Goal: Task Accomplishment & Management: Manage account settings

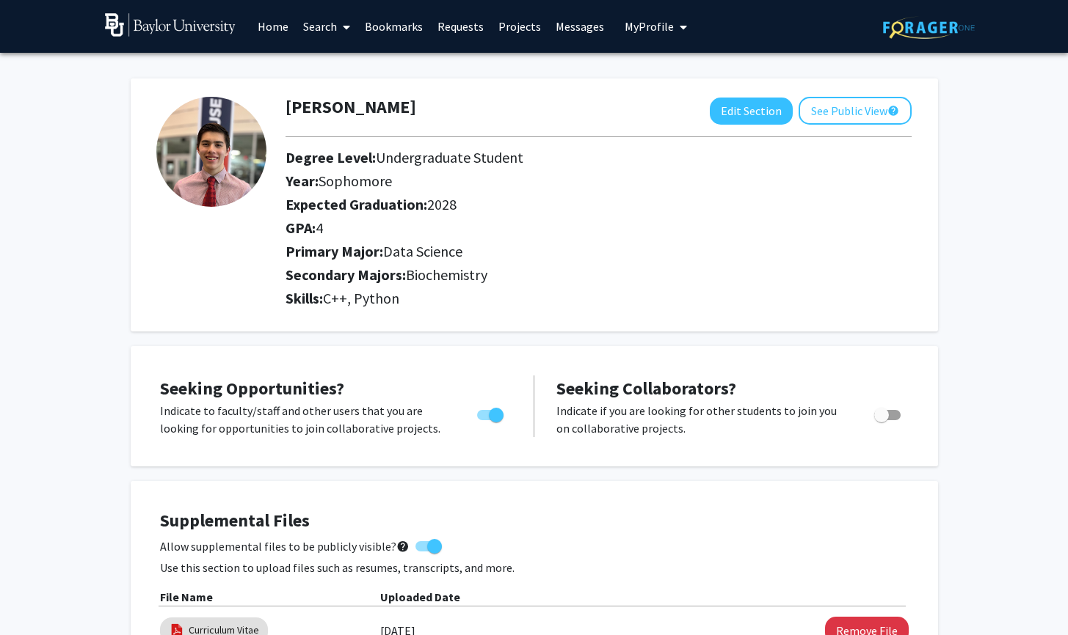
click at [325, 28] on link "Search" at bounding box center [327, 26] width 62 height 51
click at [341, 59] on span "Faculty/Staff" at bounding box center [350, 67] width 108 height 29
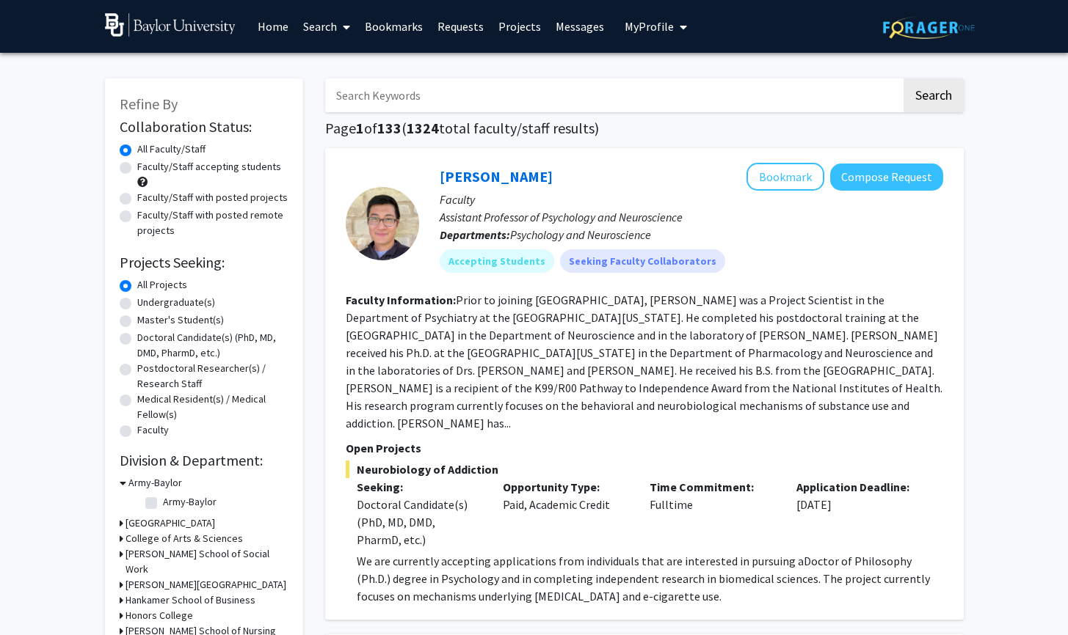
click at [323, 26] on link "Search" at bounding box center [327, 26] width 62 height 51
click at [343, 91] on span "Students" at bounding box center [341, 96] width 90 height 29
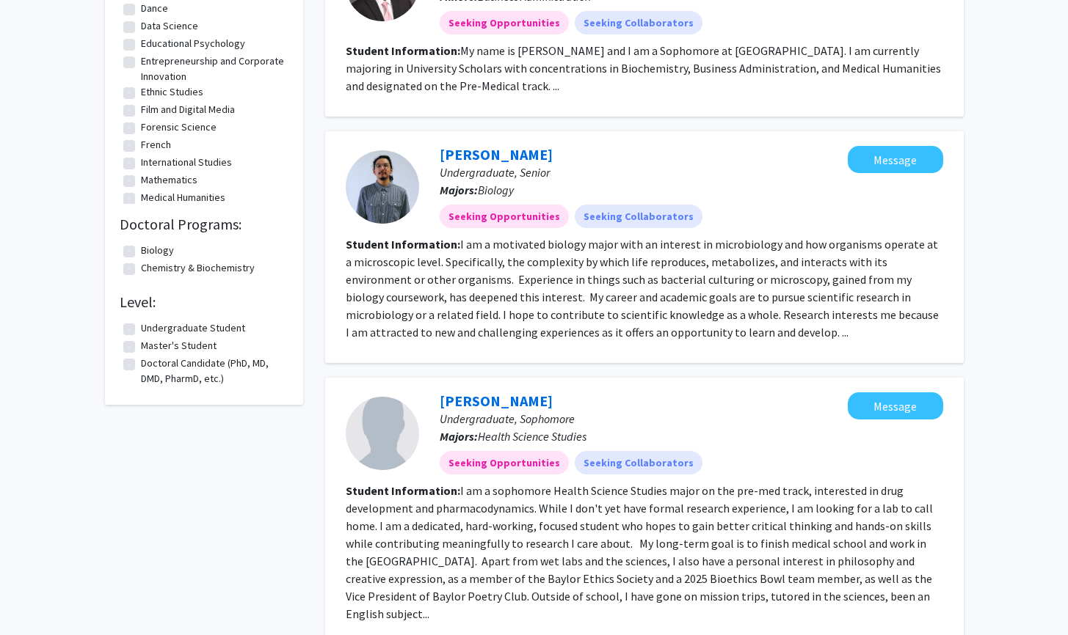
scroll to position [563, 0]
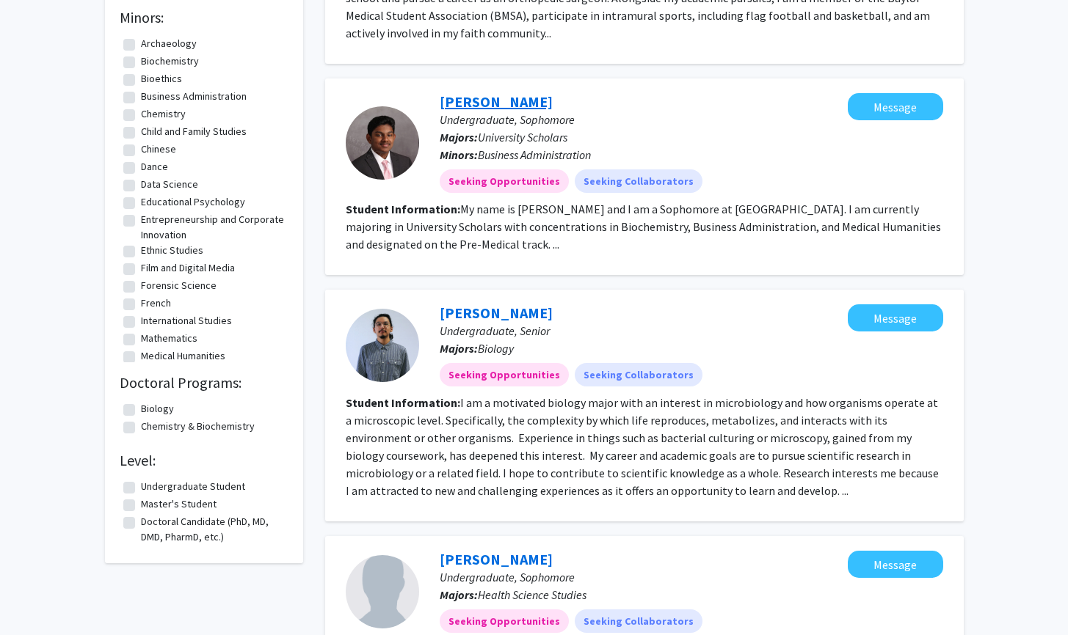
click at [476, 92] on link "[PERSON_NAME]" at bounding box center [496, 101] width 113 height 18
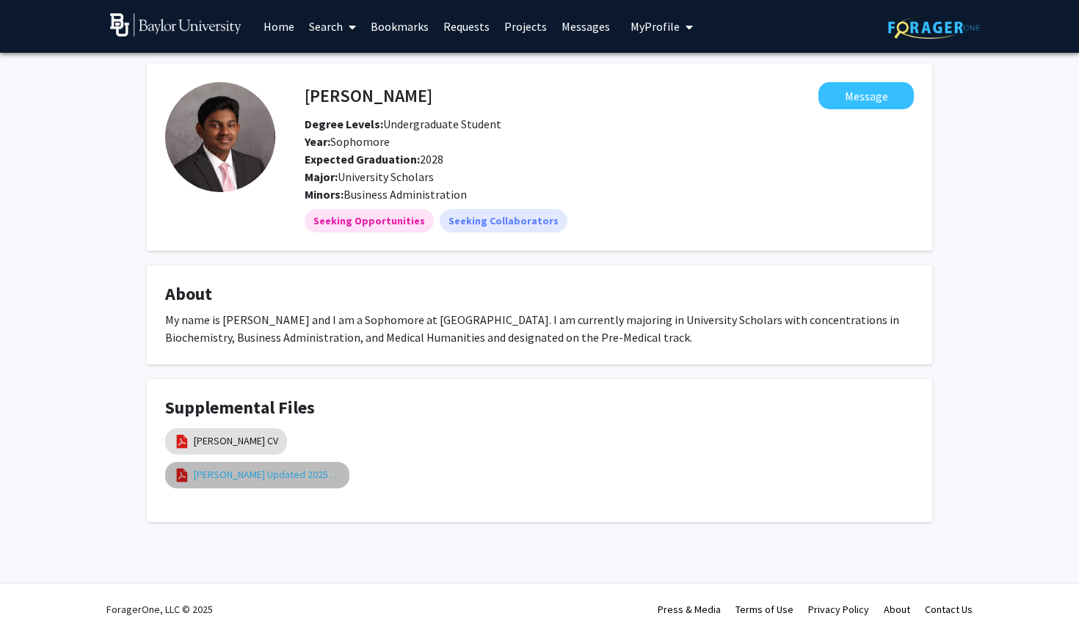
click at [320, 473] on link "[PERSON_NAME] Updated 2025 Resume" at bounding box center [267, 474] width 147 height 15
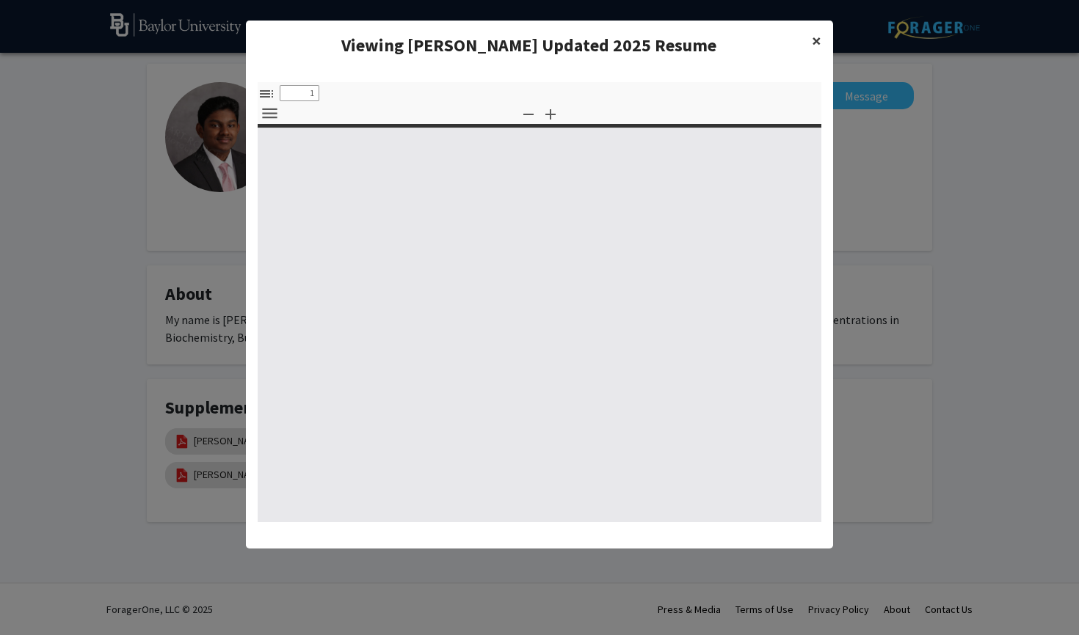
select select "custom"
click at [813, 45] on span "×" at bounding box center [817, 40] width 10 height 23
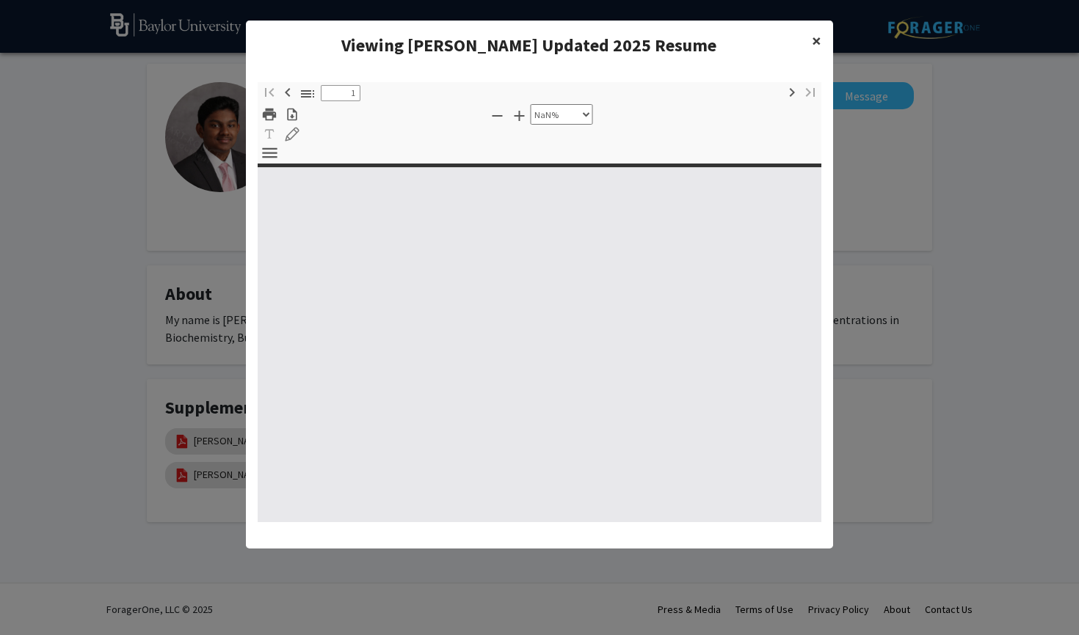
type input "0"
select select "custom"
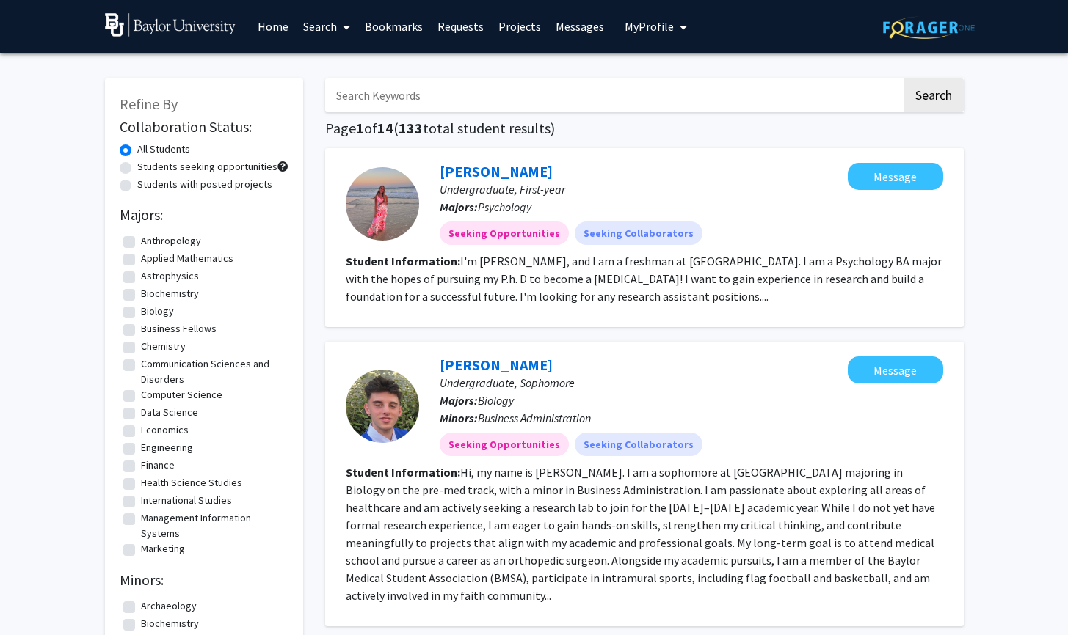
click at [679, 27] on icon "My profile dropdown to access profile and logout" at bounding box center [682, 27] width 7 height 12
click at [671, 85] on span "View Profile" at bounding box center [715, 84] width 89 height 16
click at [639, 33] on span "My Profile" at bounding box center [648, 26] width 49 height 15
click at [677, 69] on span "[PERSON_NAME]" at bounding box center [715, 68] width 89 height 16
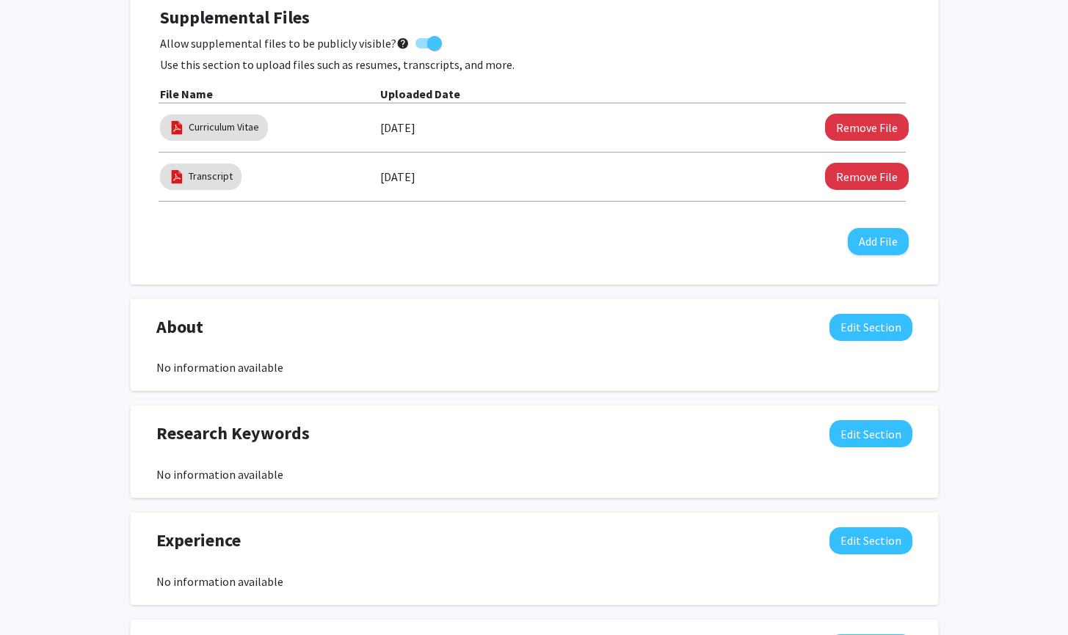
scroll to position [640, 0]
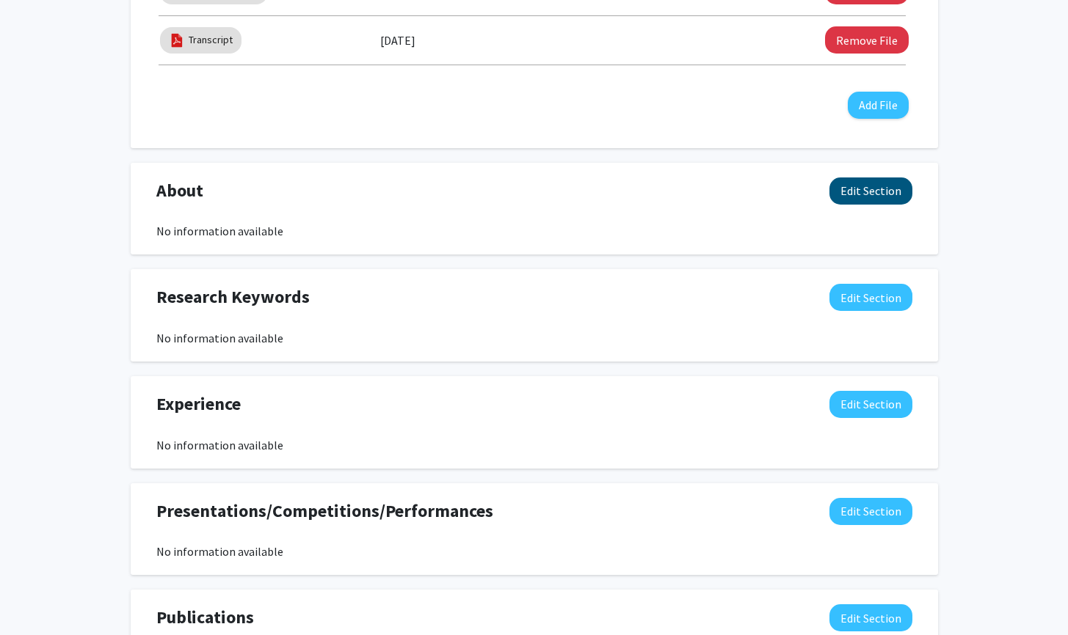
click at [854, 200] on button "Edit Section" at bounding box center [870, 191] width 83 height 27
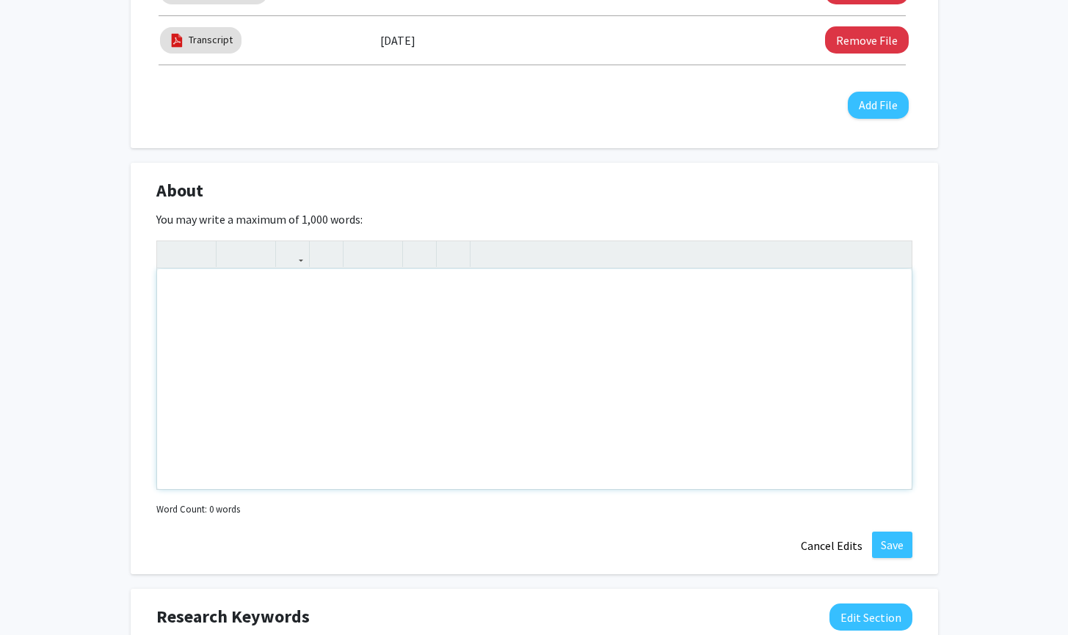
click at [474, 392] on div "Note to users with screen readers: Please deactivate our accessibility plugin f…" at bounding box center [534, 379] width 754 height 220
type textarea "Pre-medical student with a passion for data science and biochemistry."
drag, startPoint x: 872, startPoint y: 542, endPoint x: 880, endPoint y: 542, distance: 8.1
click at [878, 543] on button "Save" at bounding box center [892, 545] width 40 height 26
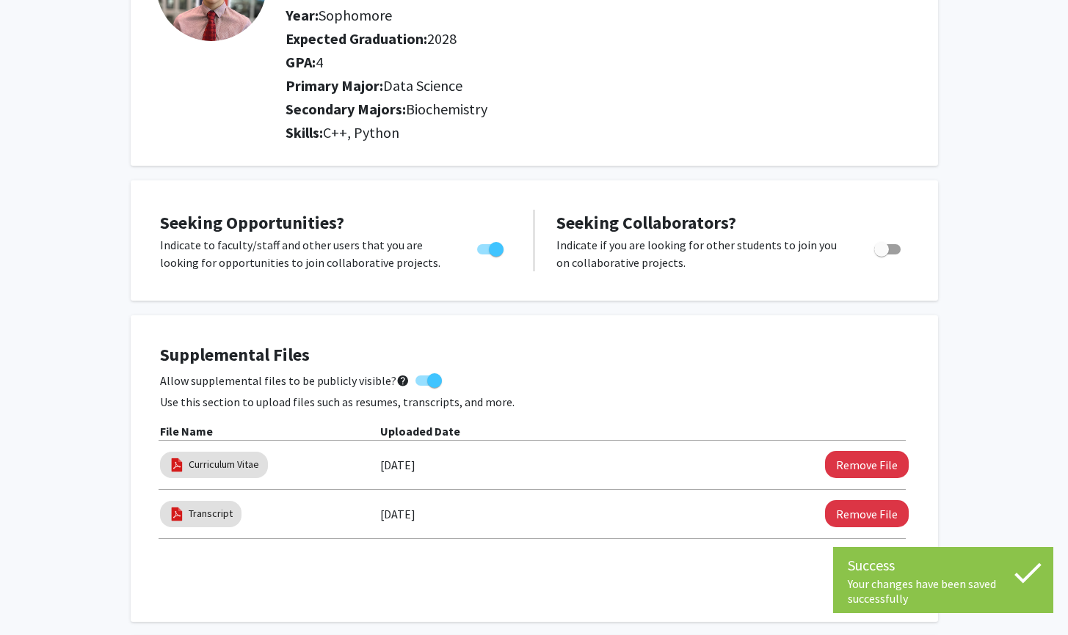
scroll to position [0, 0]
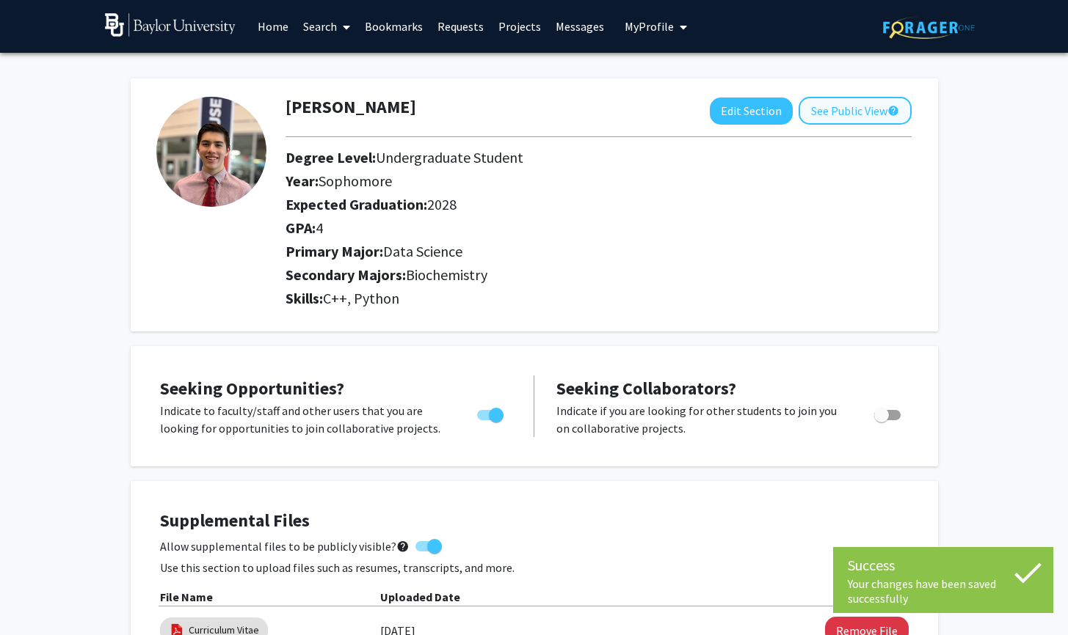
click at [839, 114] on button "See Public View help" at bounding box center [854, 111] width 113 height 28
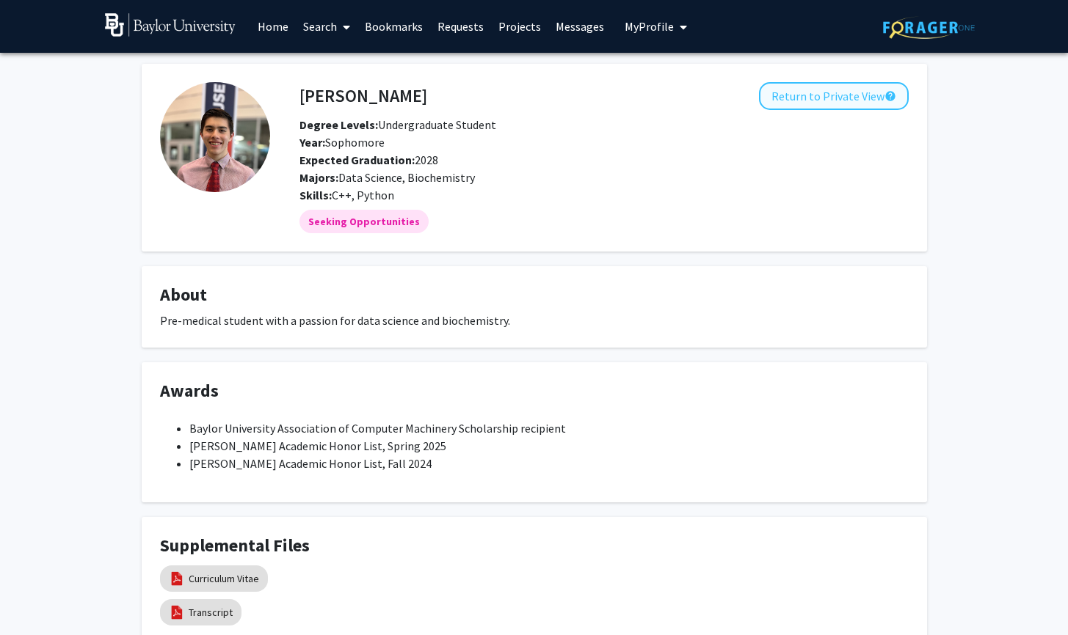
click at [821, 95] on button "Return to Private View help" at bounding box center [834, 96] width 150 height 28
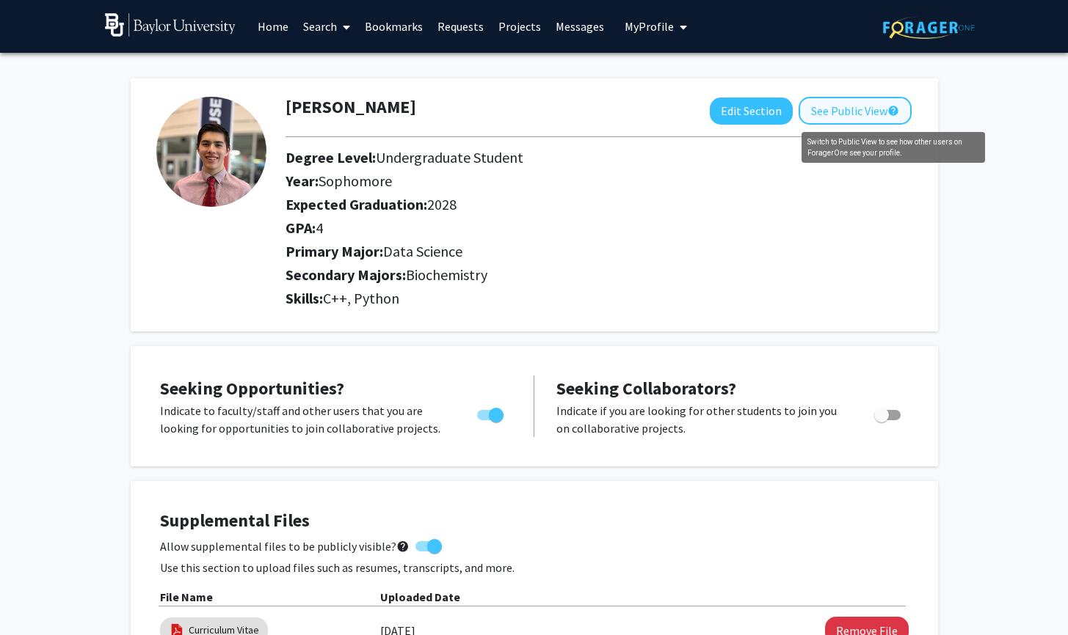
click at [894, 112] on mat-icon "help" at bounding box center [893, 111] width 12 height 18
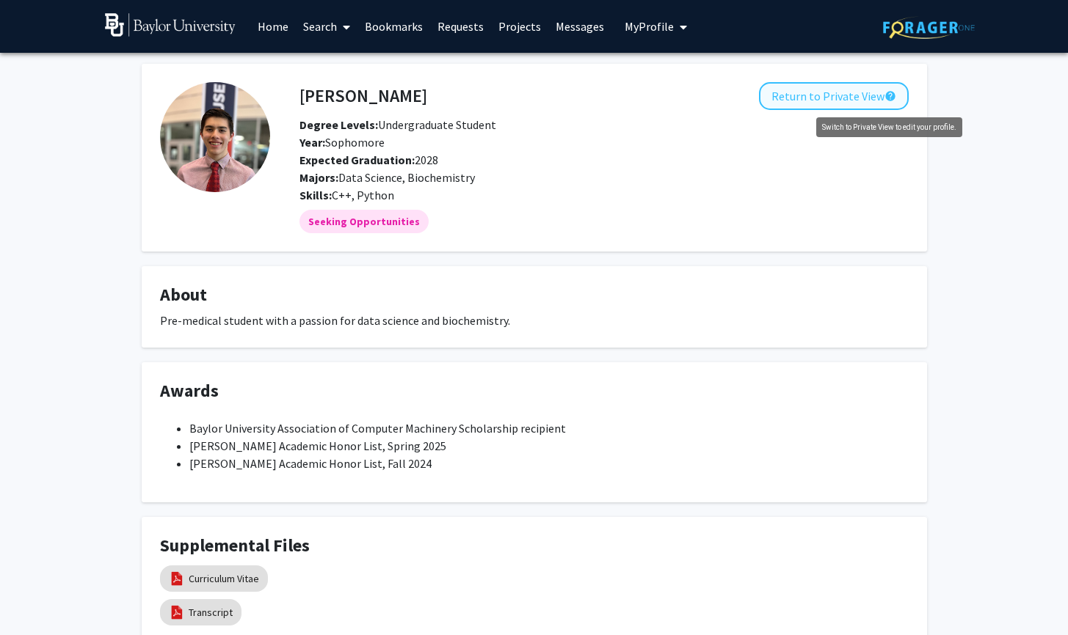
click at [890, 100] on mat-icon "help" at bounding box center [890, 96] width 12 height 18
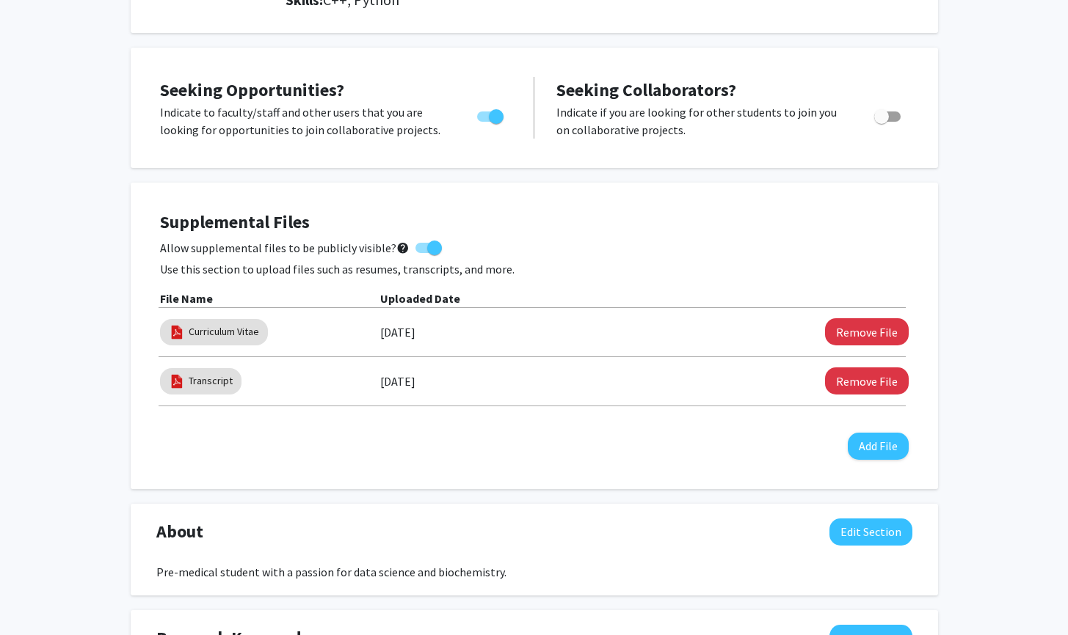
scroll to position [302, 0]
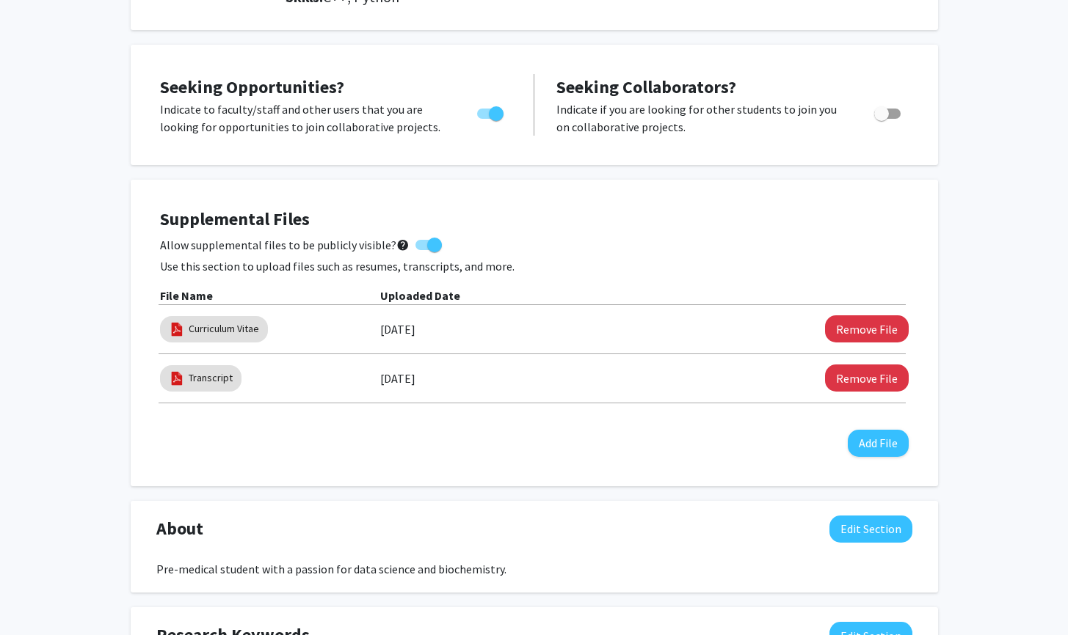
click at [859, 522] on button "Edit Section" at bounding box center [870, 529] width 83 height 27
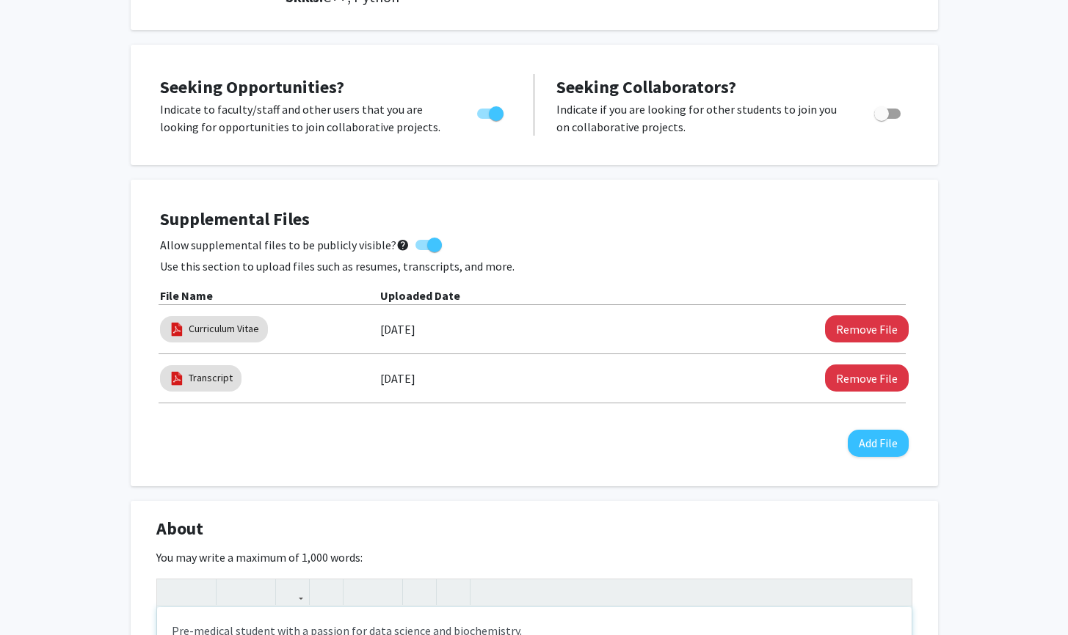
scroll to position [540, 0]
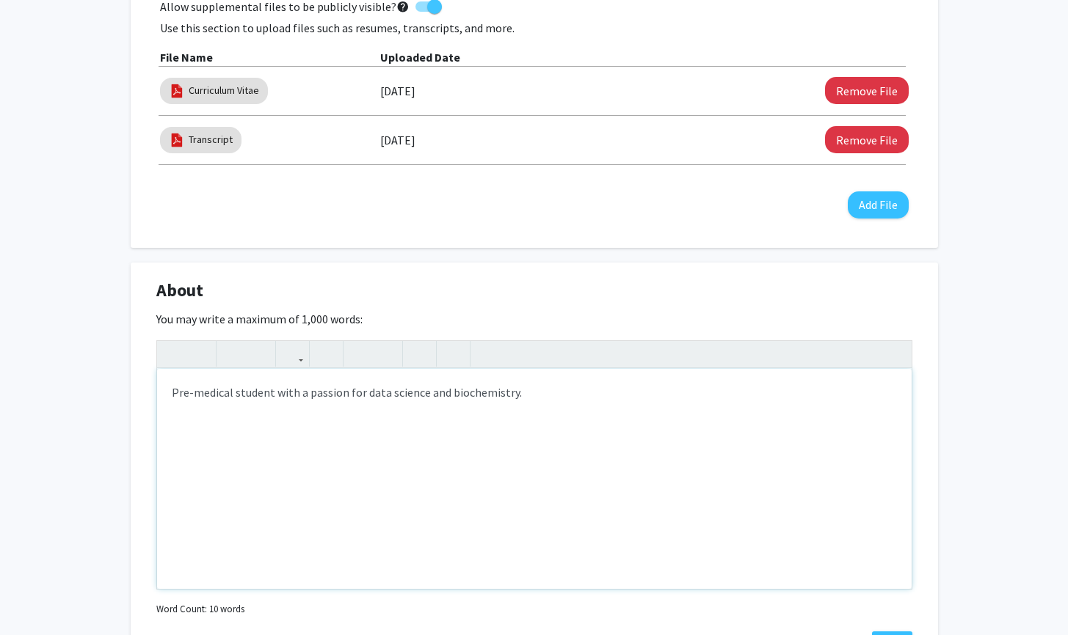
click at [524, 428] on div "Pre-medical student with a passion for data science and biochemistry." at bounding box center [534, 479] width 754 height 220
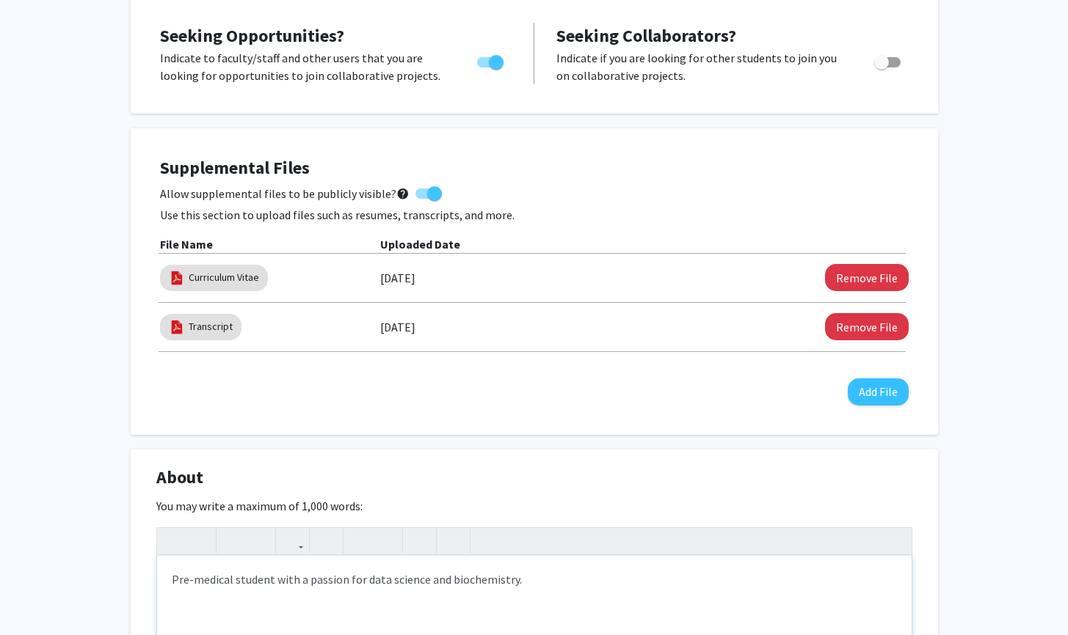
scroll to position [622, 0]
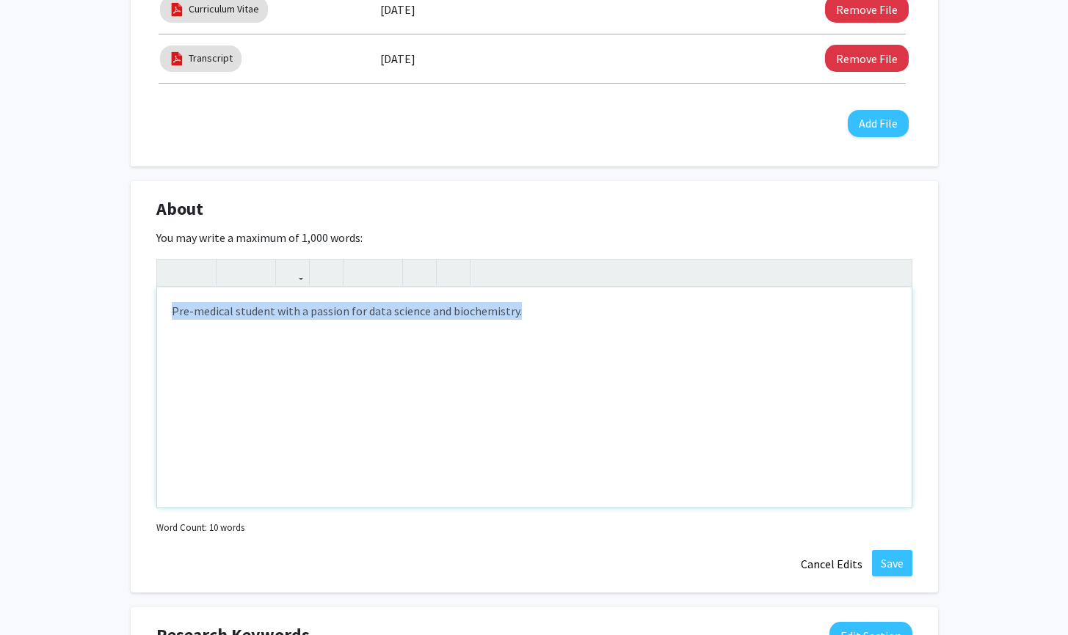
drag, startPoint x: 637, startPoint y: 383, endPoint x: 76, endPoint y: 274, distance: 571.0
click at [76, 274] on div "[PERSON_NAME] Edit Section See Public View help Degree Level: Undergraduate Stu…" at bounding box center [534, 332] width 1068 height 1802
type textarea "D"
drag, startPoint x: 529, startPoint y: 362, endPoint x: 84, endPoint y: 286, distance: 451.8
click at [84, 289] on div "[PERSON_NAME] Edit Section See Public View help Degree Level: Undergraduate Stu…" at bounding box center [534, 332] width 1068 height 1802
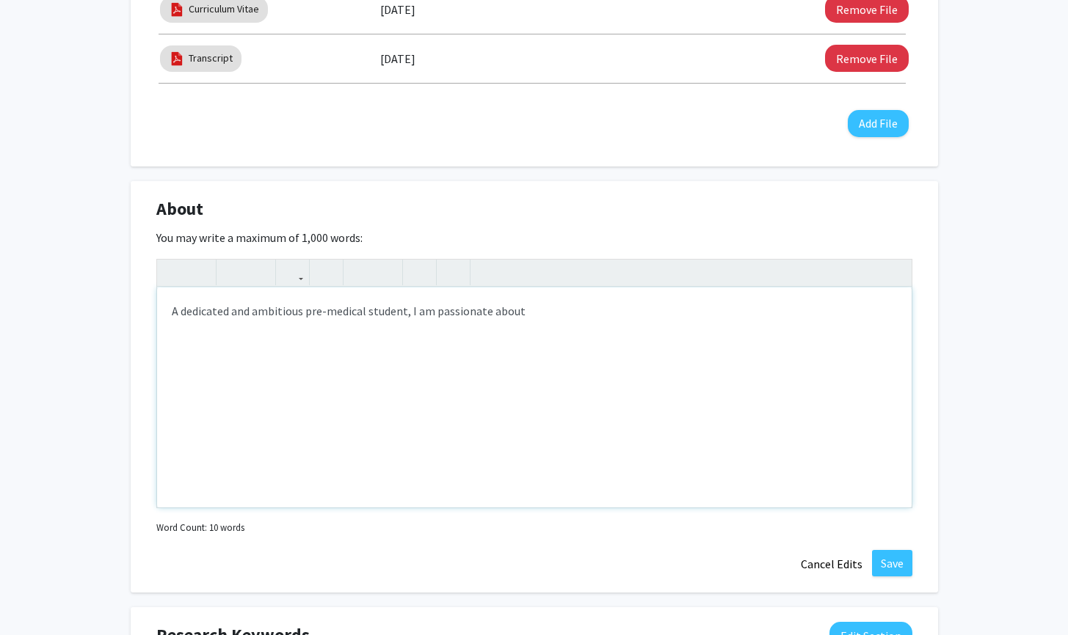
drag, startPoint x: 551, startPoint y: 313, endPoint x: -4, endPoint y: 287, distance: 556.1
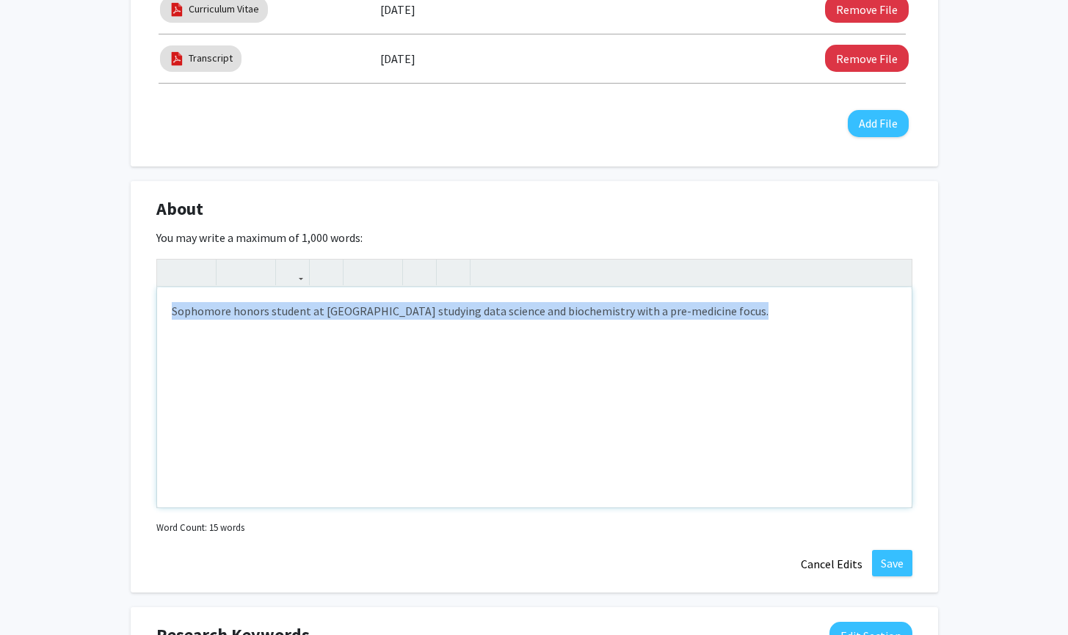
drag, startPoint x: 769, startPoint y: 327, endPoint x: 27, endPoint y: 310, distance: 742.0
click at [28, 310] on div "[PERSON_NAME] Edit Section See Public View help Degree Level: Undergraduate Stu…" at bounding box center [534, 332] width 1068 height 1802
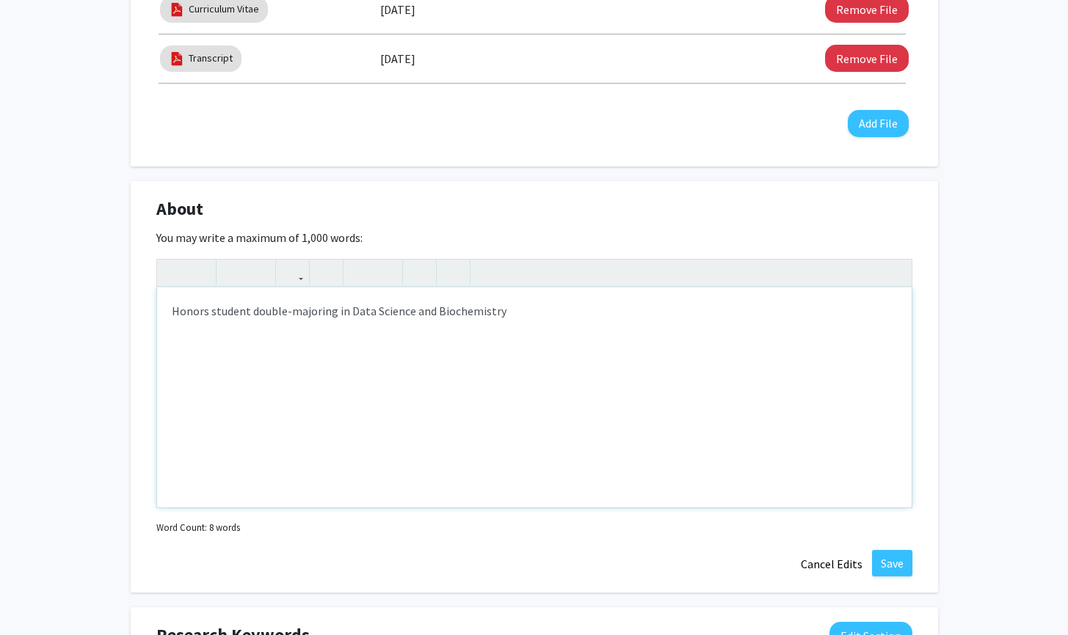
click at [225, 313] on div "Honors student double-majoring in Data Science and Biochemistry" at bounding box center [534, 398] width 754 height 220
click at [608, 335] on div "Honors sophomore double-majoring in Data Science and Biochemistry" at bounding box center [534, 398] width 754 height 220
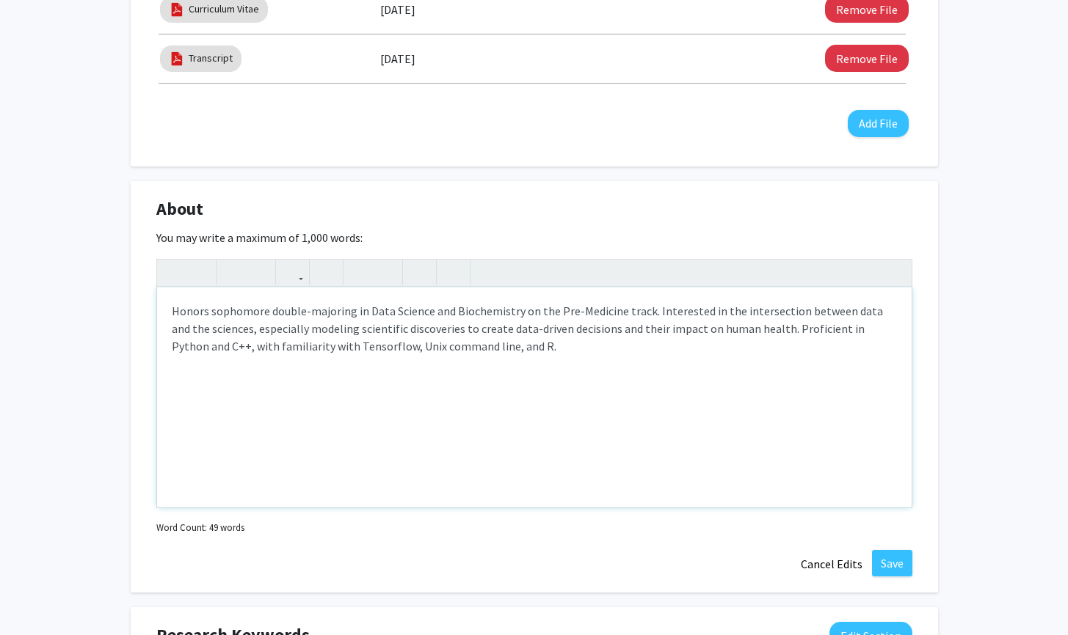
click at [287, 351] on div "Honors sophomore double-majoring in Data Science and Biochemistry on the Pre-Me…" at bounding box center [534, 398] width 754 height 220
click at [560, 357] on div "Honors sophomore double-majoring in Data Science and Biochemistry on the Pre-Me…" at bounding box center [534, 398] width 754 height 220
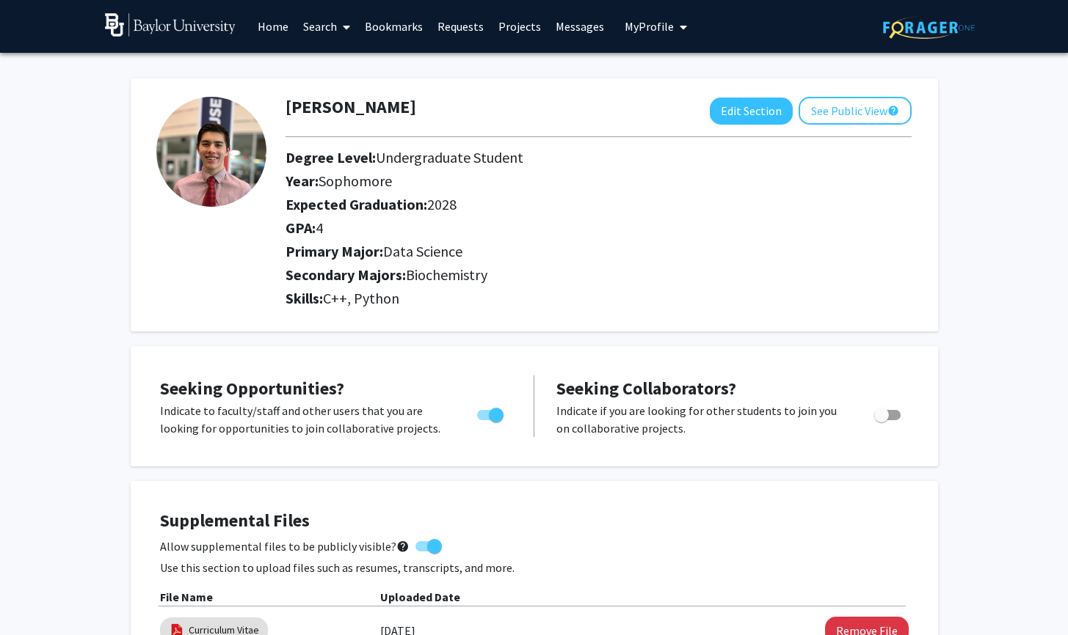
click at [328, 29] on link "Search" at bounding box center [327, 26] width 62 height 51
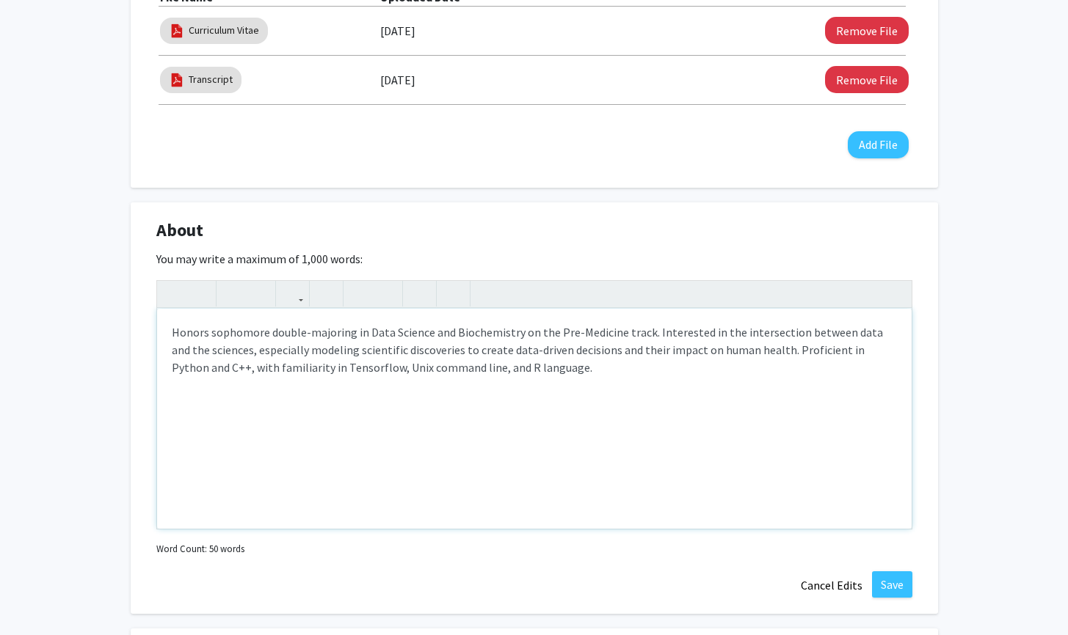
scroll to position [603, 0]
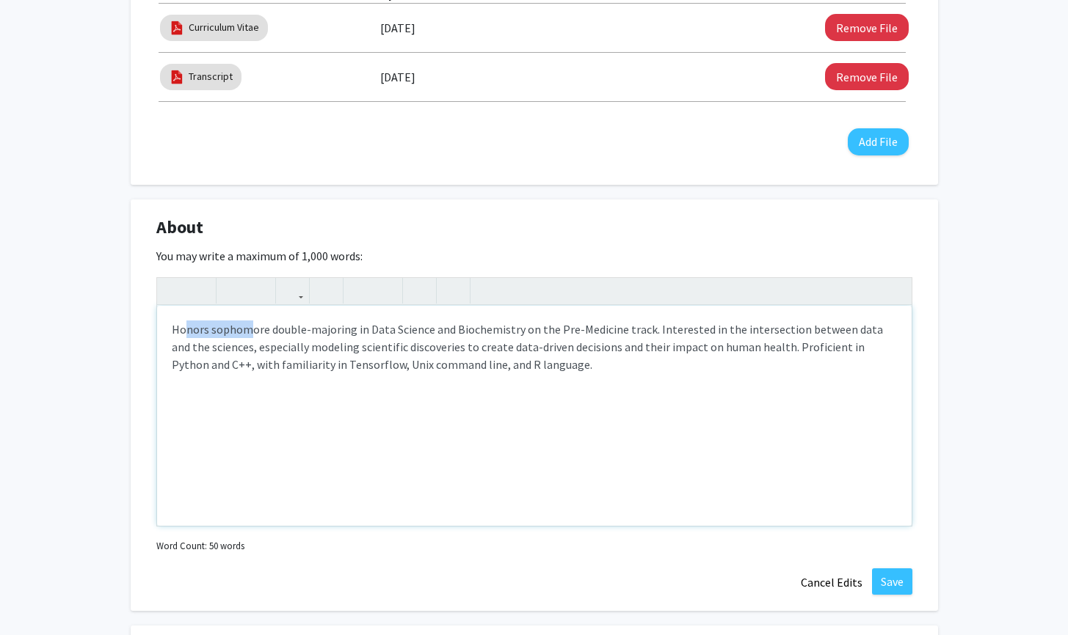
drag, startPoint x: 197, startPoint y: 328, endPoint x: 277, endPoint y: 332, distance: 80.8
click at [259, 330] on div "Honors sophomore double-majoring in Data Science and Biochemistry on the Pre-Me…" at bounding box center [534, 416] width 754 height 220
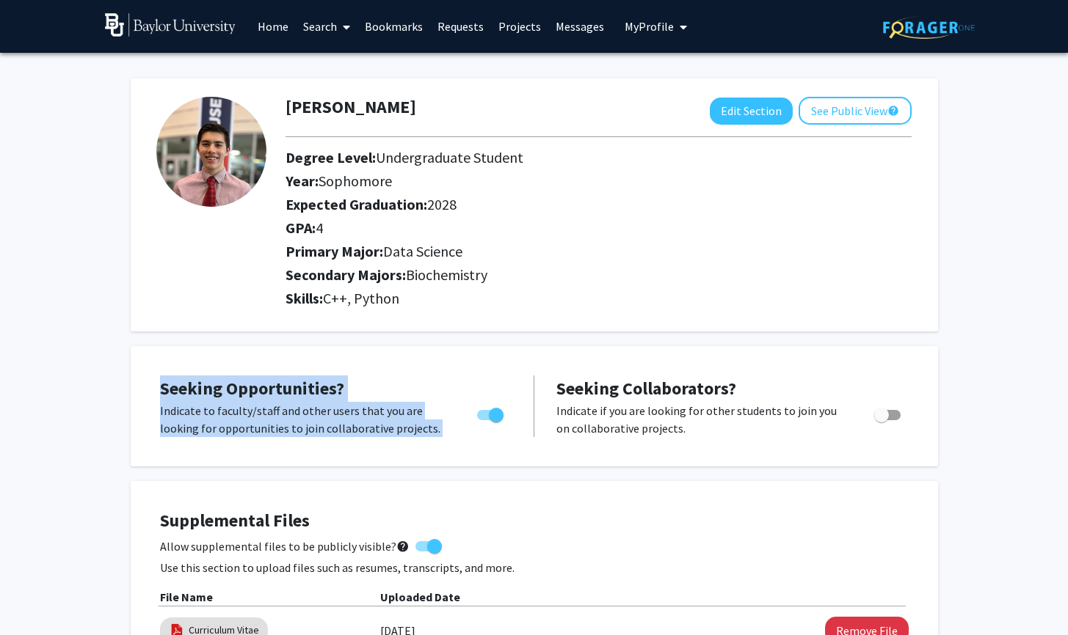
drag, startPoint x: 431, startPoint y: 326, endPoint x: 544, endPoint y: 348, distance: 115.1
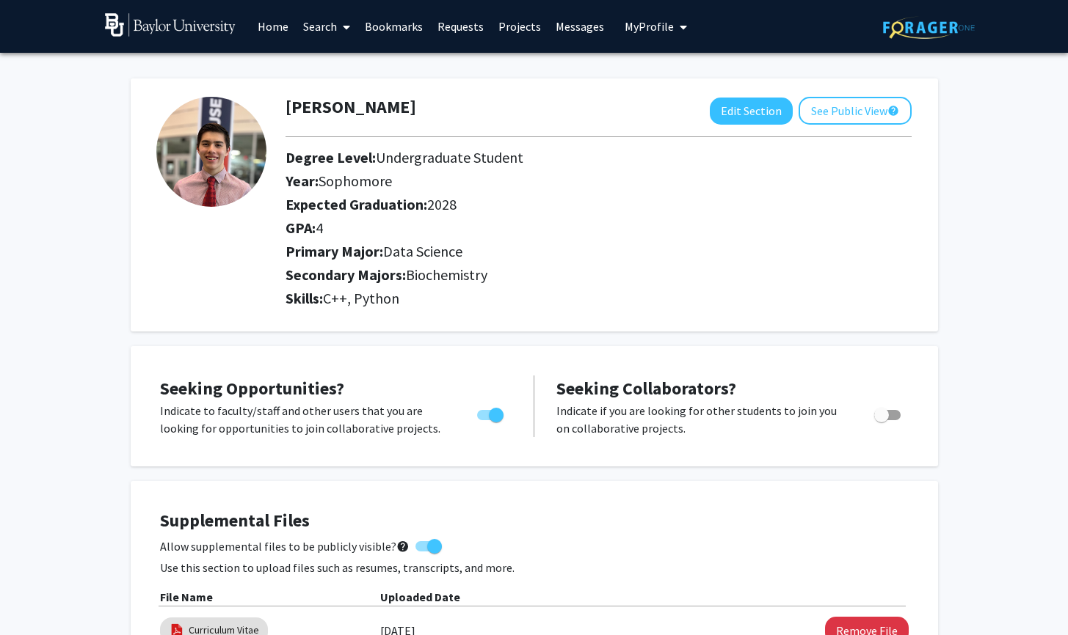
click at [547, 352] on div "Seeking Opportunities? Indicate to faculty/staff and other users that you are l…" at bounding box center [534, 406] width 807 height 120
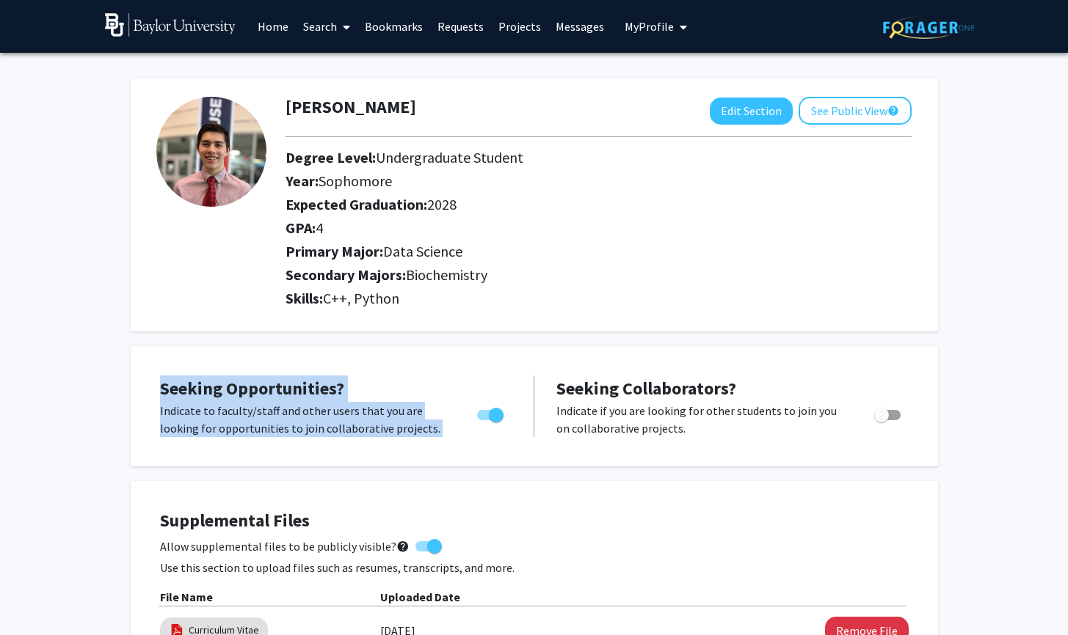
drag, startPoint x: 516, startPoint y: 343, endPoint x: 485, endPoint y: 337, distance: 31.5
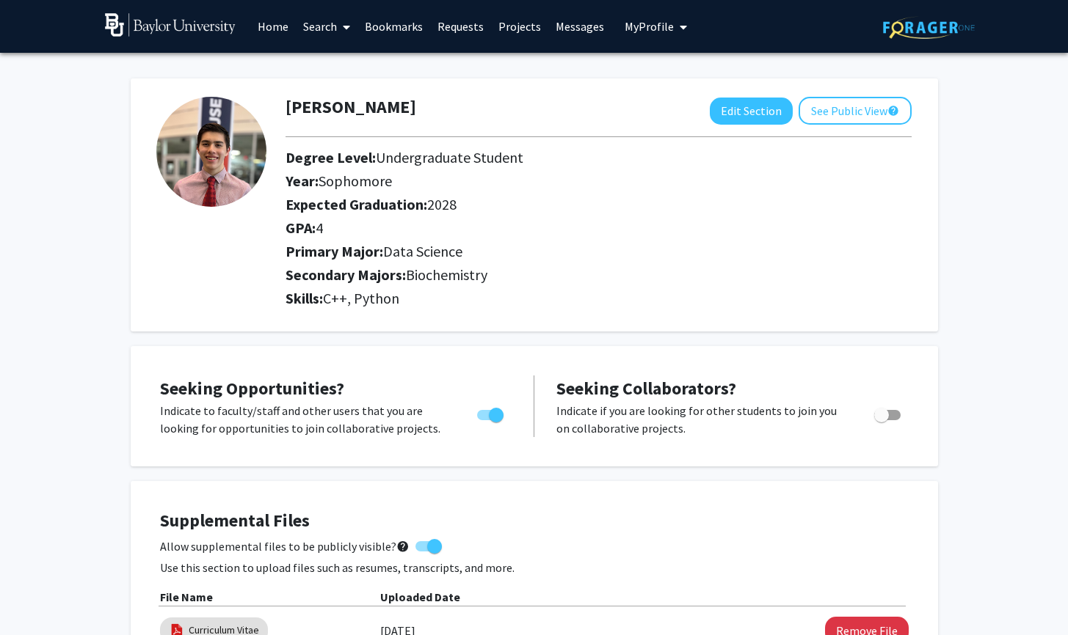
click at [184, 324] on div "[PERSON_NAME] Edit Section See Public View help Degree Level: Undergraduate Stu…" at bounding box center [534, 205] width 807 height 253
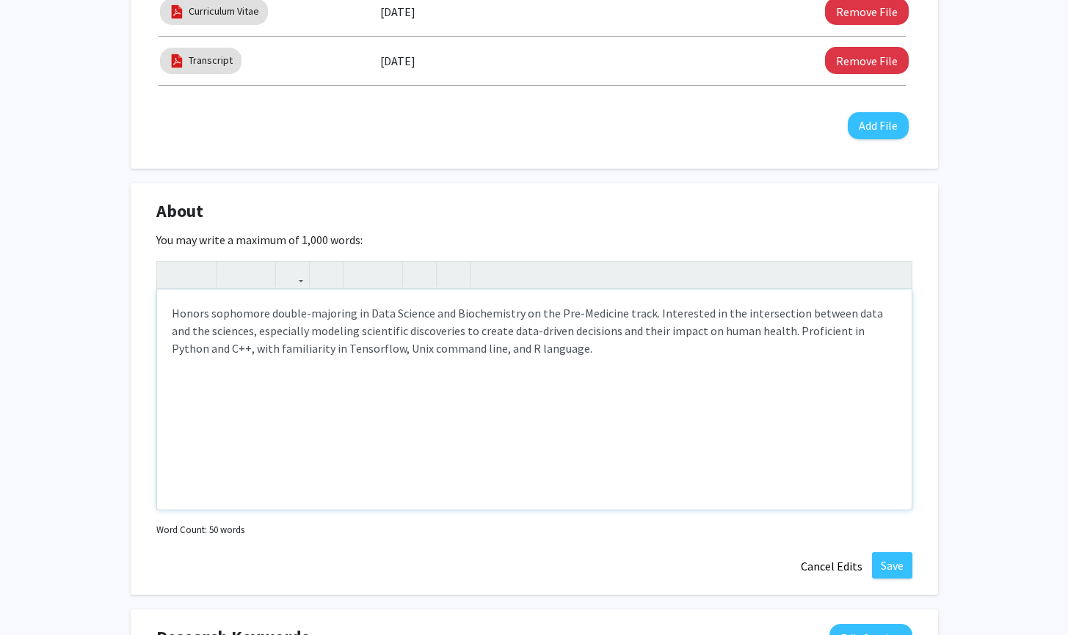
scroll to position [677, 0]
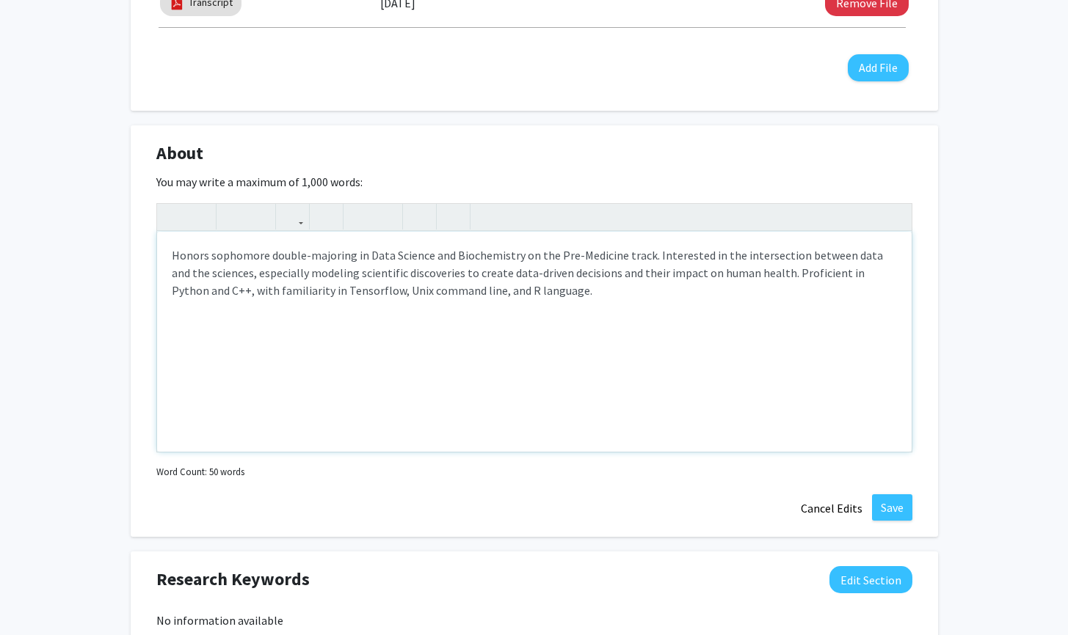
click at [576, 306] on div "Honors sophomore double-majoring in Data Science and Biochemistry on the Pre-Me…" at bounding box center [534, 342] width 754 height 220
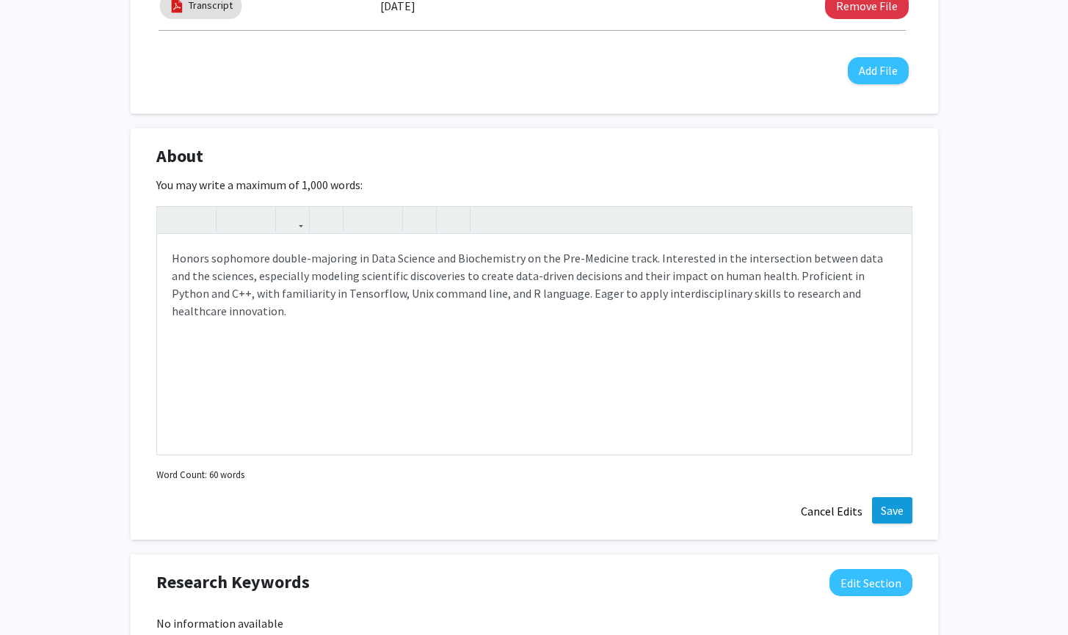
click at [888, 510] on button "Save" at bounding box center [892, 511] width 40 height 26
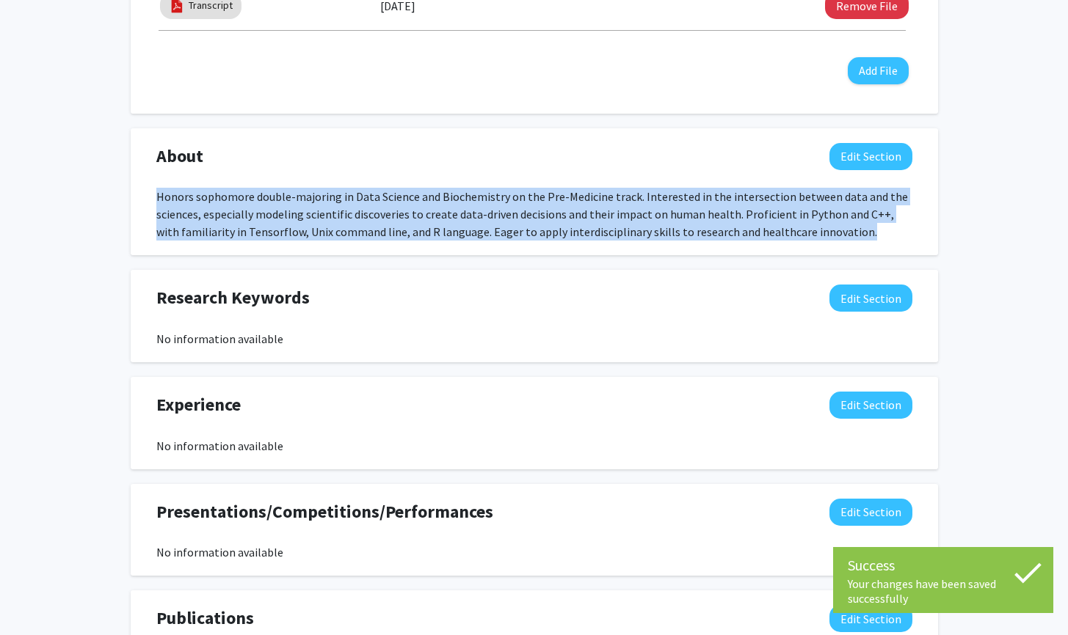
drag, startPoint x: 157, startPoint y: 199, endPoint x: 837, endPoint y: 226, distance: 680.0
click at [837, 226] on div "Honors sophomore double-majoring in Data Science and Biochemistry on the Pre-Me…" at bounding box center [534, 214] width 756 height 53
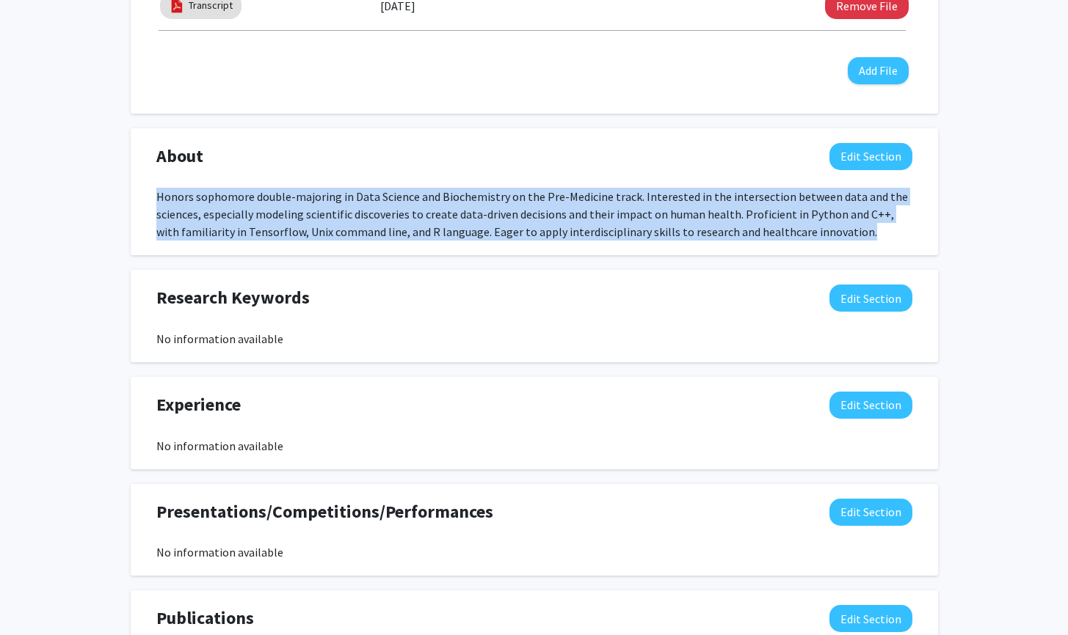
copy div "Honors sophomore double-majoring in Data Science and Biochemistry on the Pre-Me…"
click at [856, 161] on button "Edit Section" at bounding box center [870, 156] width 83 height 27
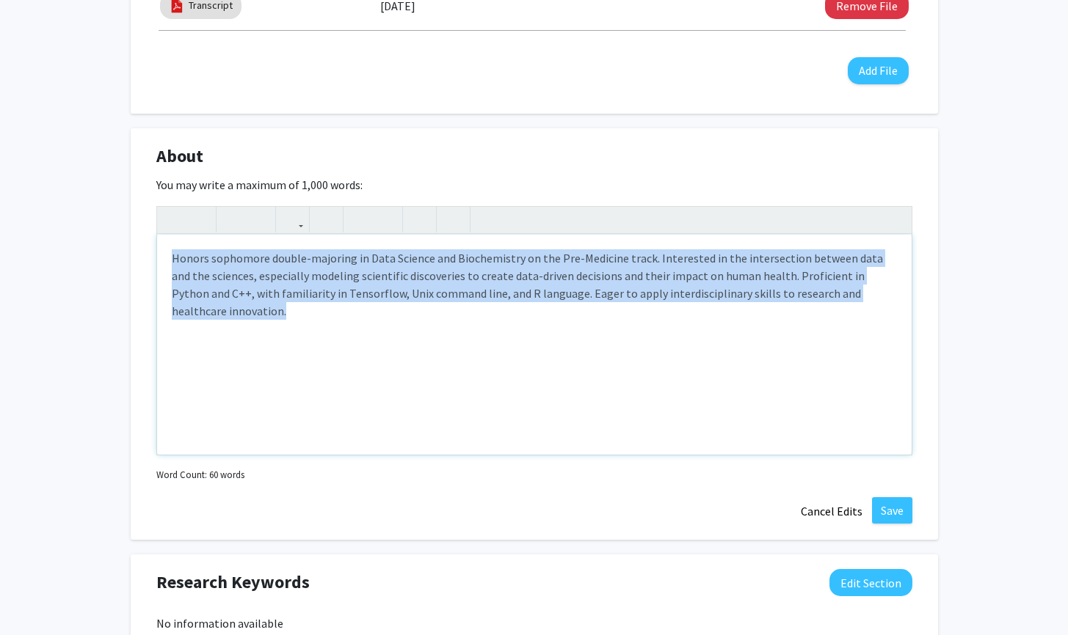
drag, startPoint x: 897, startPoint y: 306, endPoint x: 145, endPoint y: 242, distance: 754.8
click at [145, 242] on div "About Edit Section You may write a maximum of 1,000 words: Honors sophomore dou…" at bounding box center [534, 334] width 807 height 412
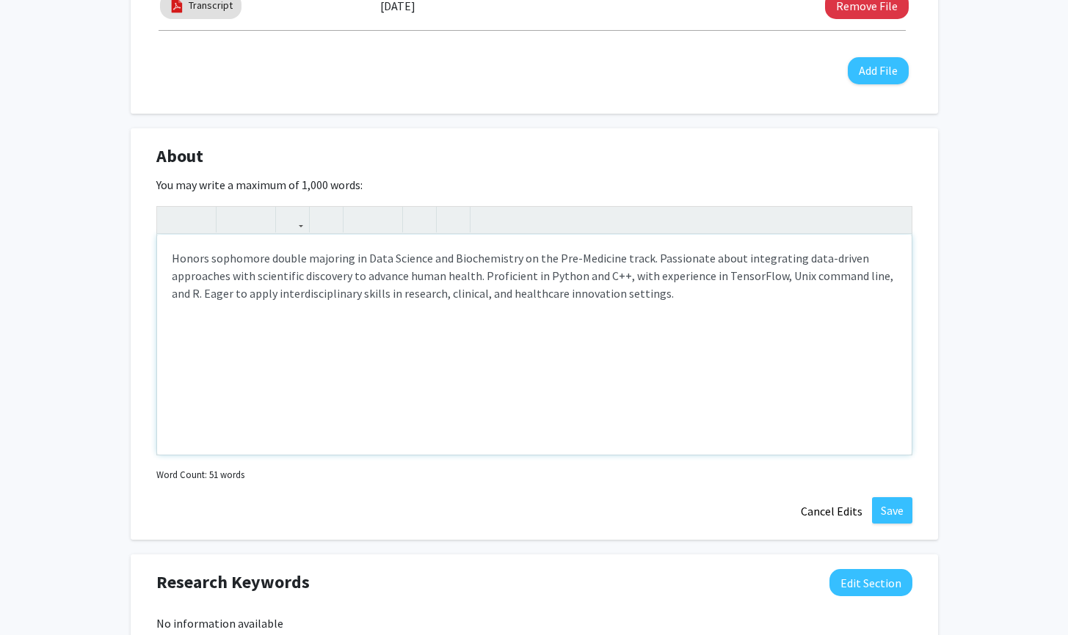
click at [750, 260] on p "Honors sophomore double majoring in Data Science and Biochemistry on the Pre-Me…" at bounding box center [534, 275] width 725 height 53
click at [420, 279] on p "Honors sophomore double majoring in Data Science and Biochemistry on the Pre-Me…" at bounding box center [534, 275] width 725 height 53
click at [418, 278] on p "Honors sophomore double majoring in Data Science and Biochemistry on the Pre-Me…" at bounding box center [534, 275] width 725 height 53
click at [421, 278] on p "Honors sophomore double majoring in Data Science and Biochemistry on the Pre-Me…" at bounding box center [534, 275] width 725 height 53
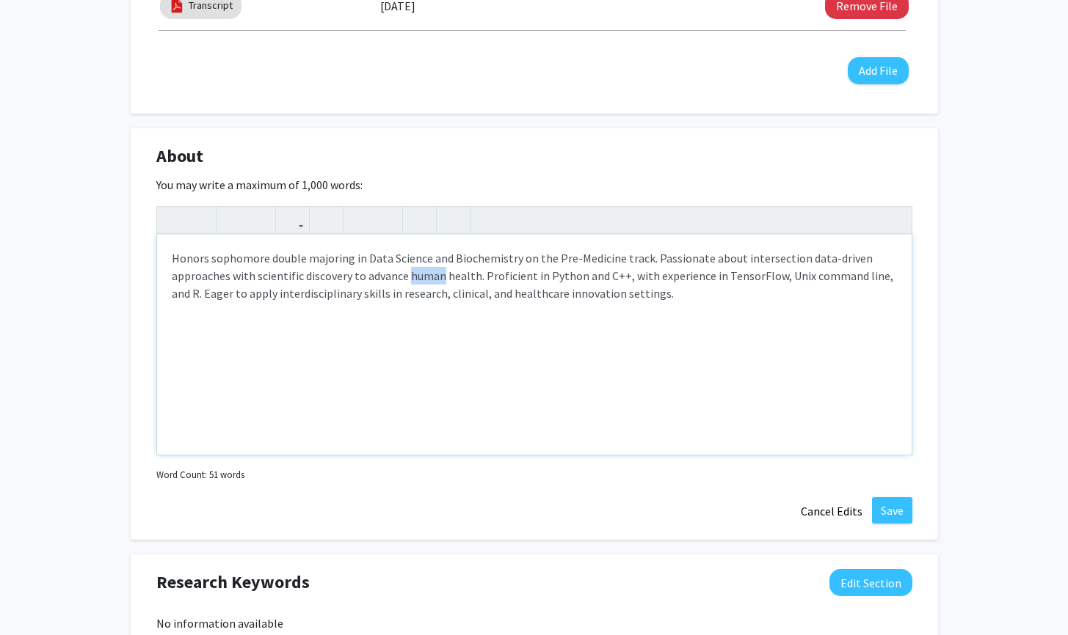
click at [421, 277] on p "Honors sophomore double majoring in Data Science and Biochemistry on the Pre-Me…" at bounding box center [534, 275] width 725 height 53
click at [435, 279] on p "Honors sophomore double majoring in Data Science and Biochemistry on the Pre-Me…" at bounding box center [534, 275] width 725 height 53
type textarea "<p>Honors sophomore double majoring in Data Science and Biochemistry on the Pre…"
click at [556, 282] on p "Honors sophomore double majoring in Data Science and Biochemistry on the Pre-Me…" at bounding box center [534, 275] width 725 height 53
click at [885, 517] on button "Save" at bounding box center [892, 511] width 40 height 26
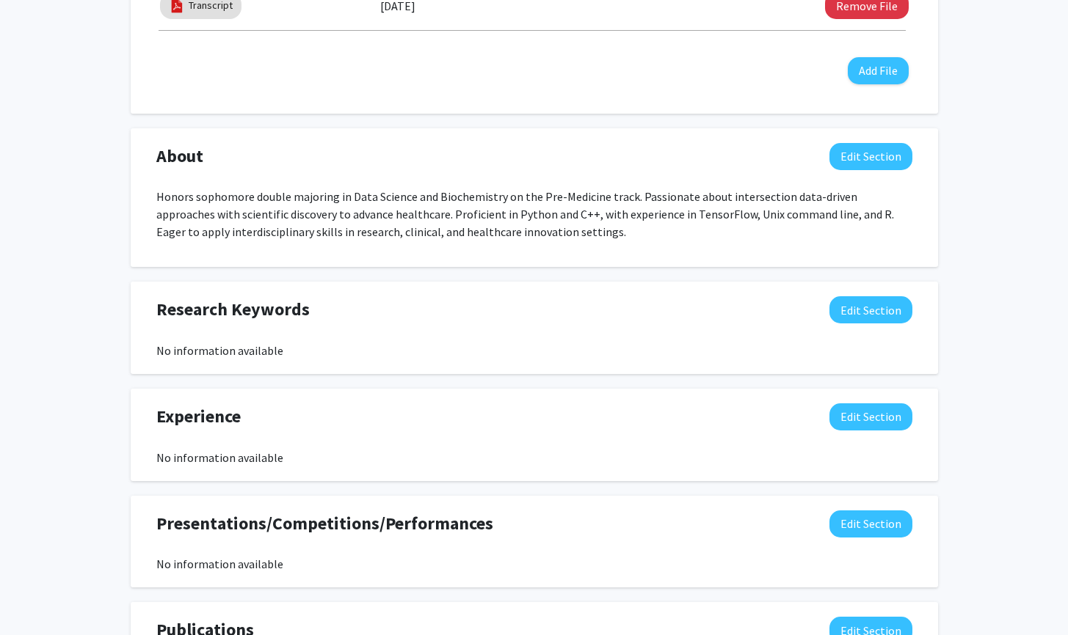
scroll to position [0, 0]
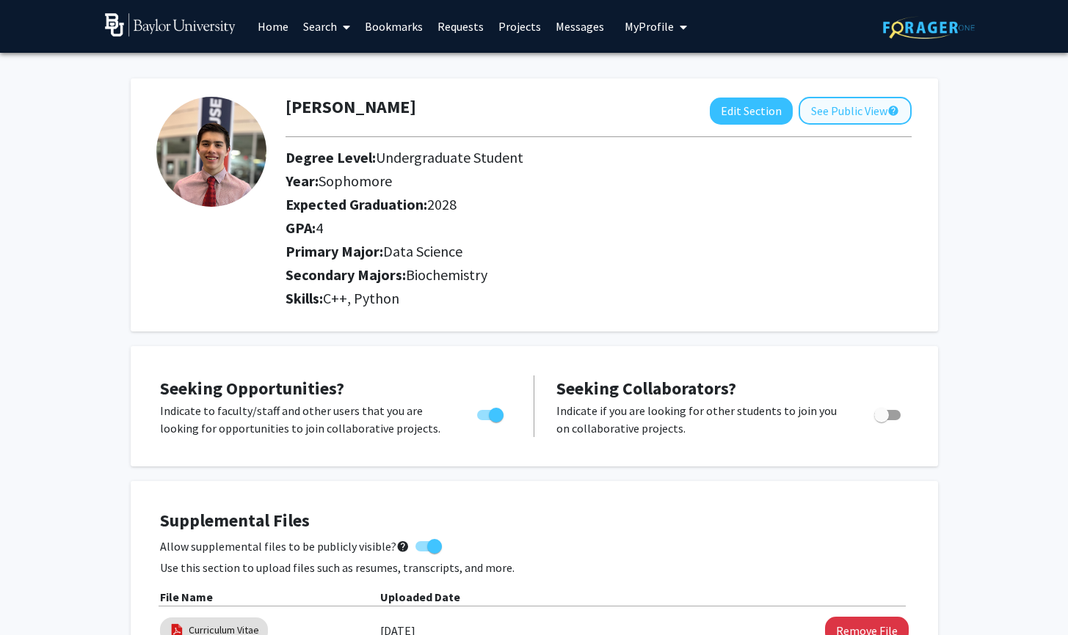
click at [842, 103] on button "See Public View help" at bounding box center [854, 111] width 113 height 28
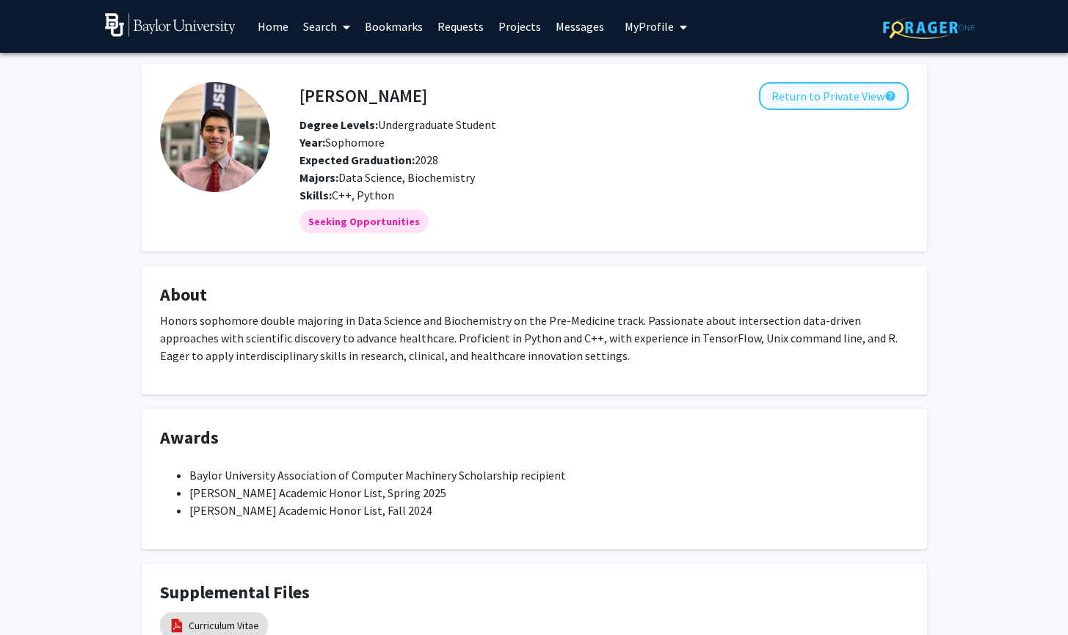
click at [804, 93] on button "Return to Private View help" at bounding box center [834, 96] width 150 height 28
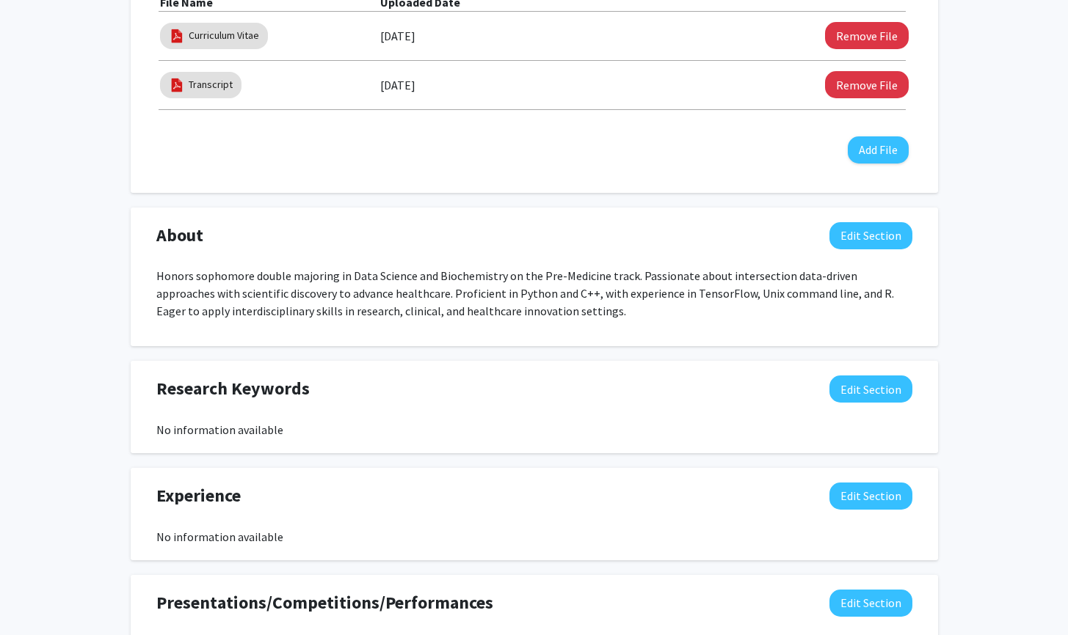
scroll to position [726, 0]
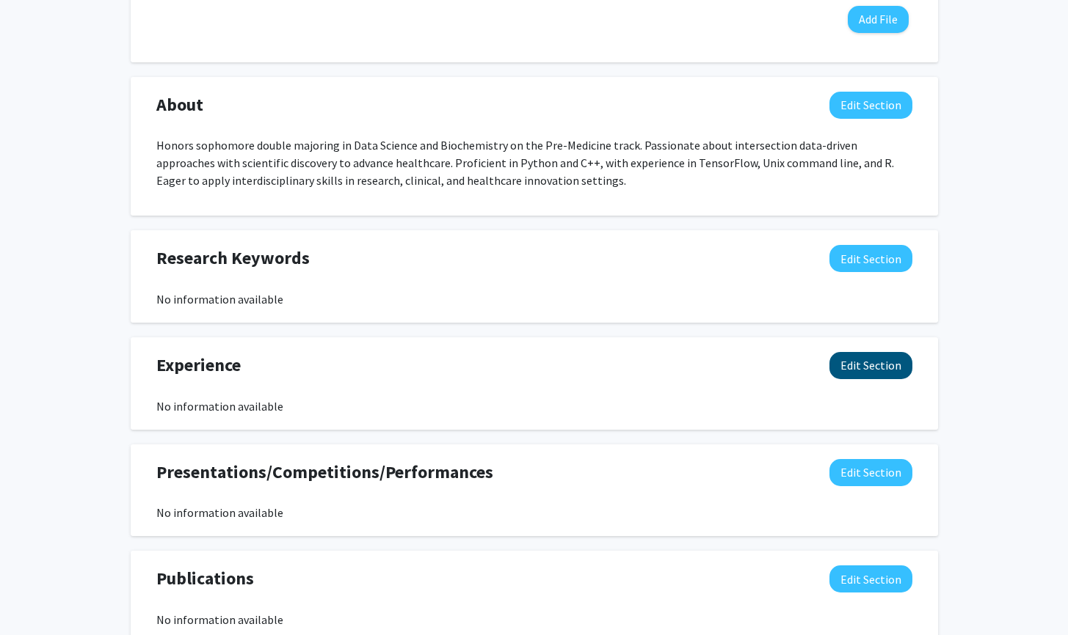
click at [850, 373] on button "Edit Section" at bounding box center [870, 365] width 83 height 27
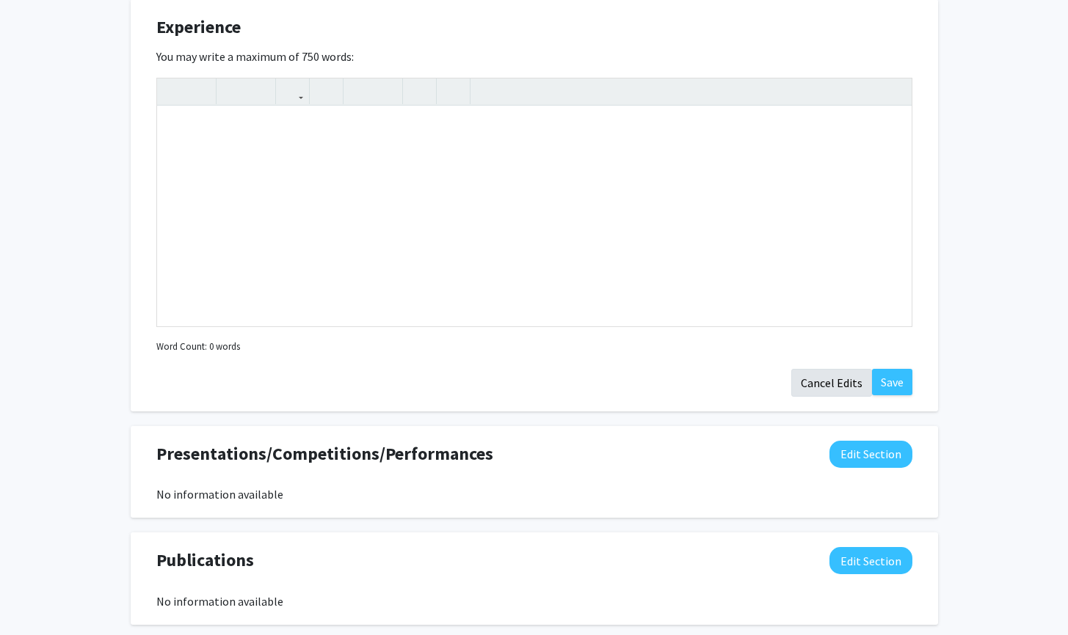
click at [831, 376] on button "Cancel Edits" at bounding box center [831, 383] width 81 height 28
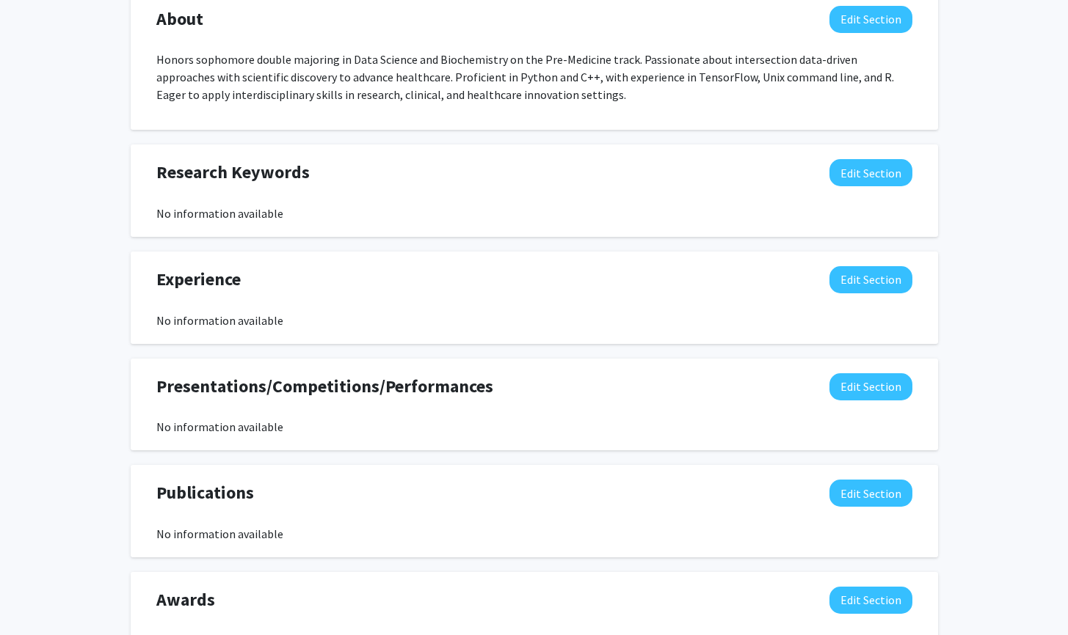
scroll to position [804, 0]
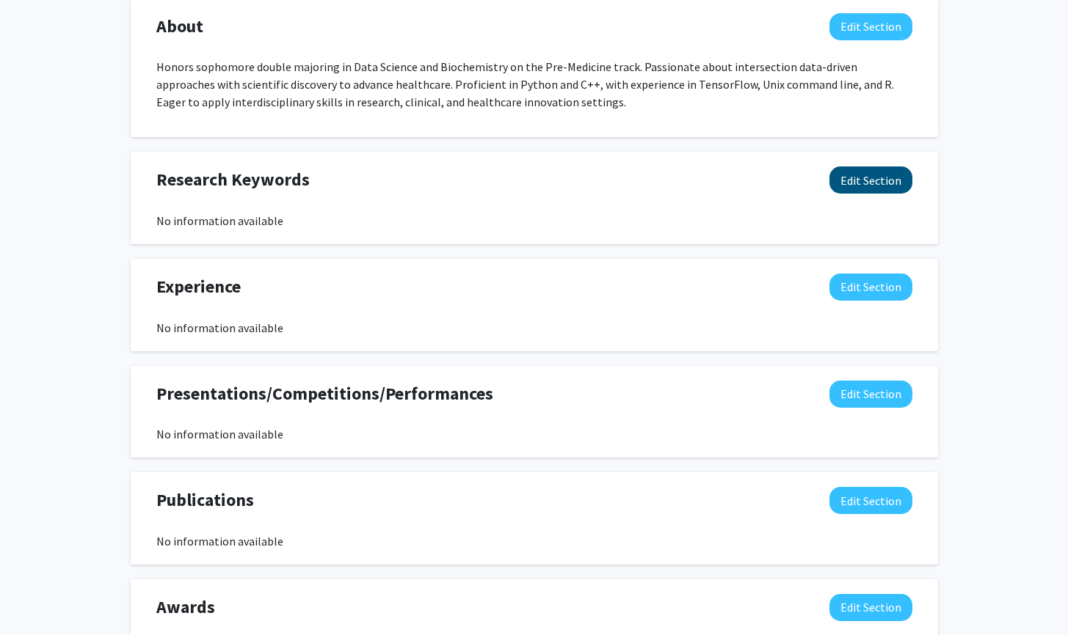
click at [880, 180] on button "Edit Section" at bounding box center [870, 180] width 83 height 27
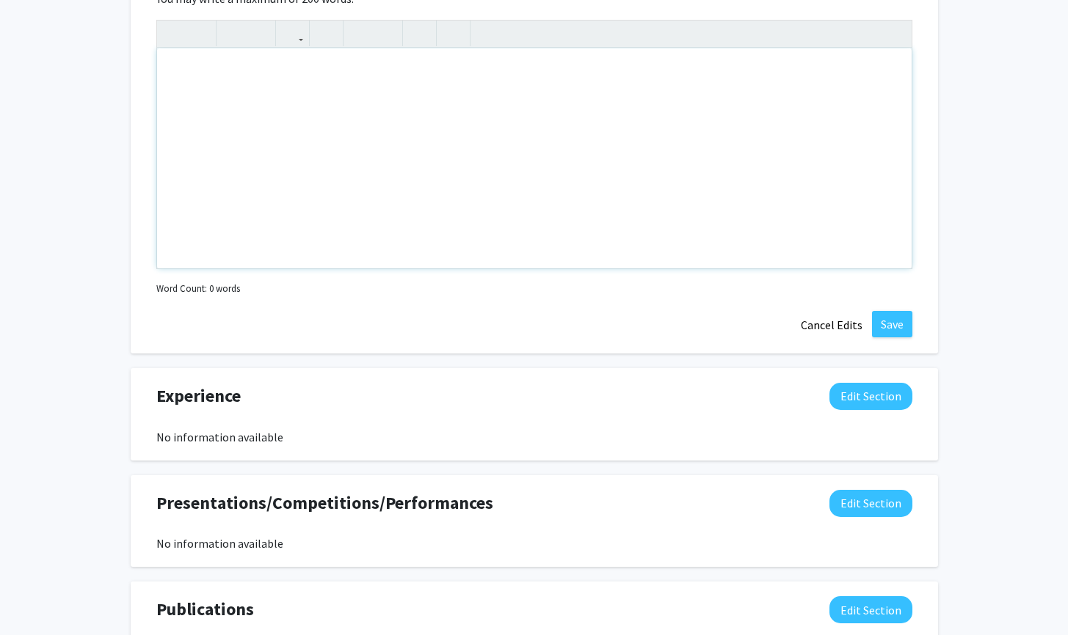
scroll to position [1313, 0]
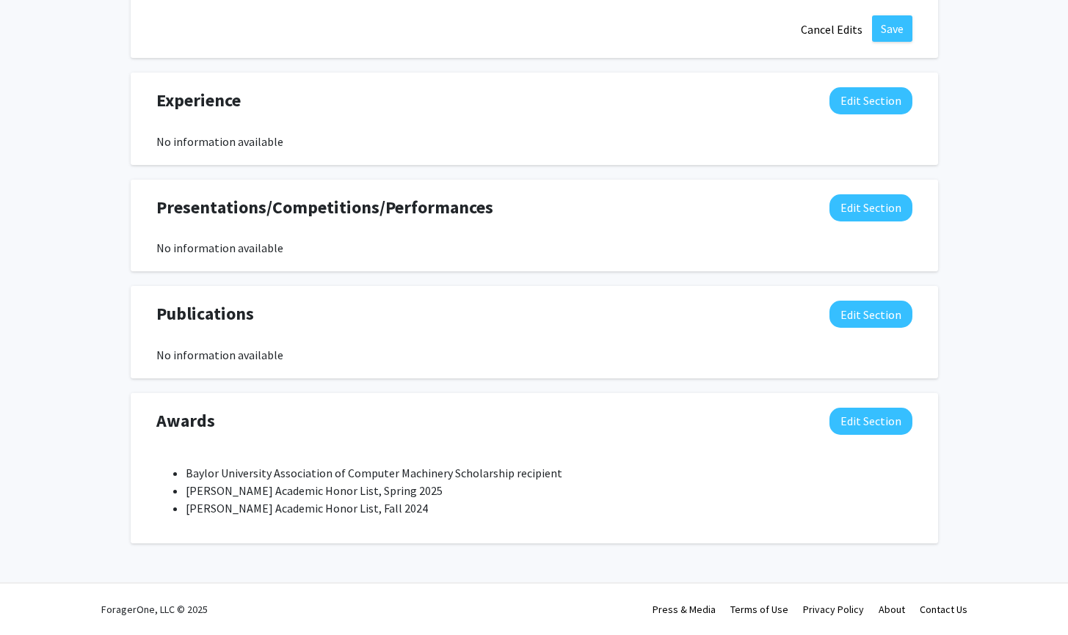
click at [867, 411] on button "Edit Section" at bounding box center [870, 421] width 83 height 27
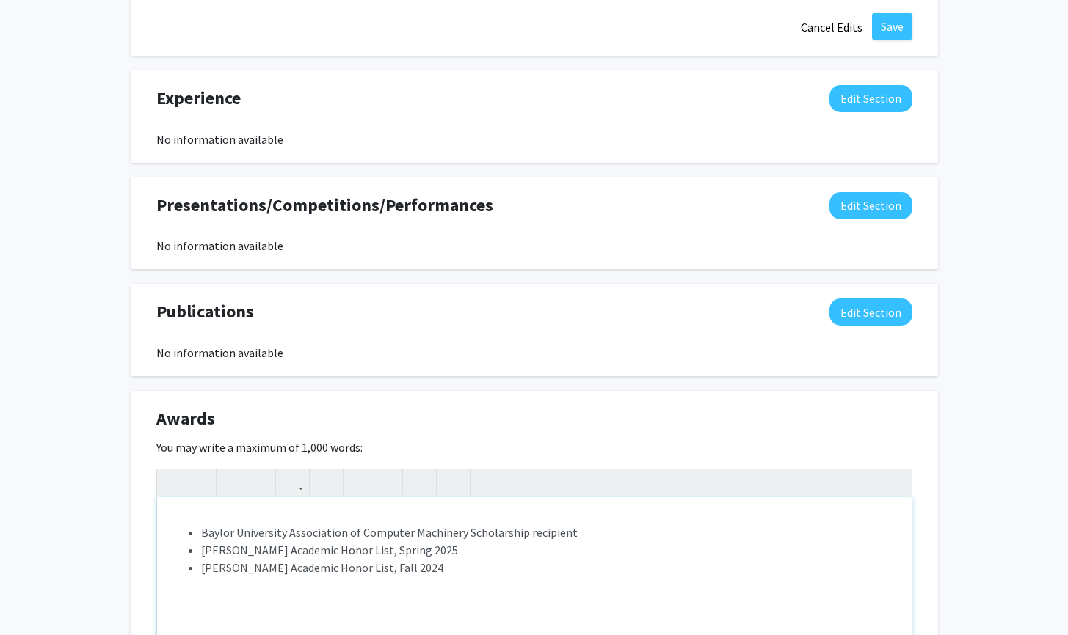
click at [569, 540] on li "Baylor University Association of Computer Machinery Scholarship recipient" at bounding box center [549, 533] width 696 height 18
type textarea "<p></p><ul><li><span>Baylor University Association of Computer Machinery Schola…"
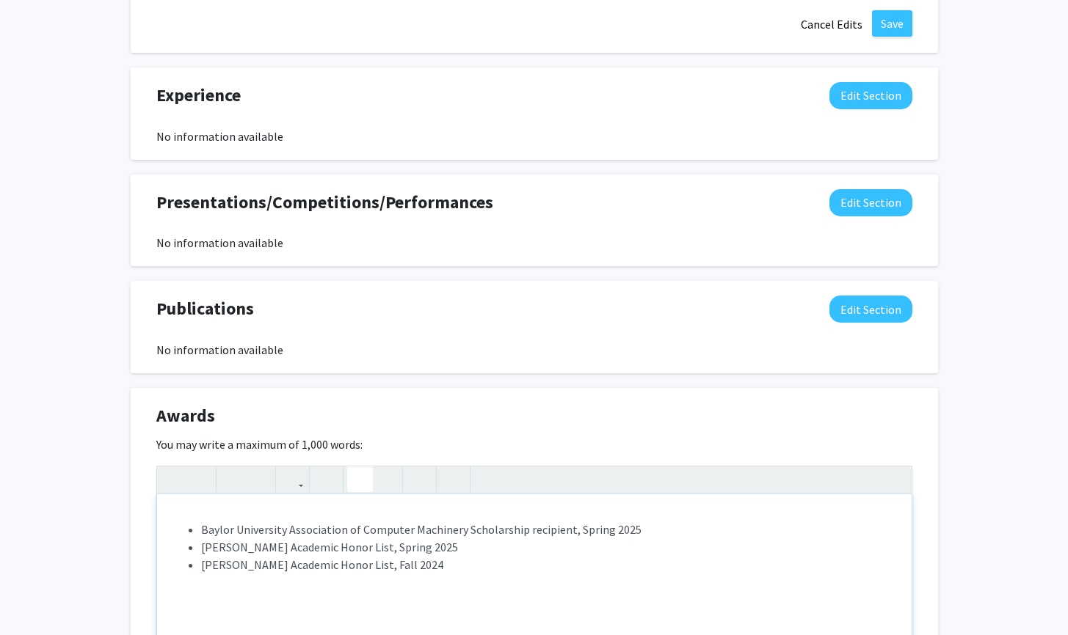
scroll to position [1574, 0]
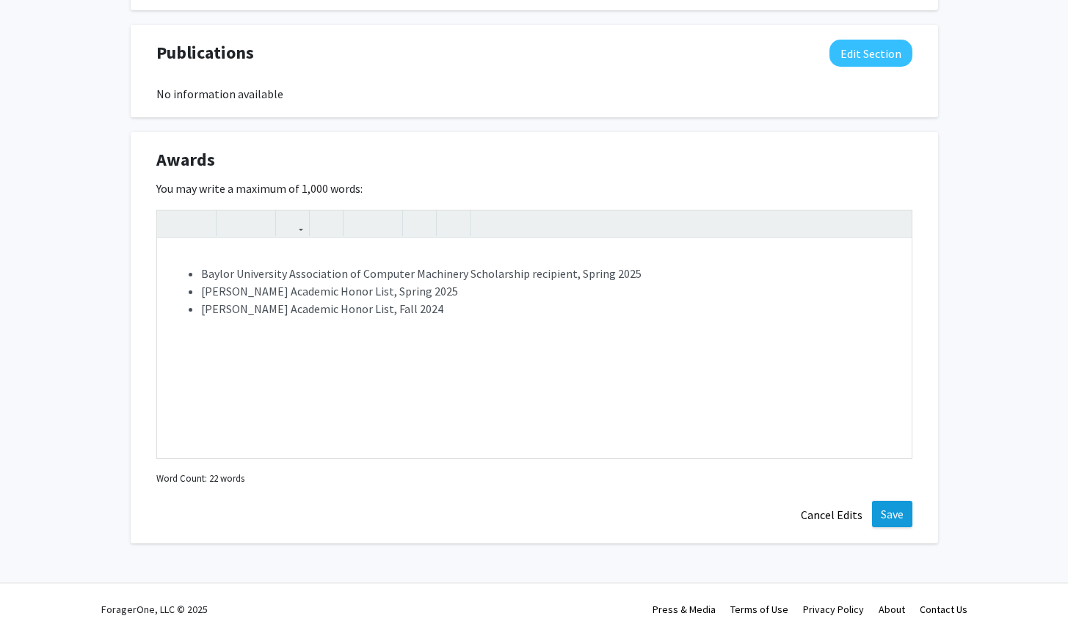
click at [887, 517] on button "Save" at bounding box center [892, 514] width 40 height 26
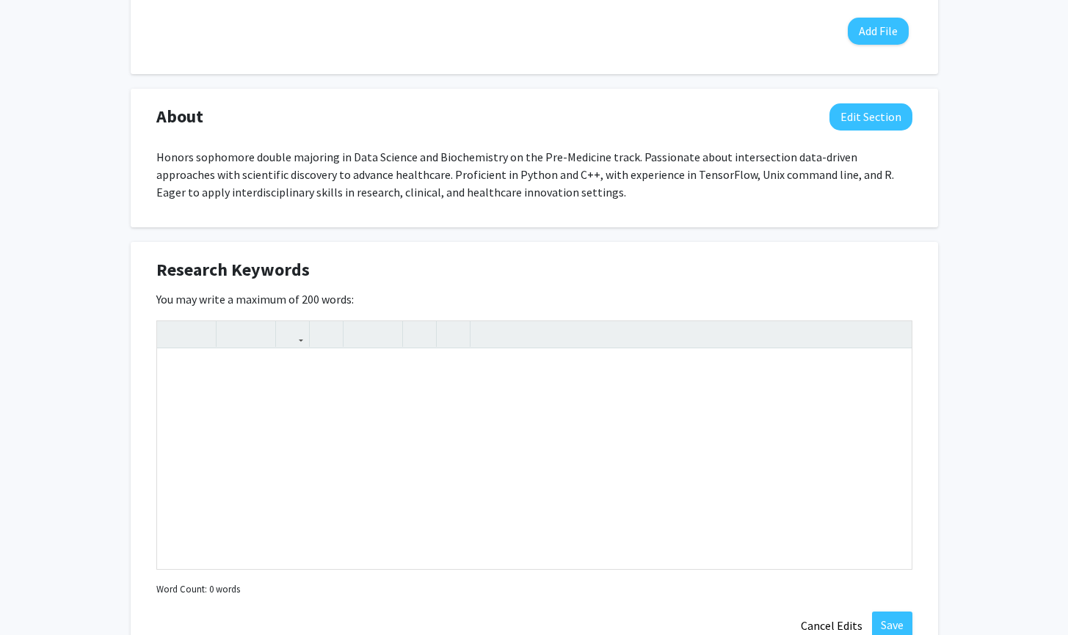
scroll to position [684, 0]
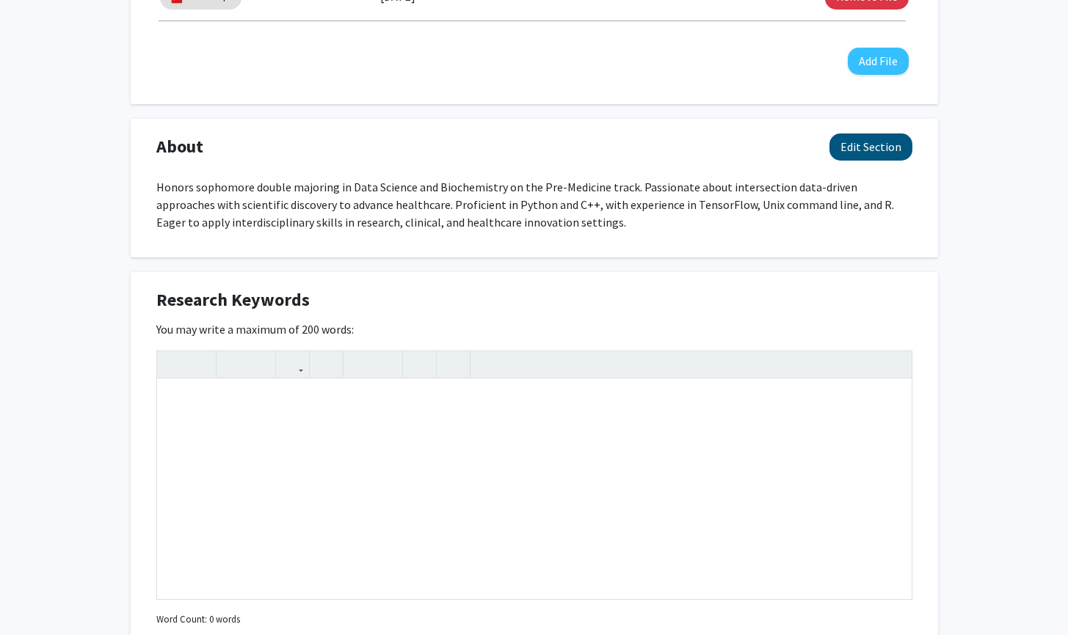
click at [870, 154] on button "Edit Section" at bounding box center [870, 147] width 83 height 27
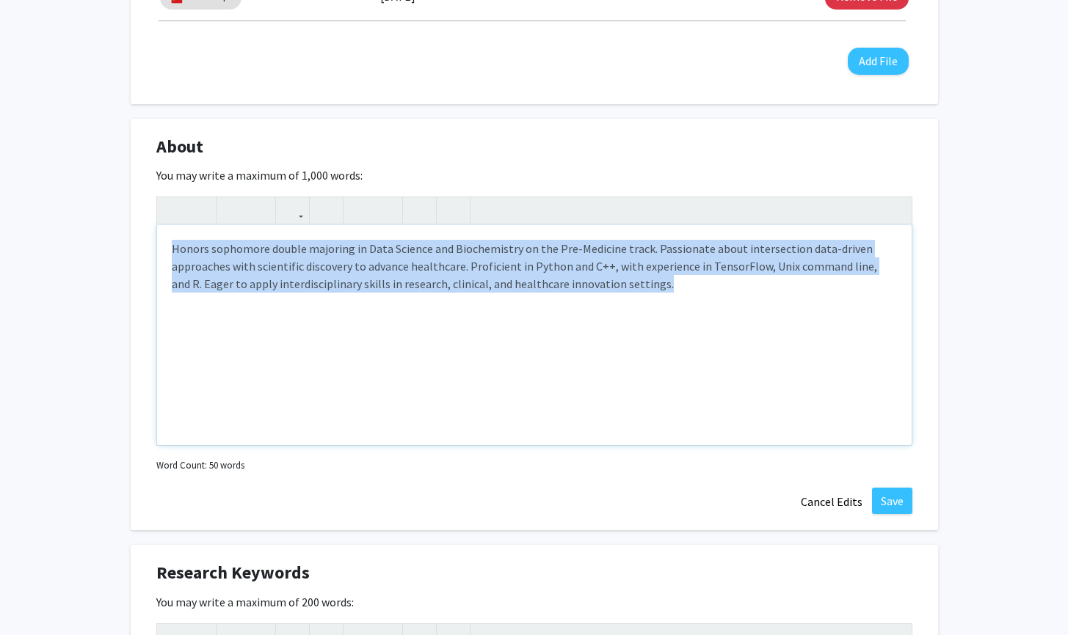
drag, startPoint x: 649, startPoint y: 288, endPoint x: 66, endPoint y: 254, distance: 584.4
click at [66, 254] on div "[PERSON_NAME] Edit Section See Public View help Degree Level: Undergraduate Stu…" at bounding box center [534, 430] width 1068 height 2122
copy p "Honors sophomore double majoring in Data Science and Biochemistry on the Pre-Me…"
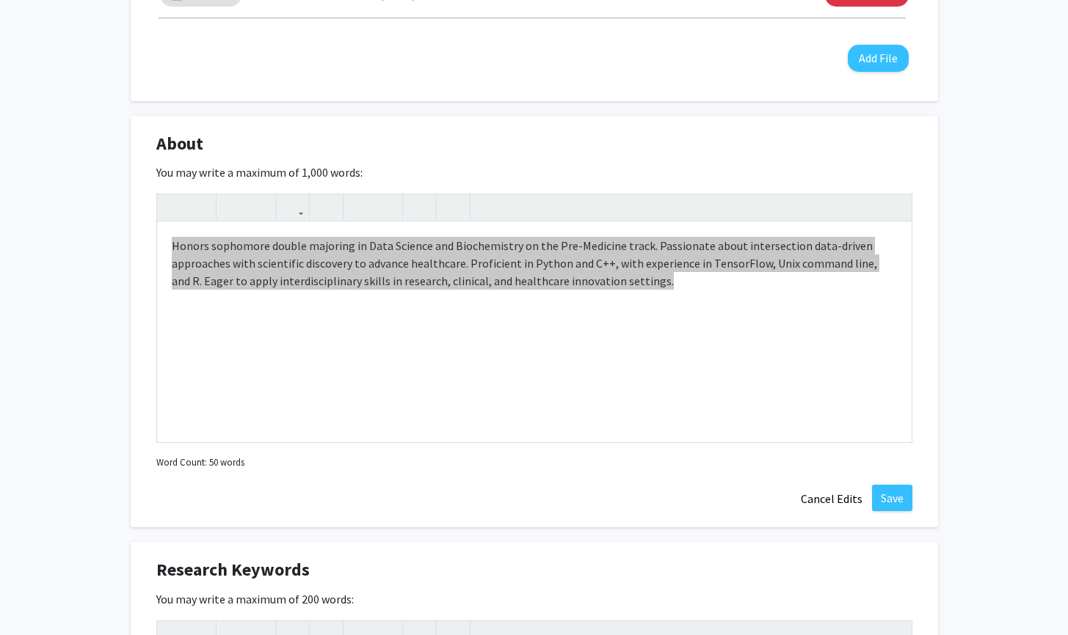
scroll to position [690, 0]
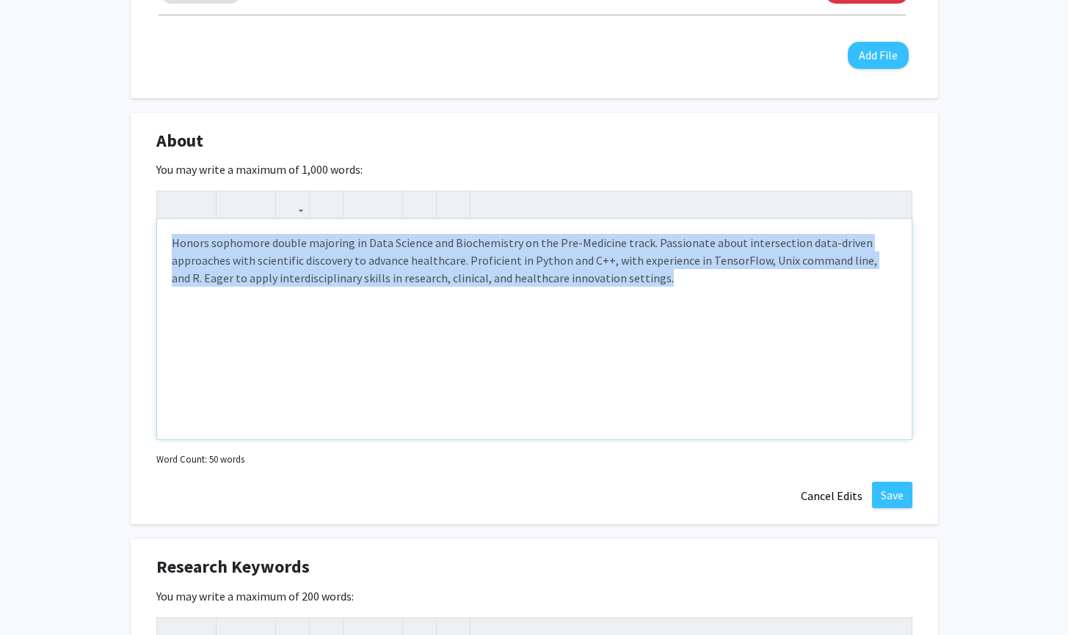
drag, startPoint x: 7, startPoint y: 327, endPoint x: 253, endPoint y: 437, distance: 269.6
click at [253, 437] on div "Honors sophomore double majoring in Data Science and Biochemistry on the Pre-Me…" at bounding box center [534, 329] width 754 height 220
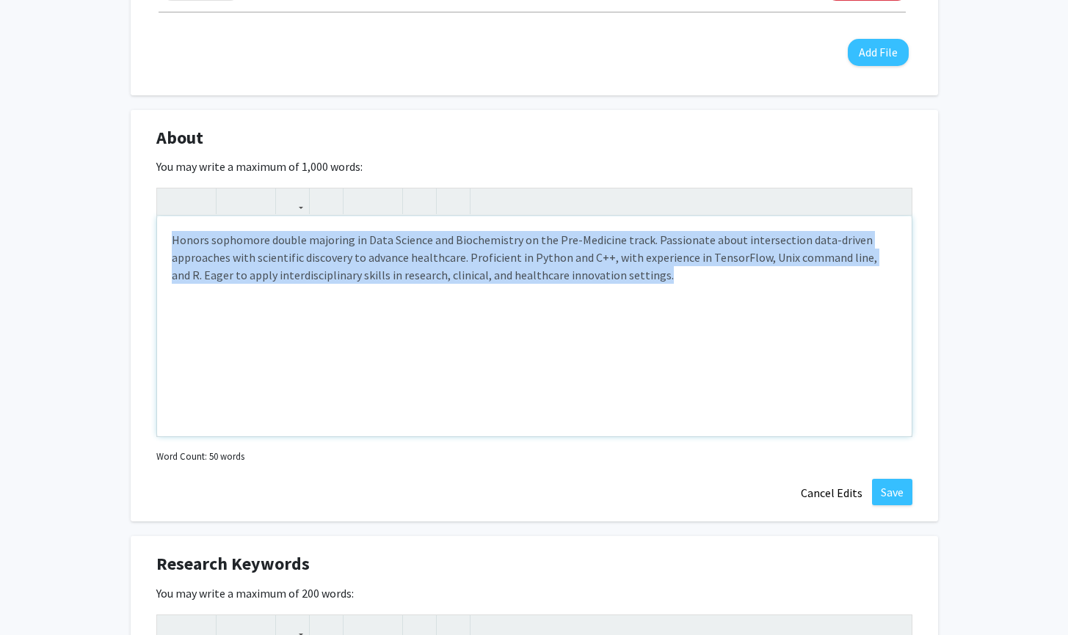
scroll to position [715, 0]
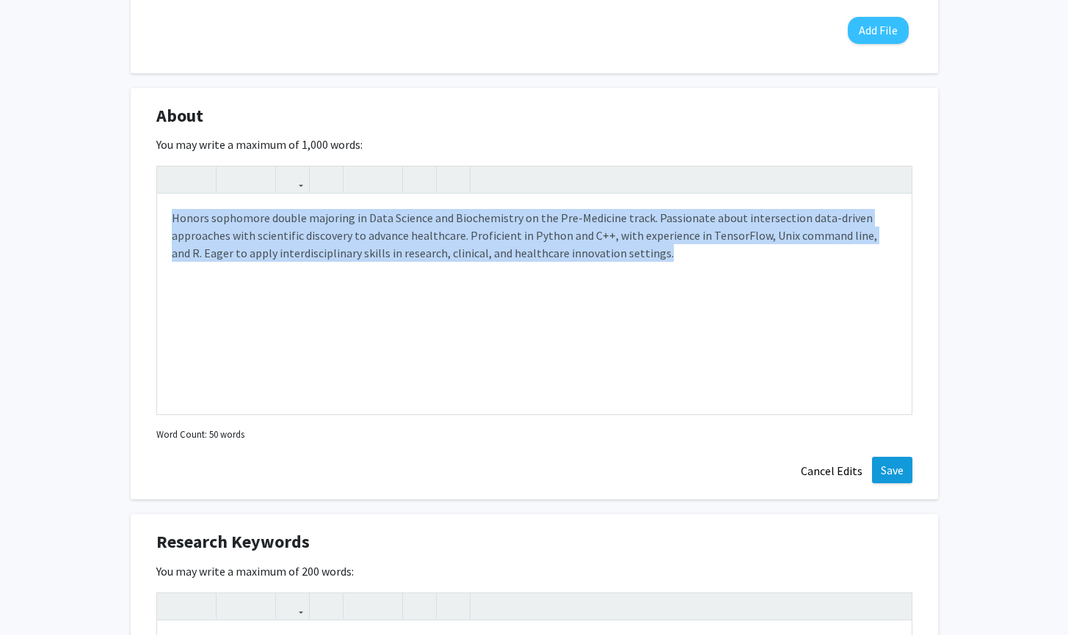
click at [903, 470] on button "Save" at bounding box center [892, 470] width 40 height 26
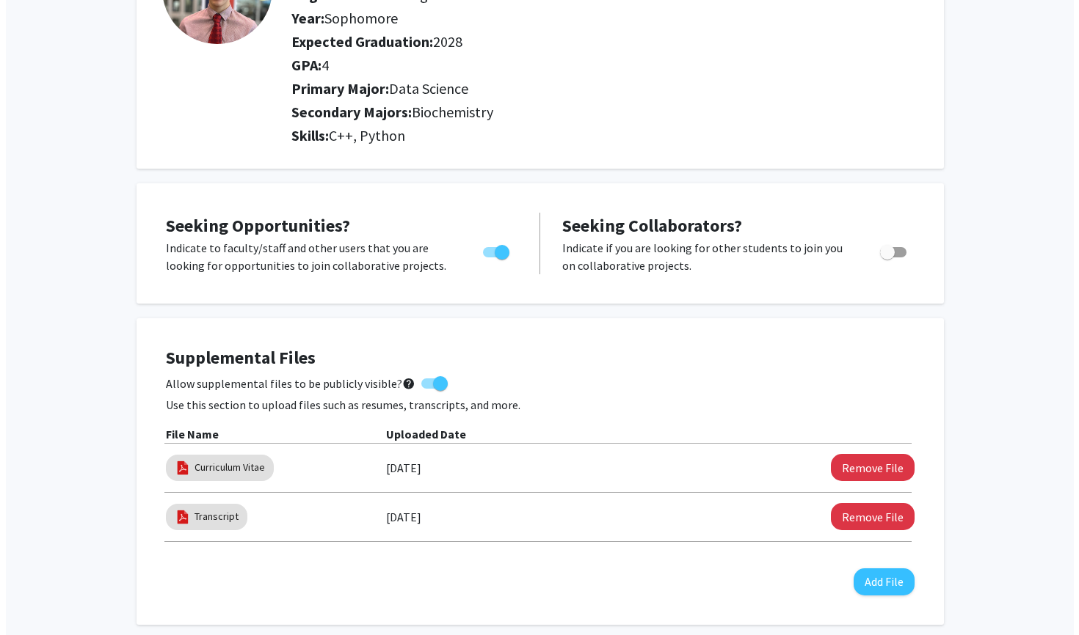
scroll to position [272, 0]
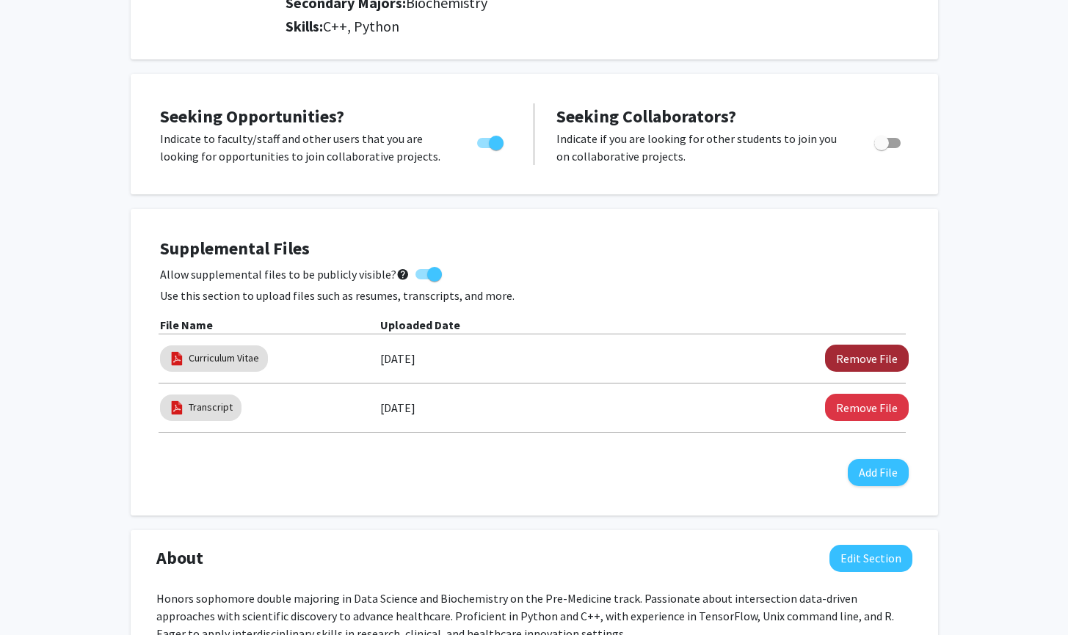
click at [839, 361] on button "Remove File" at bounding box center [867, 358] width 84 height 27
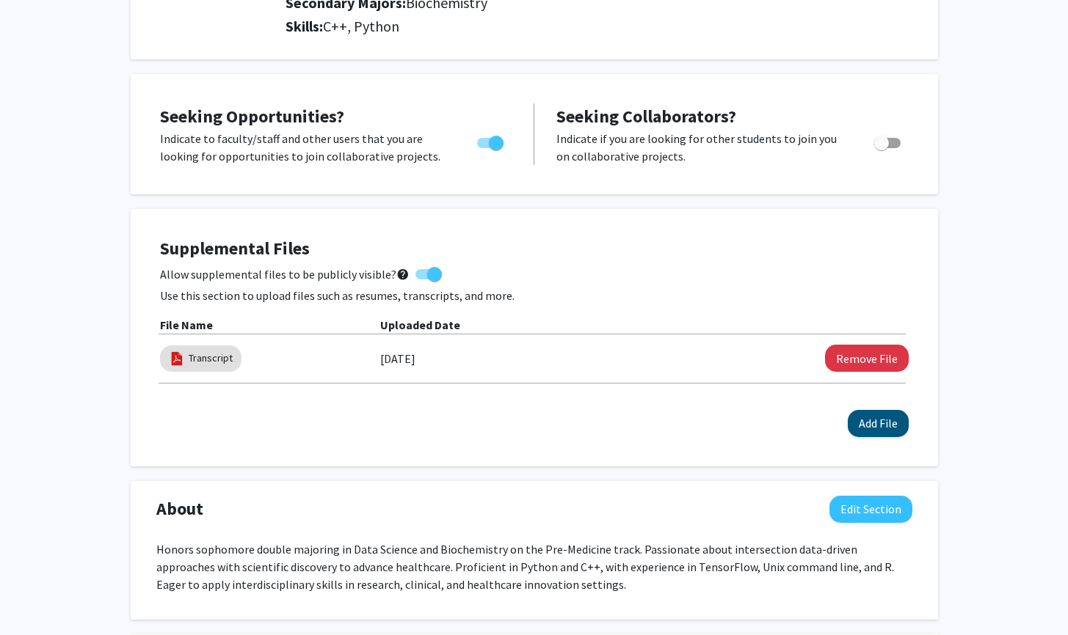
click at [886, 434] on button "Add File" at bounding box center [878, 423] width 61 height 27
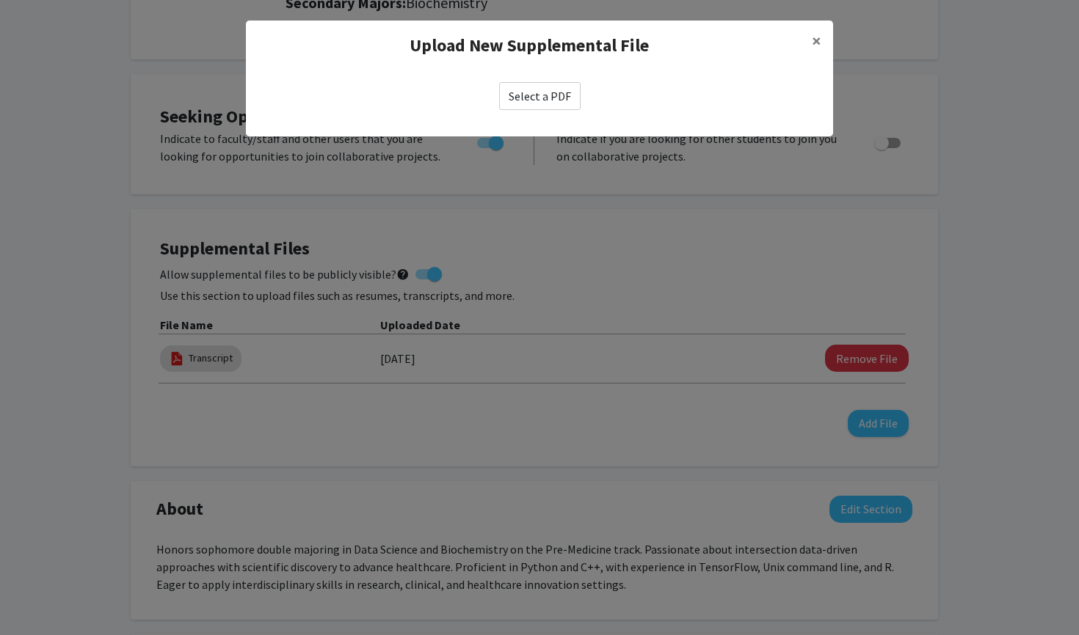
click at [533, 89] on label "Select a PDF" at bounding box center [539, 96] width 81 height 28
click at [0, 0] on input "Select a PDF" at bounding box center [0, 0] width 0 height 0
select select "custom"
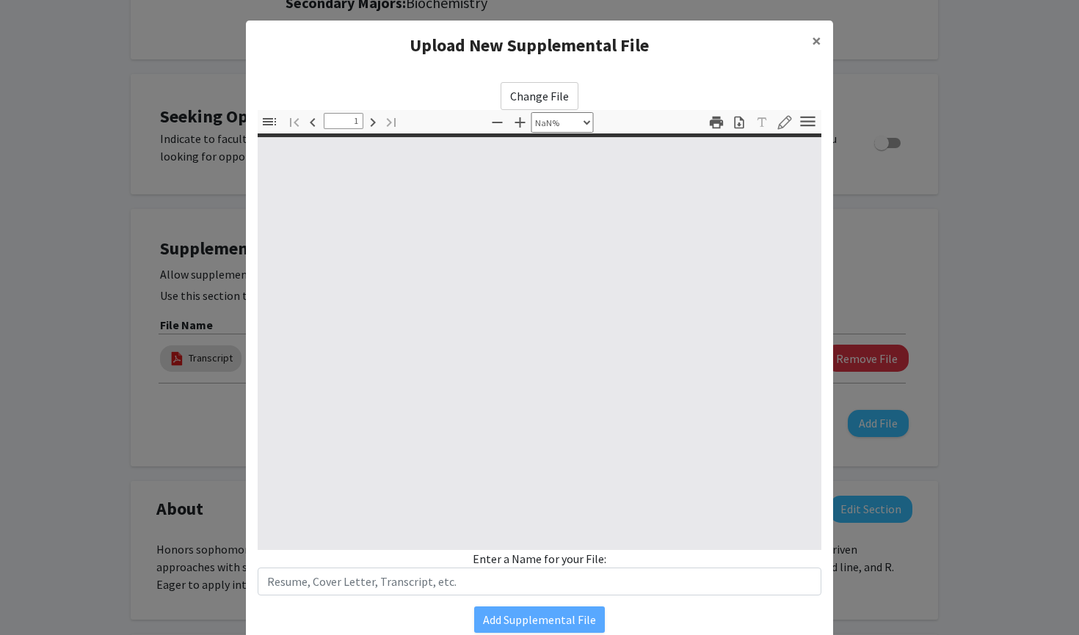
type input "0"
select select "custom"
type input "1"
select select "auto"
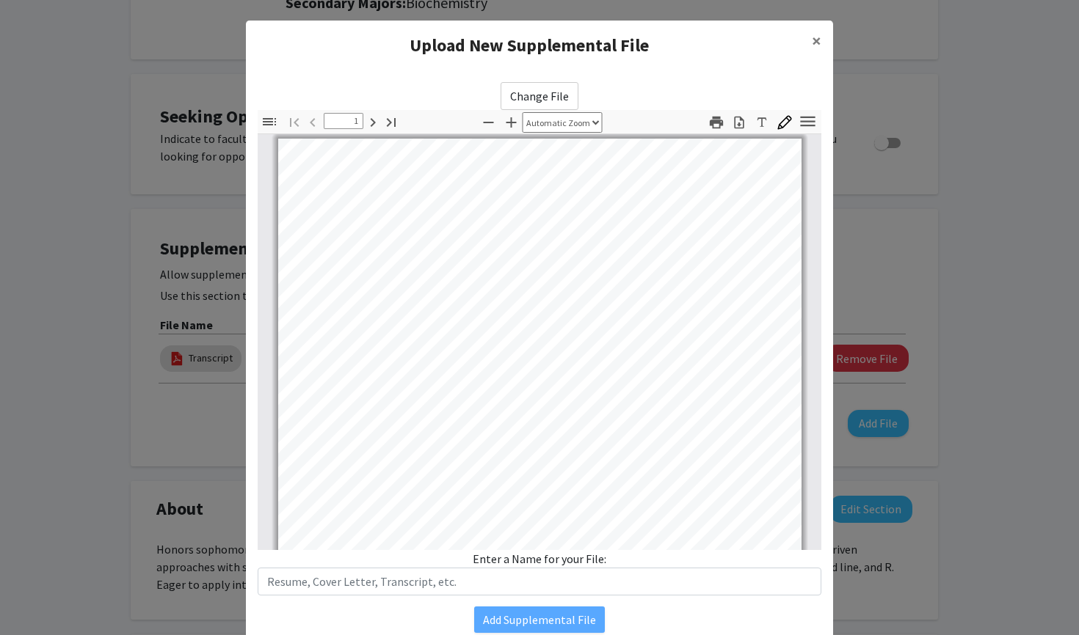
scroll to position [3, 0]
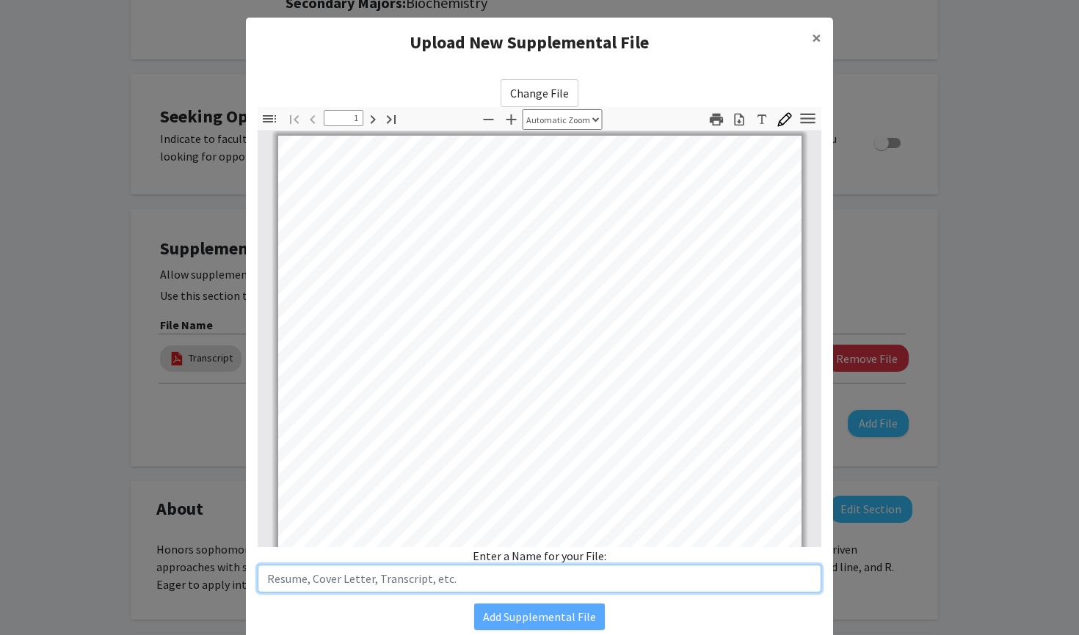
click at [371, 583] on input "text" at bounding box center [540, 579] width 564 height 28
paste input "curriculum vitae"
type input "Curriculum Vitae"
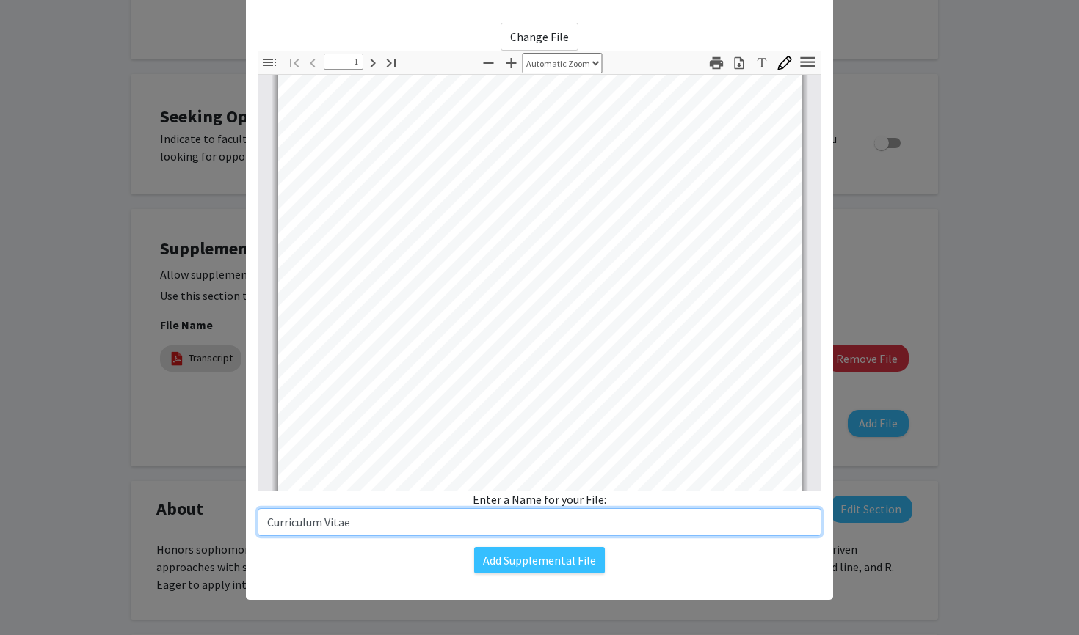
scroll to position [0, 0]
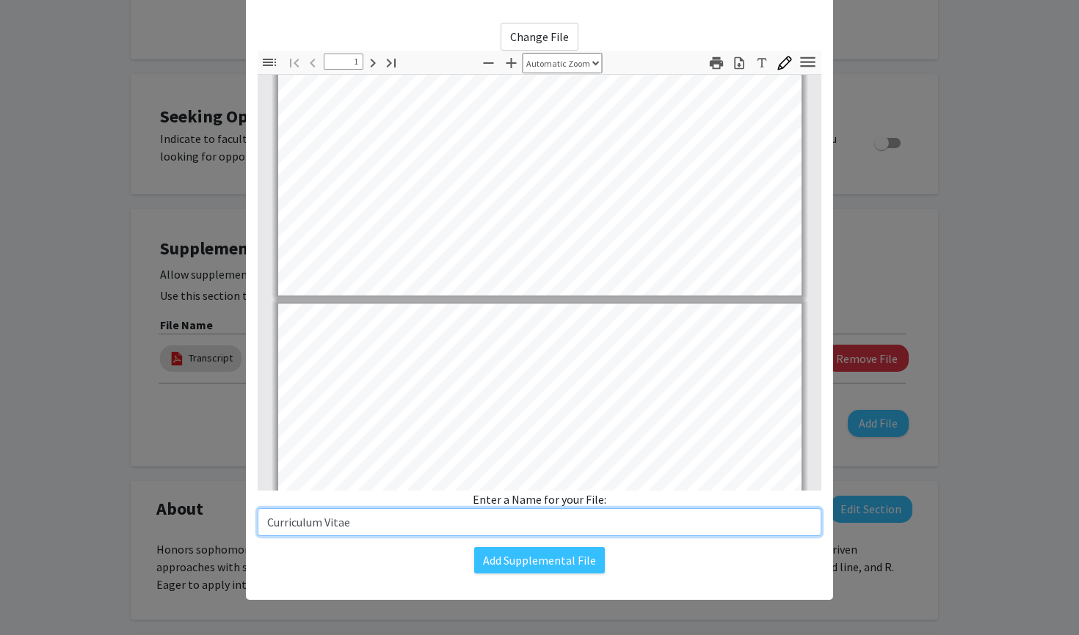
type input "2"
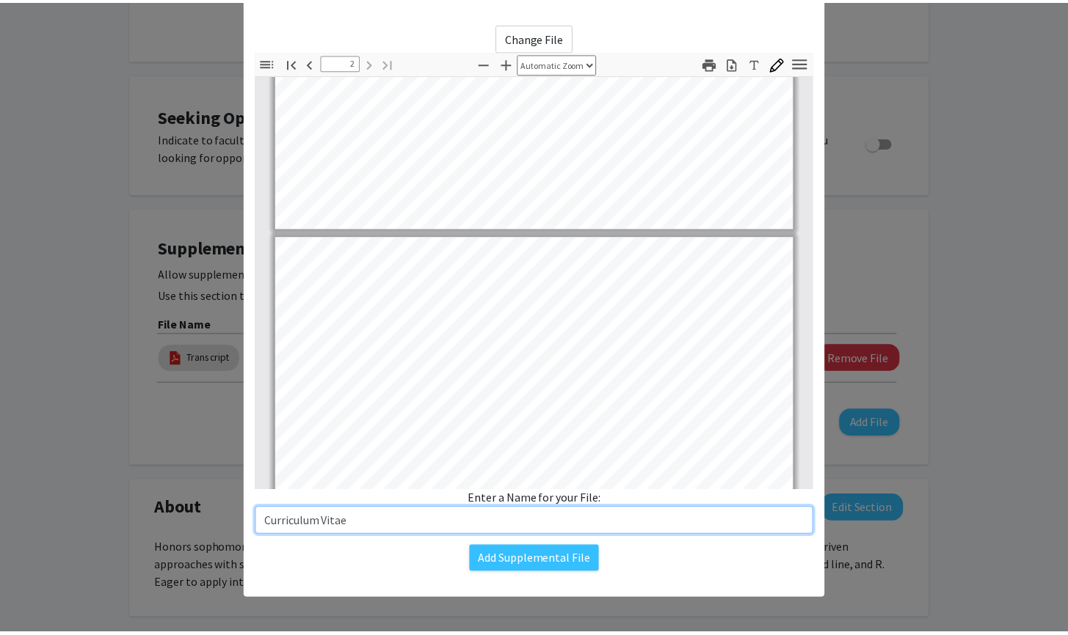
scroll to position [649, 0]
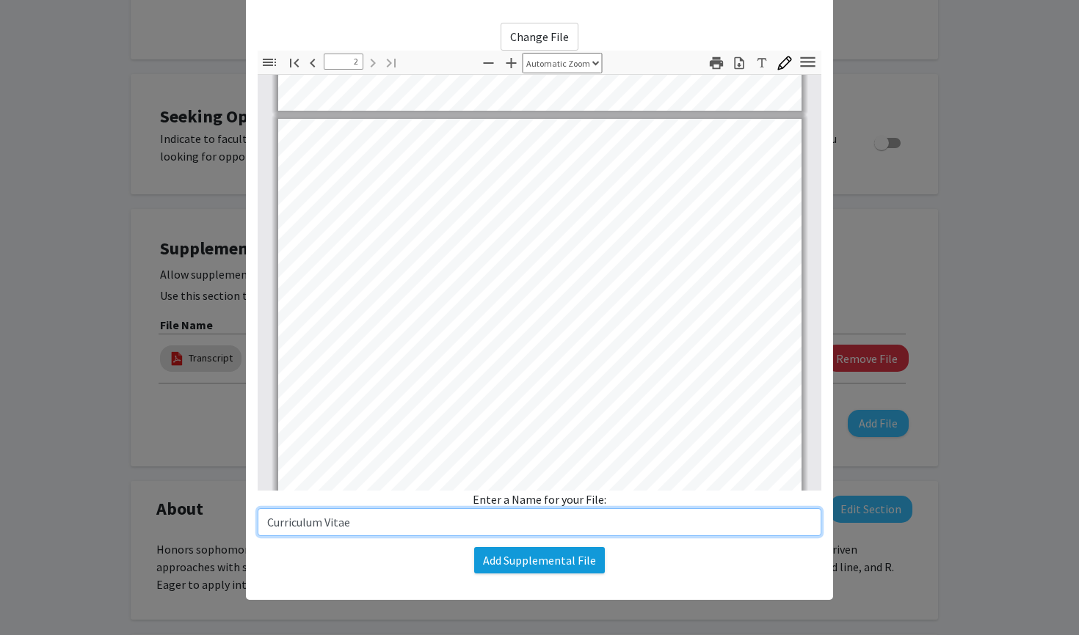
type input "Curriculum Vitae"
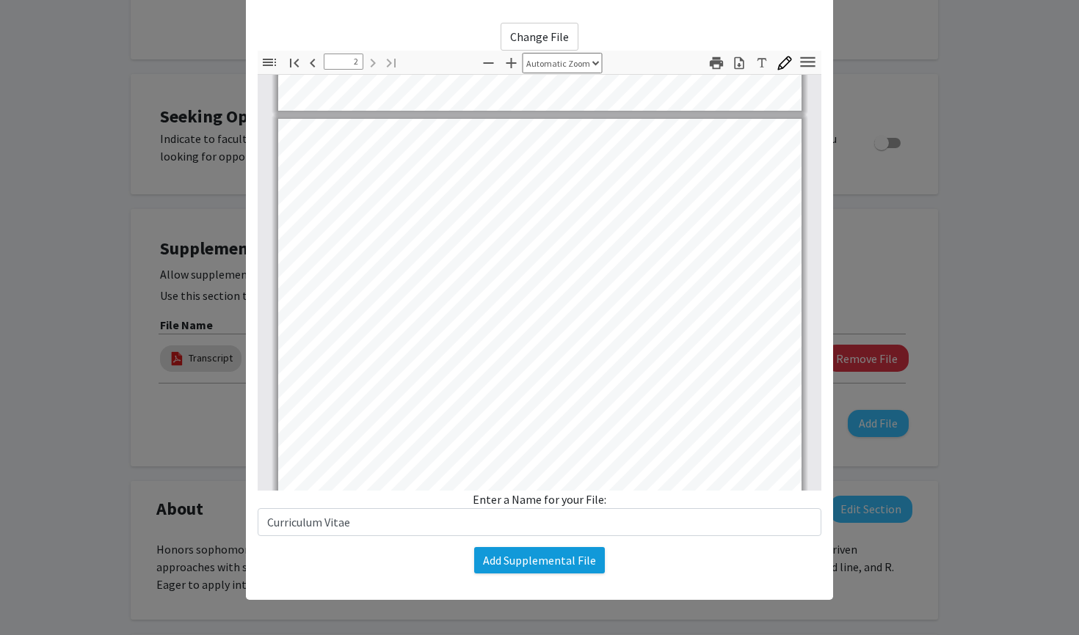
click at [496, 559] on button "Add Supplemental File" at bounding box center [539, 560] width 131 height 26
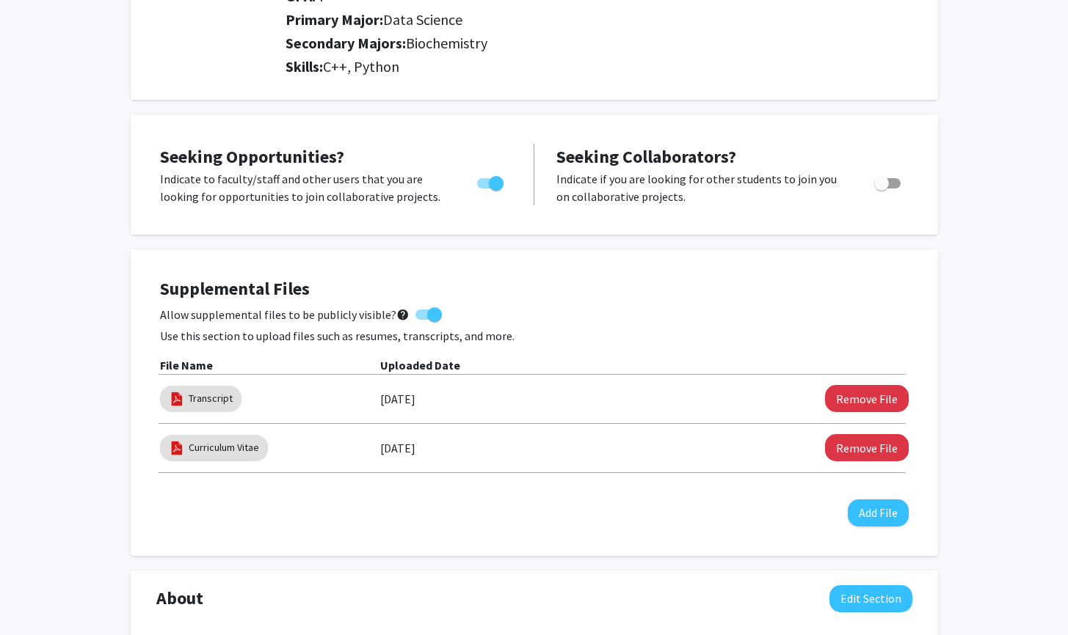
scroll to position [0, 0]
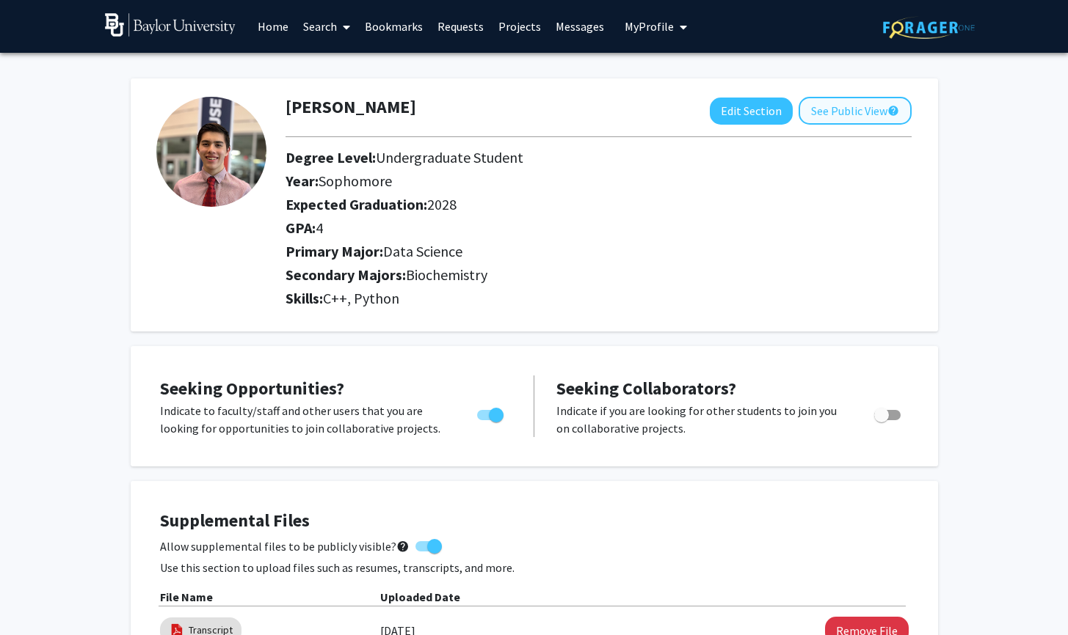
click at [852, 119] on button "See Public View help" at bounding box center [854, 111] width 113 height 28
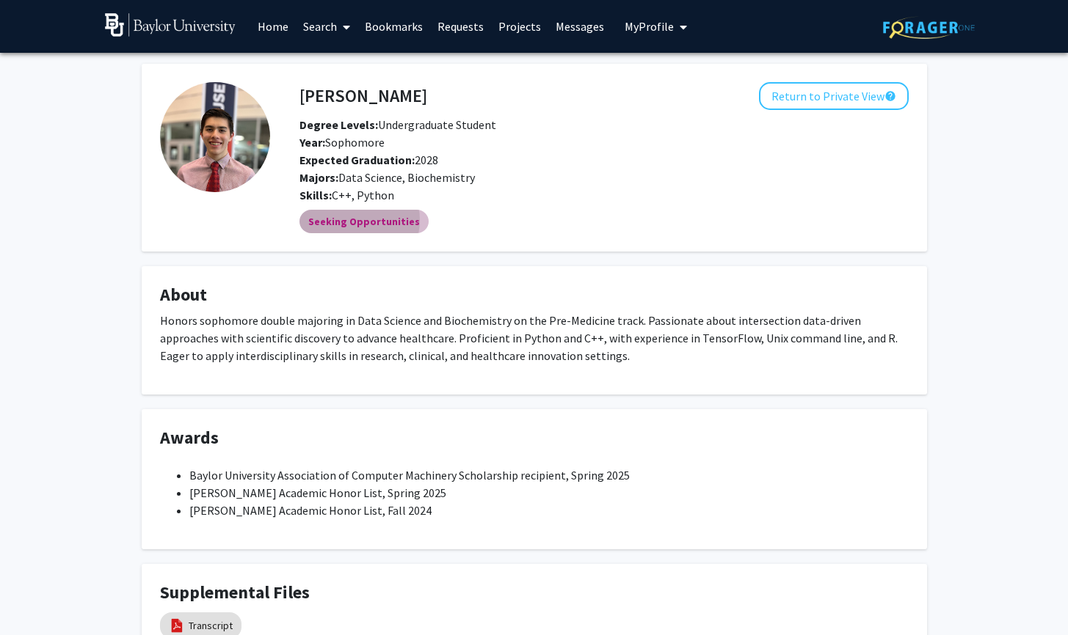
click at [350, 222] on mat-chip "Seeking Opportunities" at bounding box center [363, 221] width 129 height 23
click at [322, 27] on link "Search" at bounding box center [327, 26] width 62 height 51
click at [321, 70] on span "Faculty/Staff" at bounding box center [350, 67] width 108 height 29
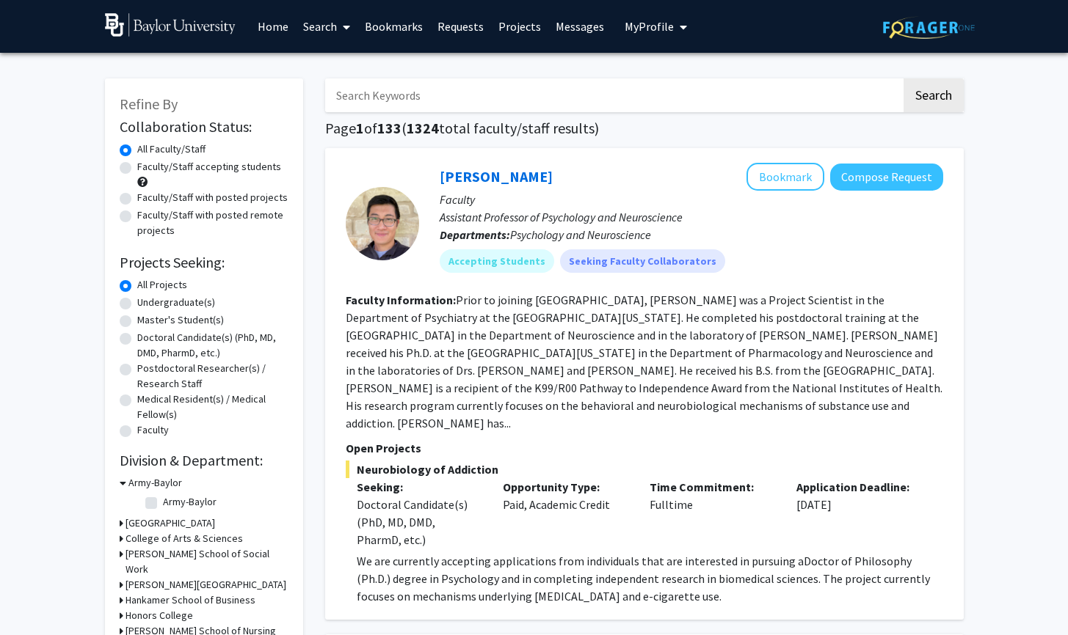
click at [636, 23] on span "My Profile" at bounding box center [648, 26] width 49 height 15
click at [660, 74] on div "[PERSON_NAME] View Profile" at bounding box center [697, 76] width 125 height 32
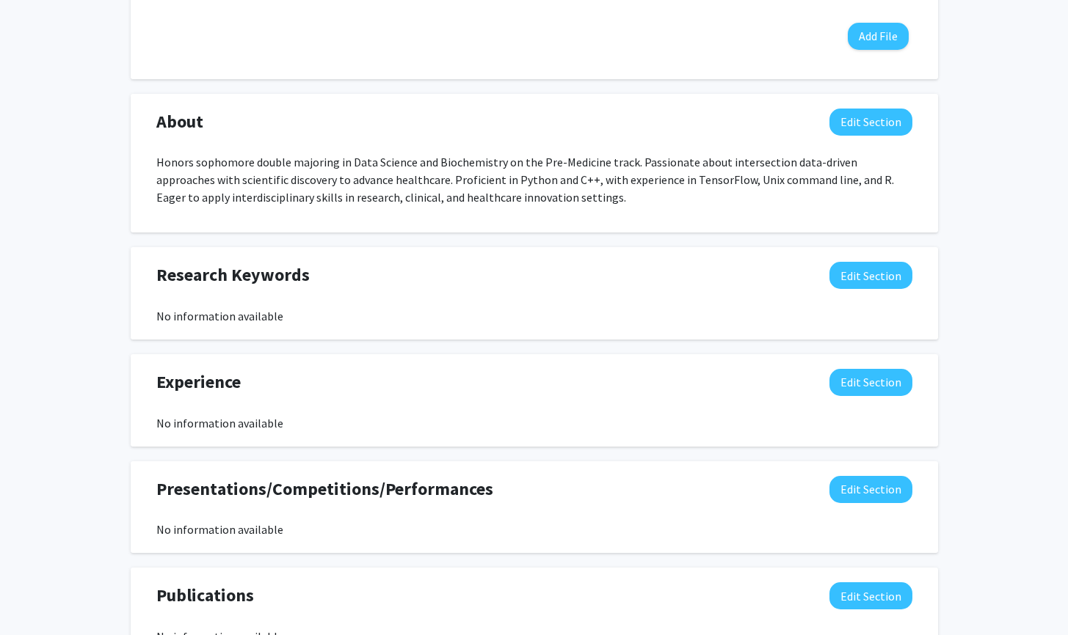
scroll to position [10, 0]
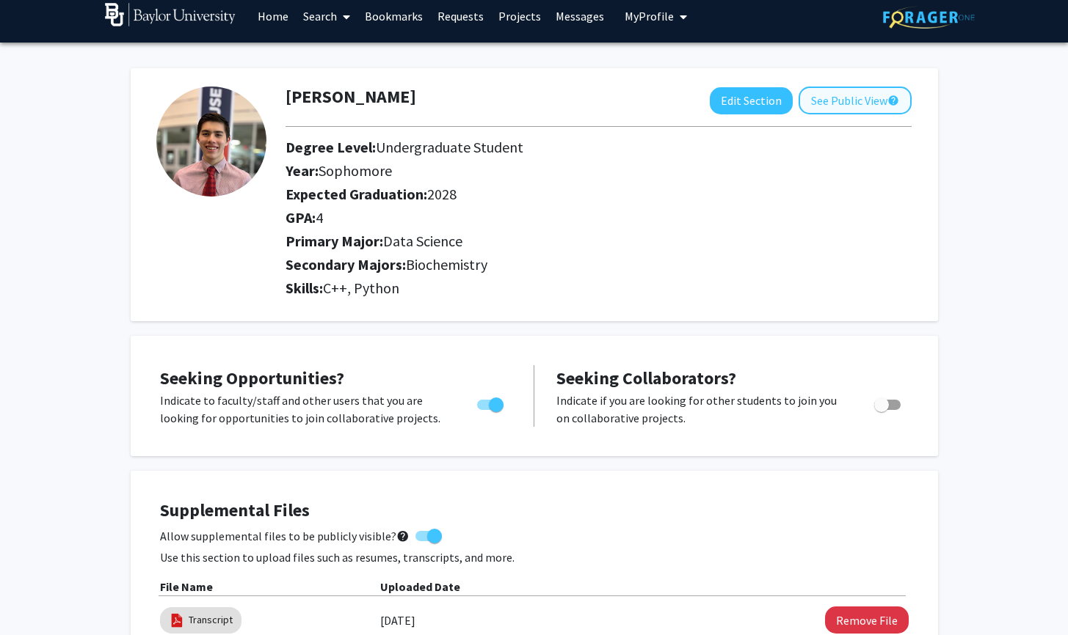
click at [840, 99] on button "See Public View help" at bounding box center [854, 101] width 113 height 28
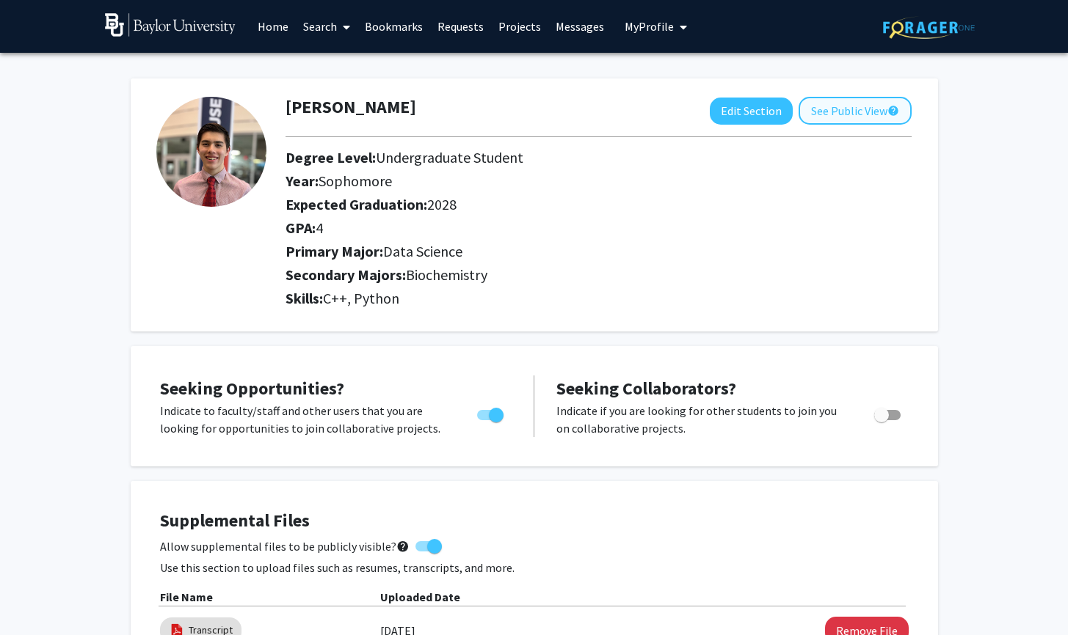
click at [856, 118] on button "See Public View help" at bounding box center [854, 111] width 113 height 28
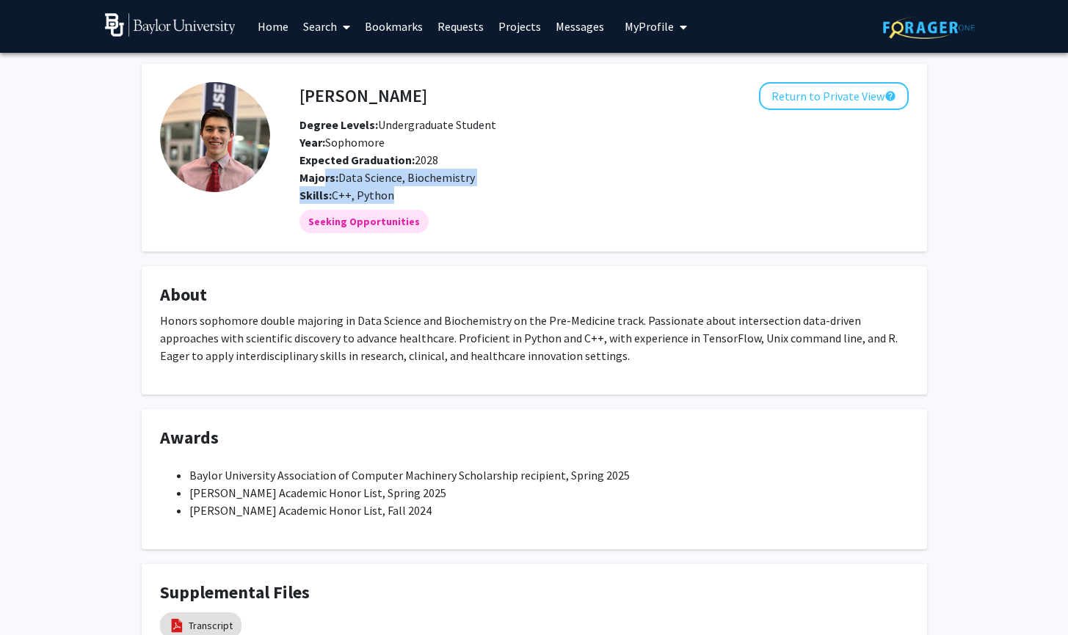
drag, startPoint x: 319, startPoint y: 181, endPoint x: 526, endPoint y: 204, distance: 208.3
click at [525, 204] on div "[PERSON_NAME] Return to Private View help Degree Levels: Undergraduate Student …" at bounding box center [603, 143] width 631 height 122
click at [526, 204] on div "Skills: C++, Python" at bounding box center [603, 195] width 631 height 18
click at [369, 192] on span "C++, Python" at bounding box center [363, 195] width 62 height 15
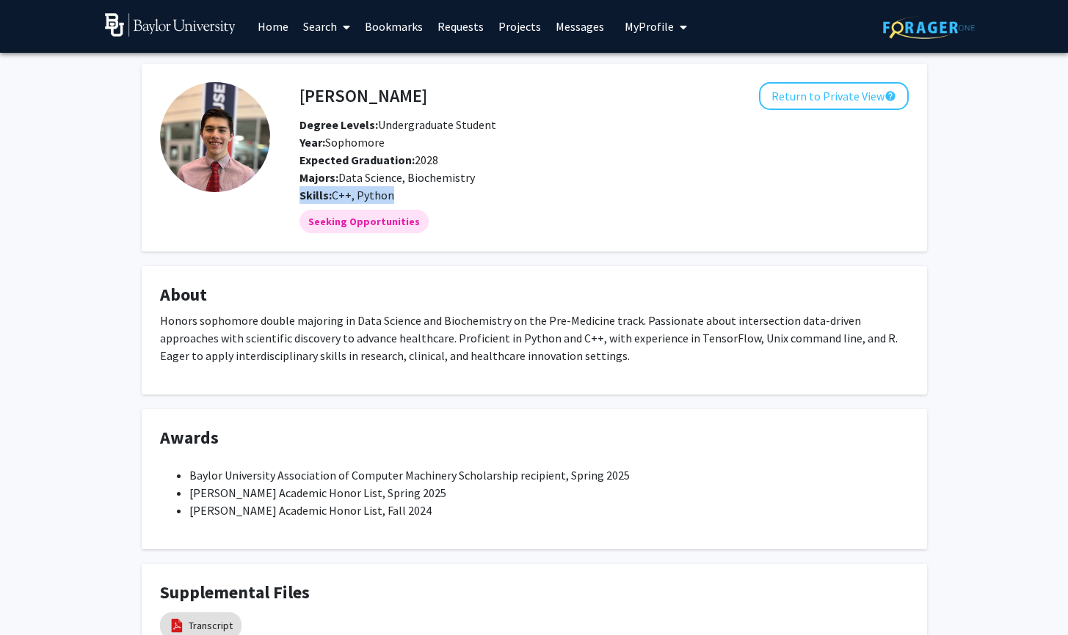
drag, startPoint x: 300, startPoint y: 190, endPoint x: 478, endPoint y: 204, distance: 178.1
click at [473, 204] on div "Skills: C++, Python" at bounding box center [603, 195] width 631 height 18
click at [481, 204] on div "Skills: C++, Python" at bounding box center [603, 195] width 631 height 18
drag, startPoint x: 419, startPoint y: 202, endPoint x: 376, endPoint y: 193, distance: 44.2
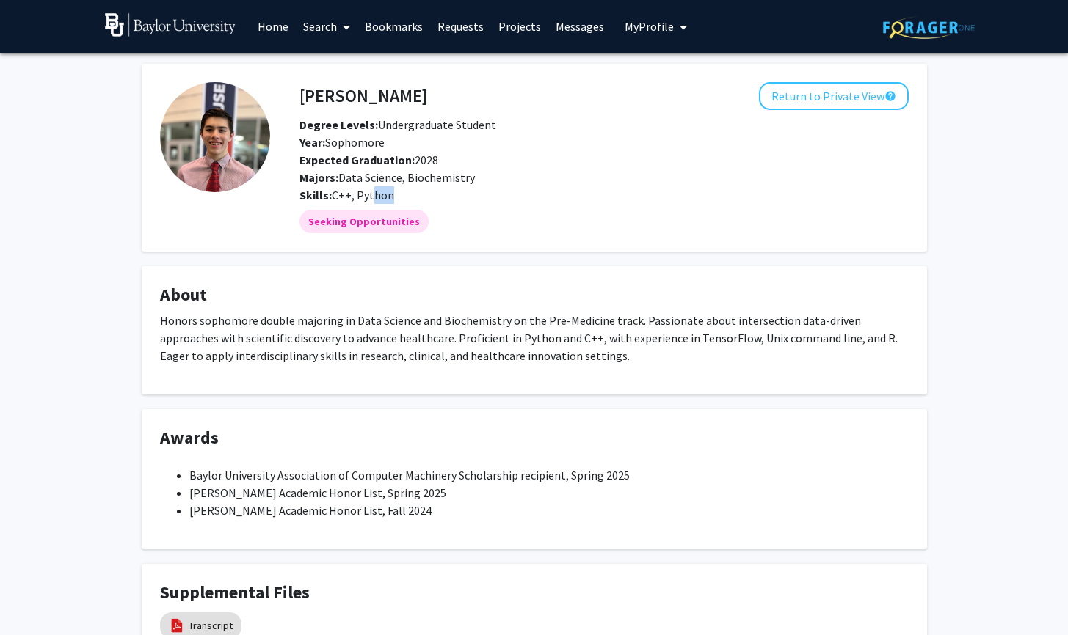
click at [376, 193] on div "Skills: C++, Python" at bounding box center [603, 195] width 631 height 18
click at [481, 316] on p "Honors sophomore double majoring in Data Science and Biochemistry on the Pre-Me…" at bounding box center [534, 338] width 748 height 53
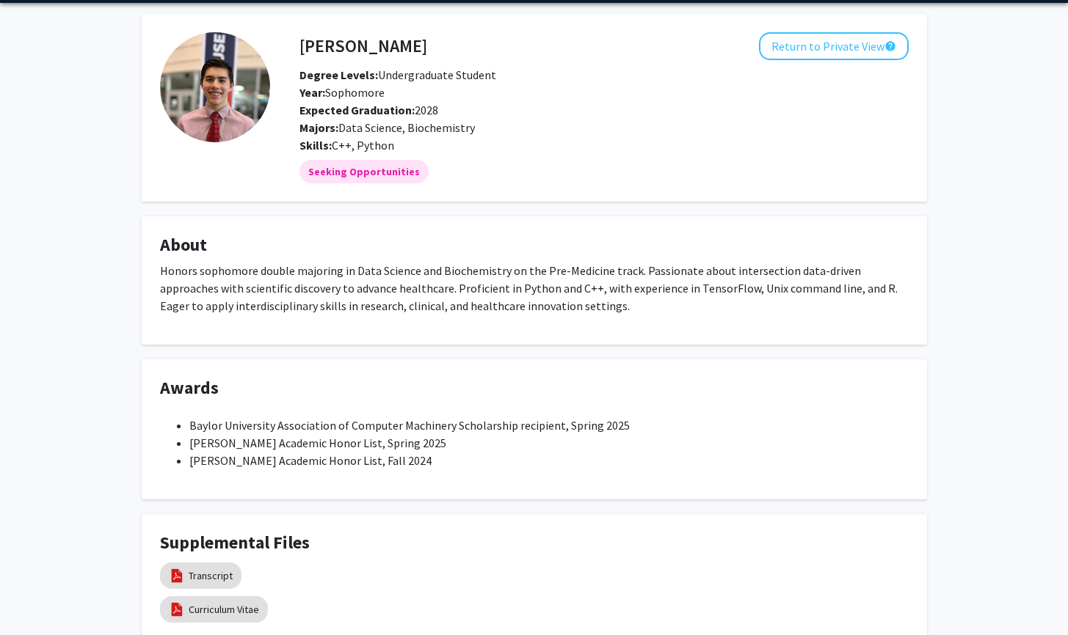
scroll to position [103, 0]
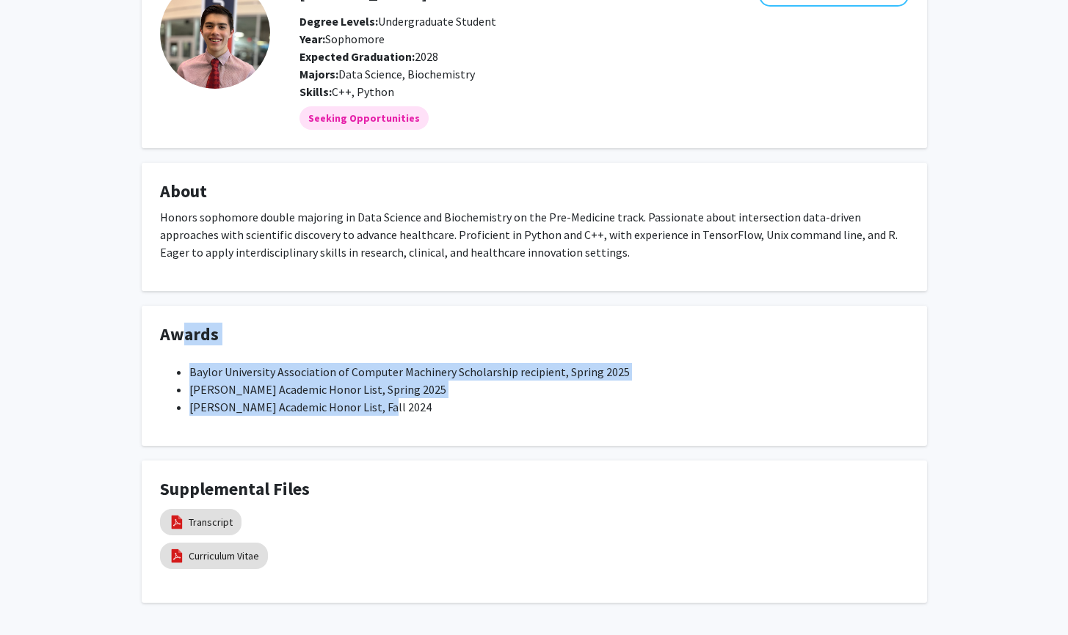
drag, startPoint x: 376, startPoint y: 408, endPoint x: 166, endPoint y: 342, distance: 220.0
click at [167, 342] on fg-card "Awards Baylor University Association of Computer Machinery Scholarship recipien…" at bounding box center [534, 376] width 785 height 140
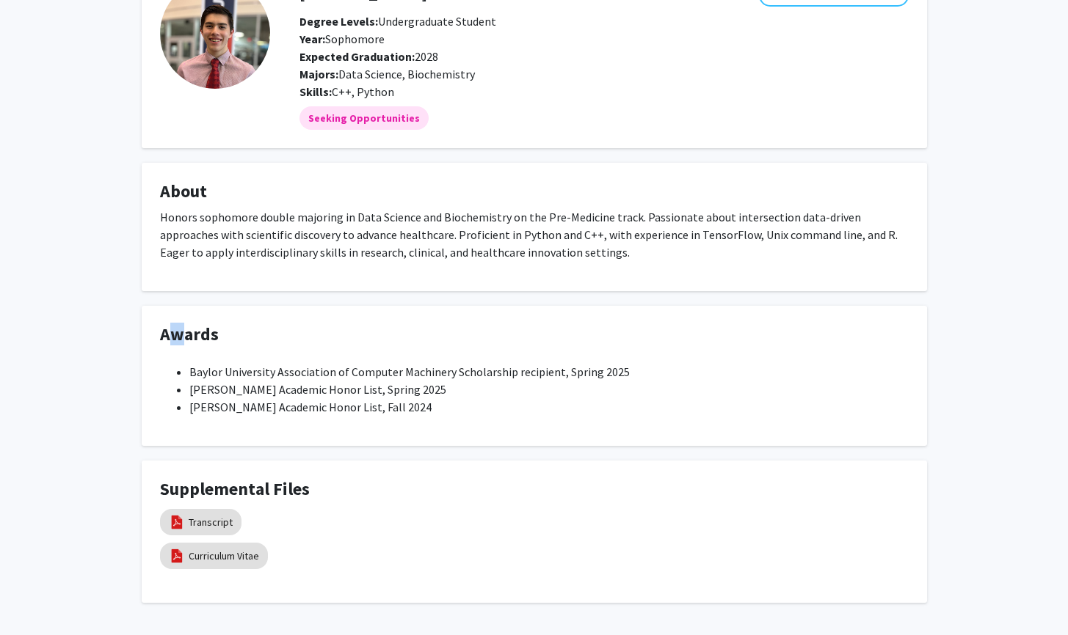
click at [163, 340] on h4 "Awards" at bounding box center [534, 334] width 748 height 21
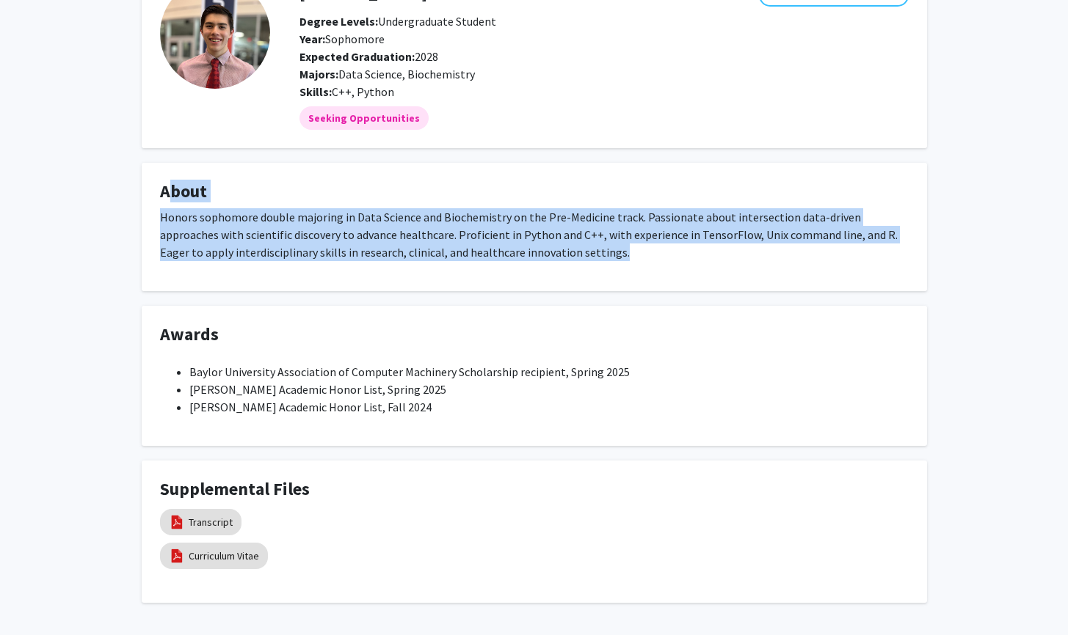
drag, startPoint x: 158, startPoint y: 199, endPoint x: 669, endPoint y: 271, distance: 516.5
click at [669, 271] on fg-card "About Honors sophomore double majoring in Data Science and Biochemistry on the …" at bounding box center [534, 227] width 785 height 128
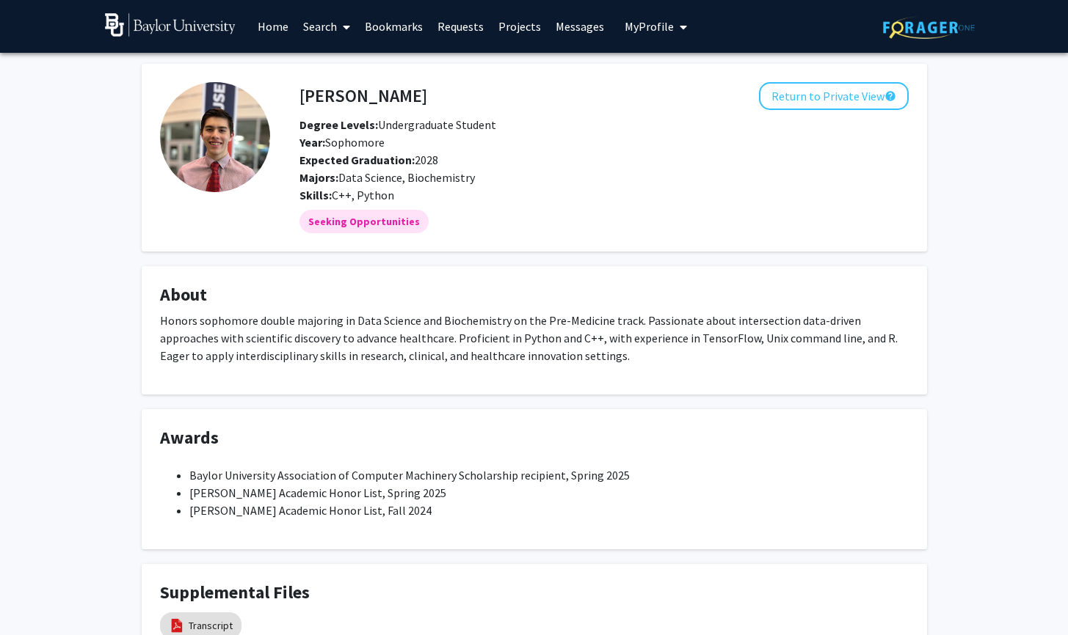
click at [633, 153] on div "Expected Graduation: 2028" at bounding box center [531, 160] width 487 height 18
click at [322, 21] on link "Search" at bounding box center [327, 26] width 62 height 51
click at [337, 92] on span "Students" at bounding box center [341, 96] width 90 height 29
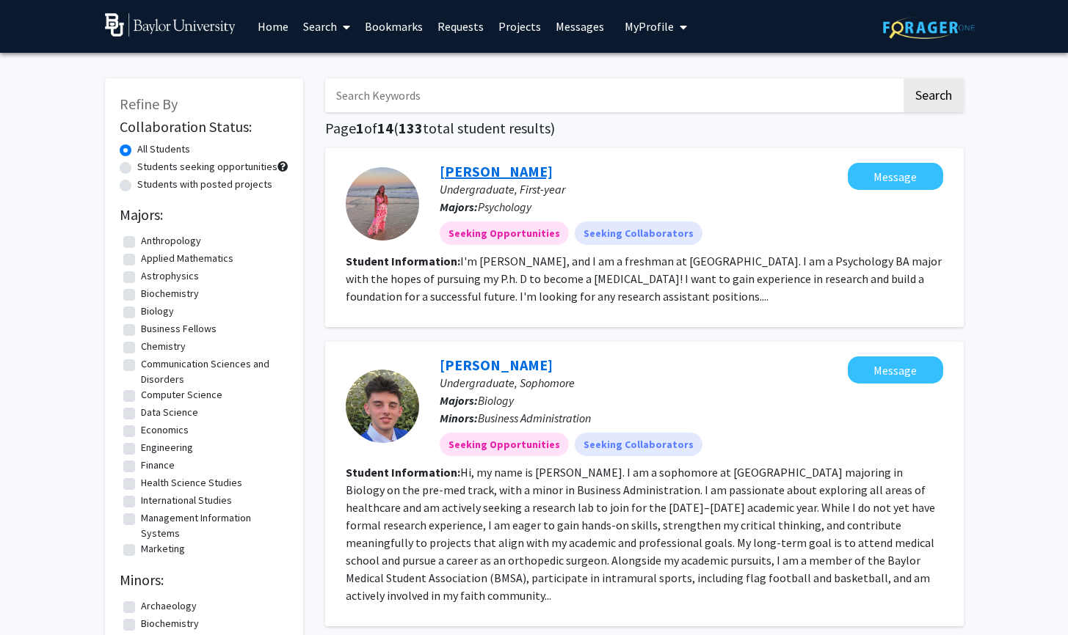
click at [483, 171] on link "[PERSON_NAME]" at bounding box center [496, 171] width 113 height 18
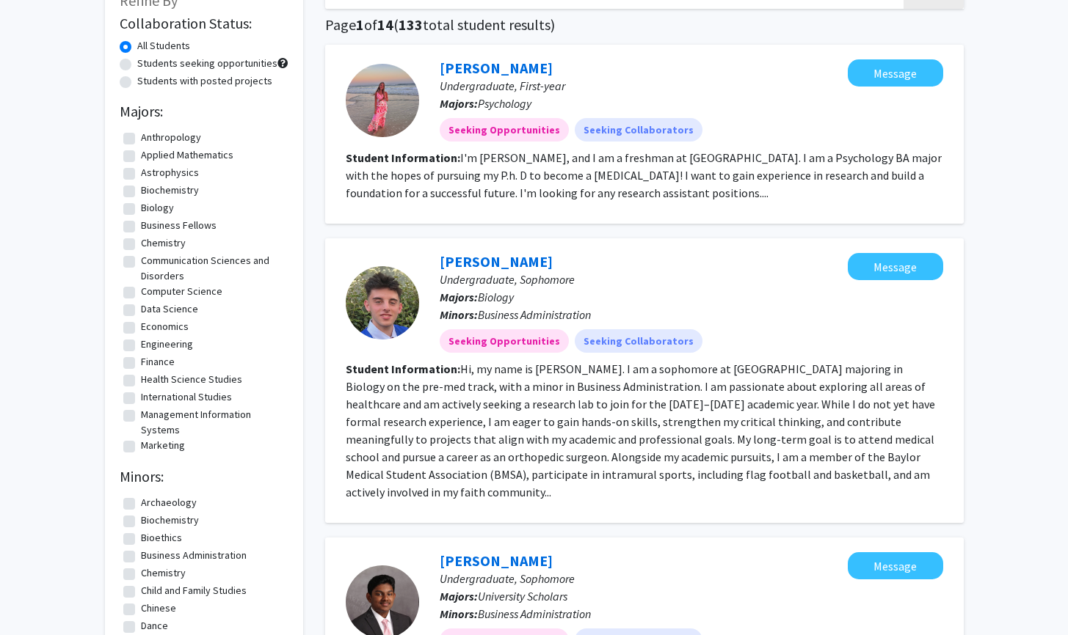
scroll to position [161, 0]
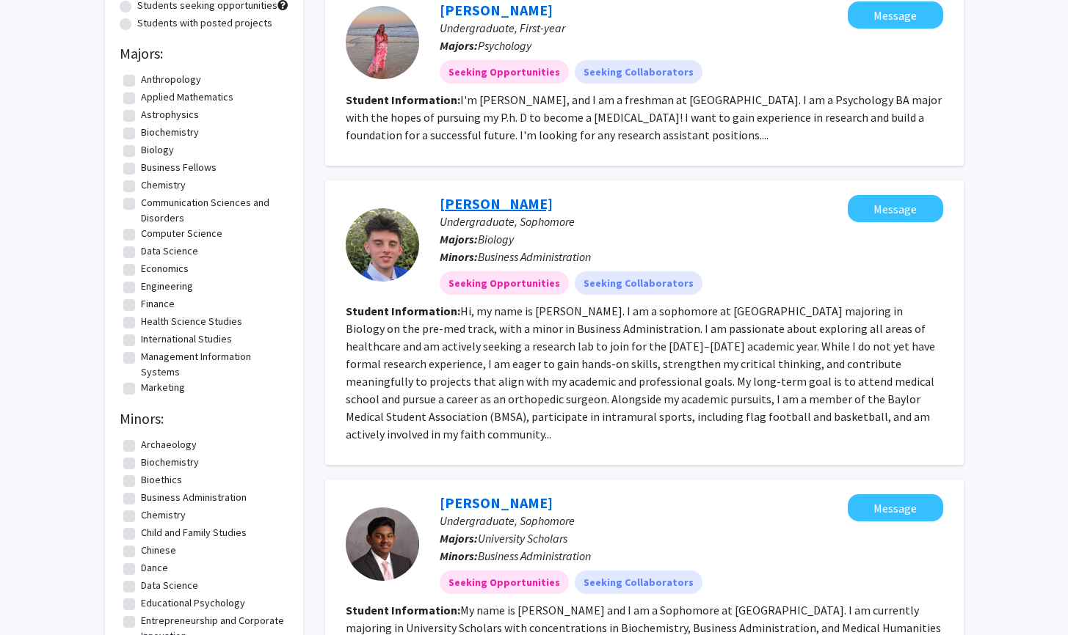
click at [515, 208] on link "[PERSON_NAME]" at bounding box center [496, 203] width 113 height 18
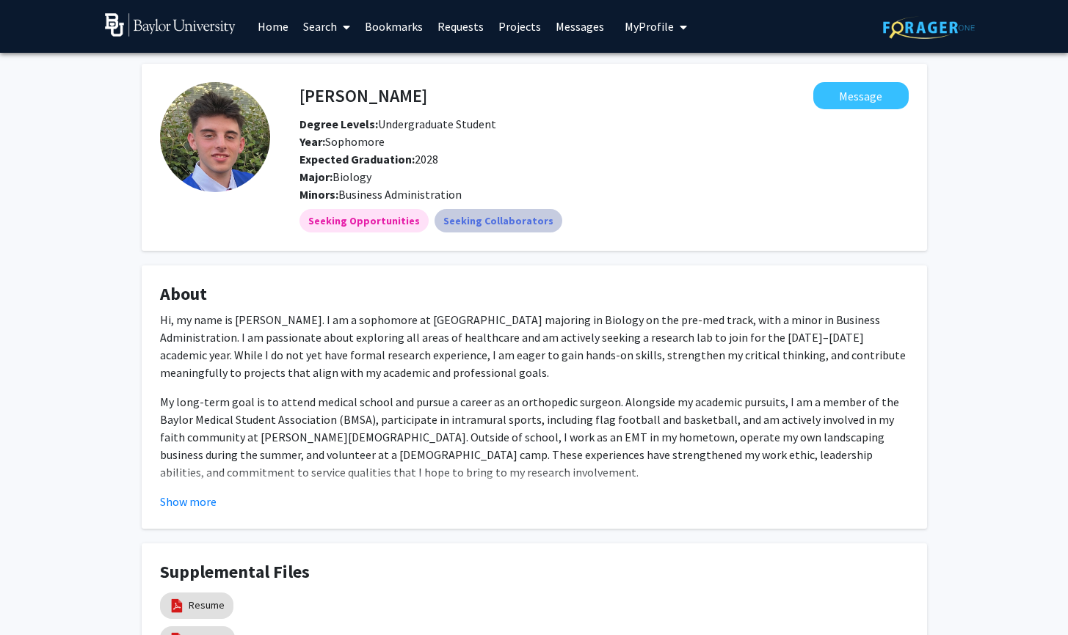
scroll to position [144, 0]
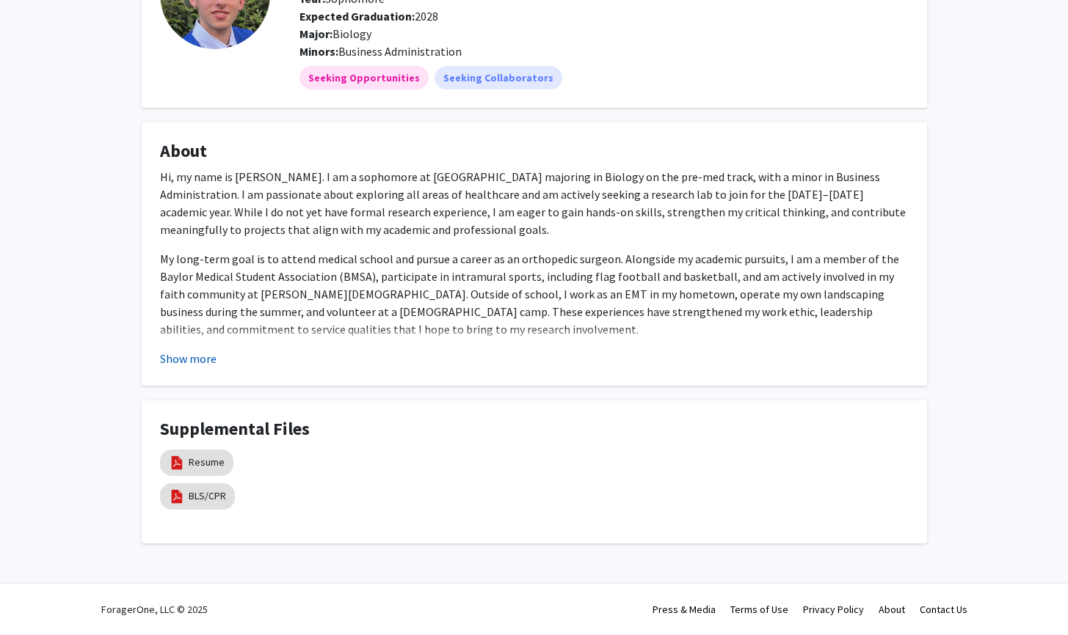
click at [200, 363] on button "Show more" at bounding box center [188, 359] width 57 height 18
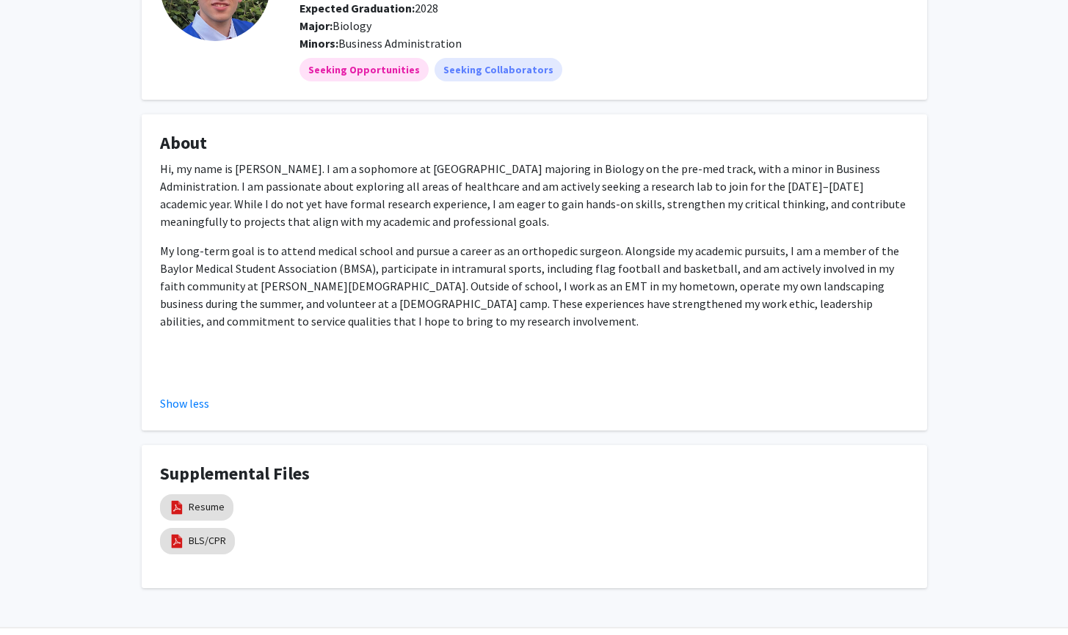
scroll to position [0, 0]
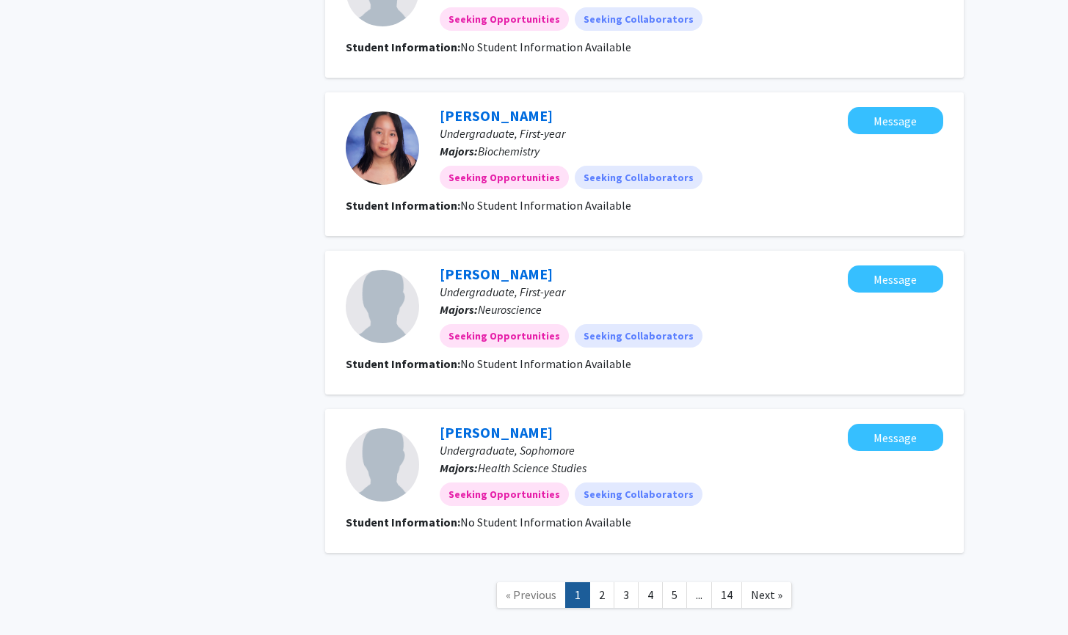
scroll to position [1775, 0]
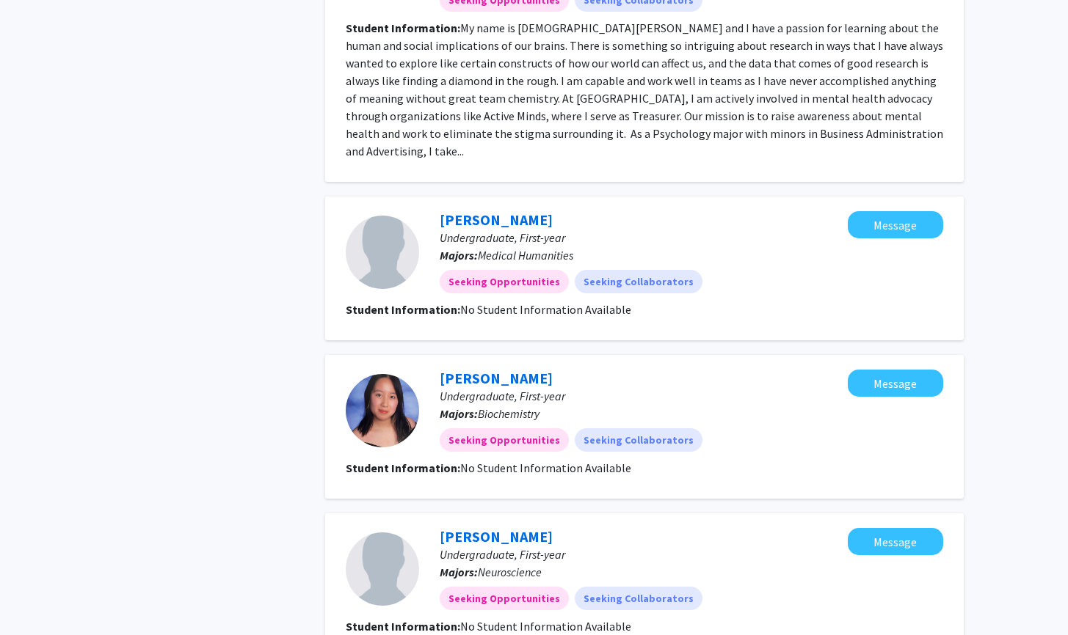
scroll to position [1391, 0]
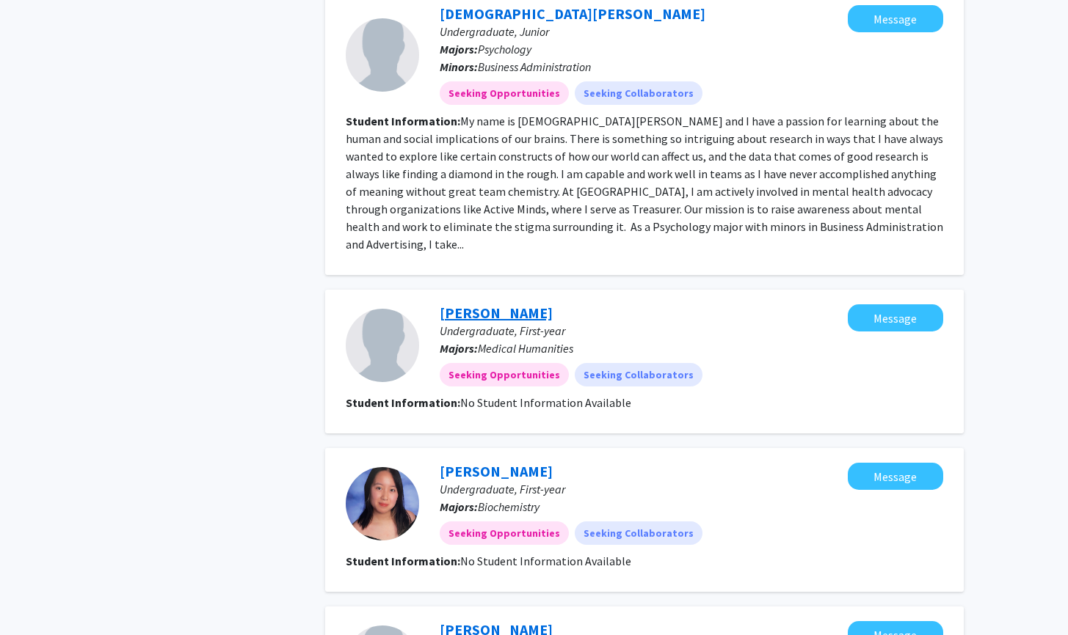
click at [471, 304] on link "[PERSON_NAME]" at bounding box center [496, 313] width 113 height 18
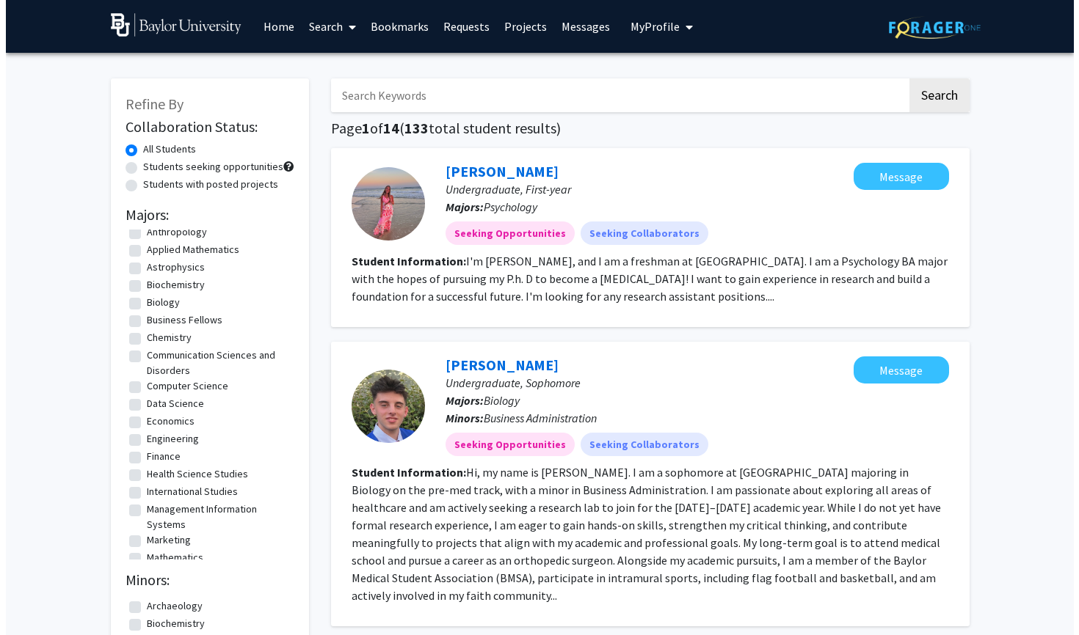
scroll to position [12, 0]
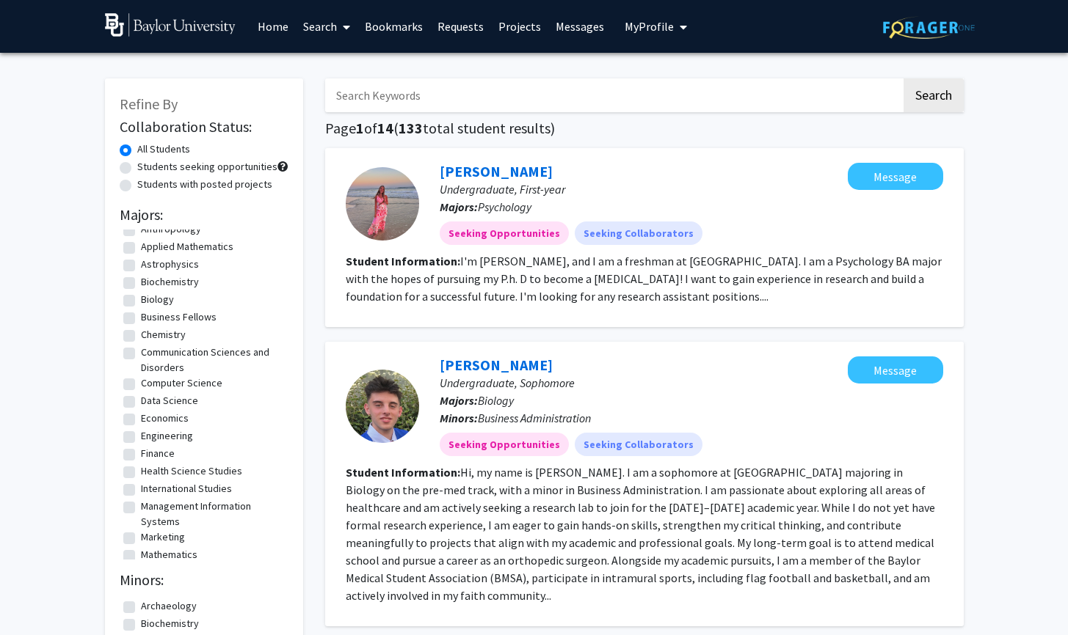
click at [141, 404] on label "Data Science" at bounding box center [169, 400] width 57 height 15
click at [141, 403] on input "Data Science" at bounding box center [146, 398] width 10 height 10
checkbox input "true"
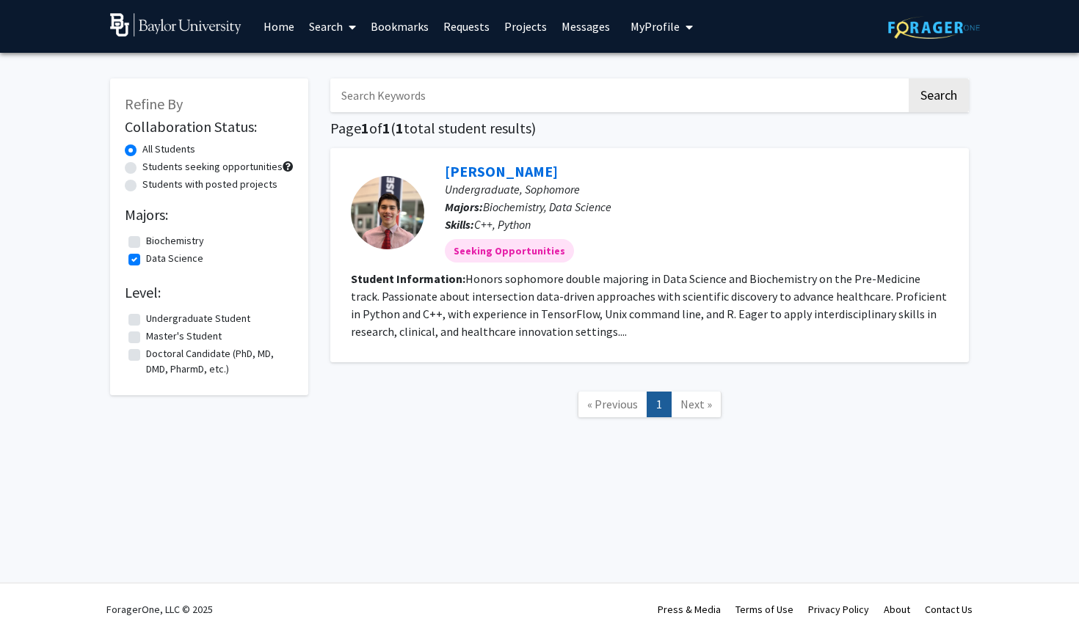
click at [690, 402] on span "Next »" at bounding box center [696, 404] width 32 height 15
click at [146, 266] on label "Data Science" at bounding box center [174, 258] width 57 height 15
click at [146, 260] on input "Data Science" at bounding box center [151, 256] width 10 height 10
checkbox input "false"
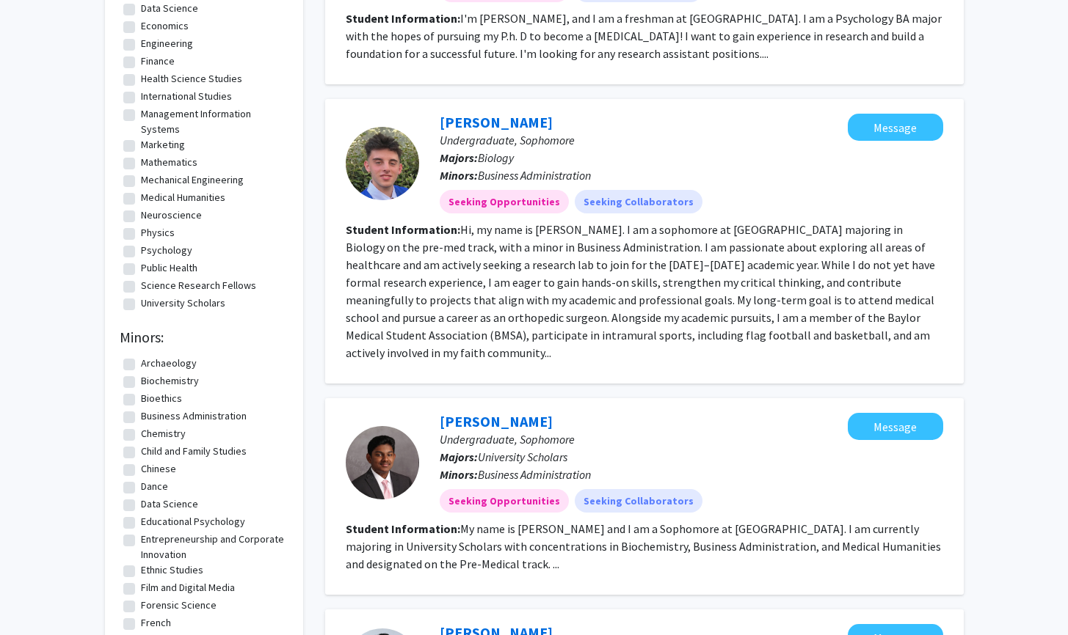
scroll to position [246, 0]
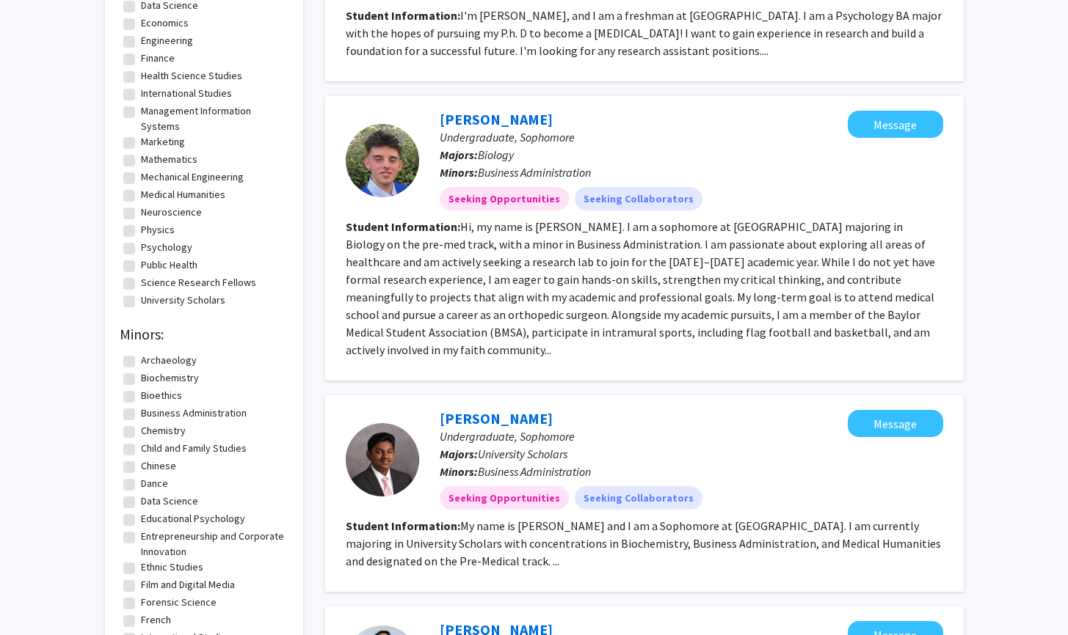
click at [139, 498] on fg-checkbox "Data Science Data Science" at bounding box center [203, 503] width 161 height 18
click at [141, 503] on label "Data Science" at bounding box center [169, 501] width 57 height 15
click at [141, 503] on input "Data Science" at bounding box center [146, 499] width 10 height 10
checkbox input "true"
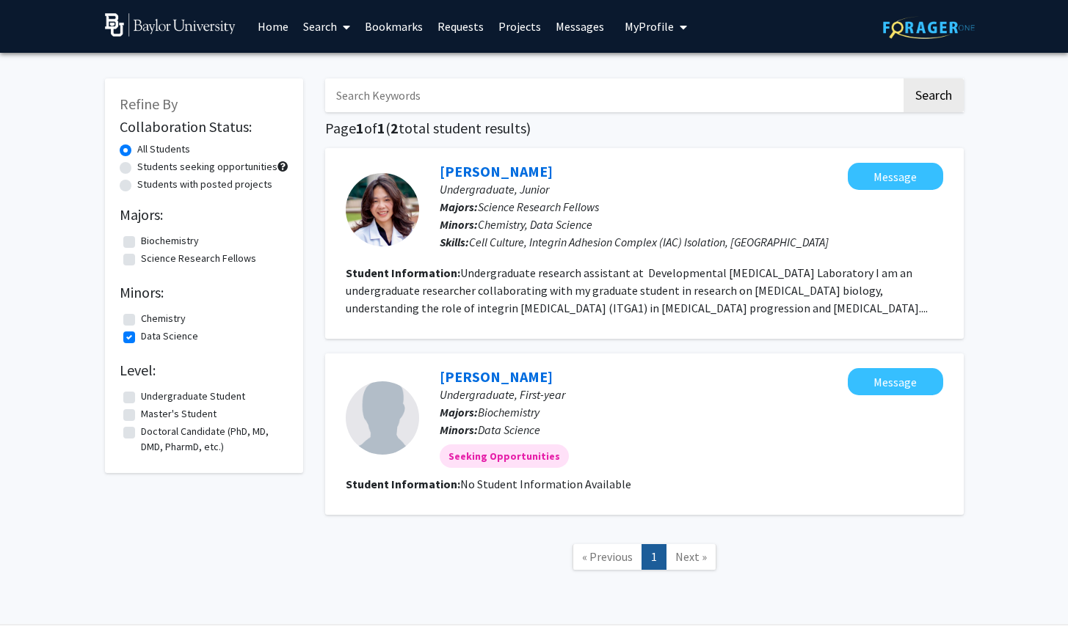
click at [141, 341] on label "Data Science" at bounding box center [169, 336] width 57 height 15
click at [141, 338] on input "Data Science" at bounding box center [146, 334] width 10 height 10
checkbox input "false"
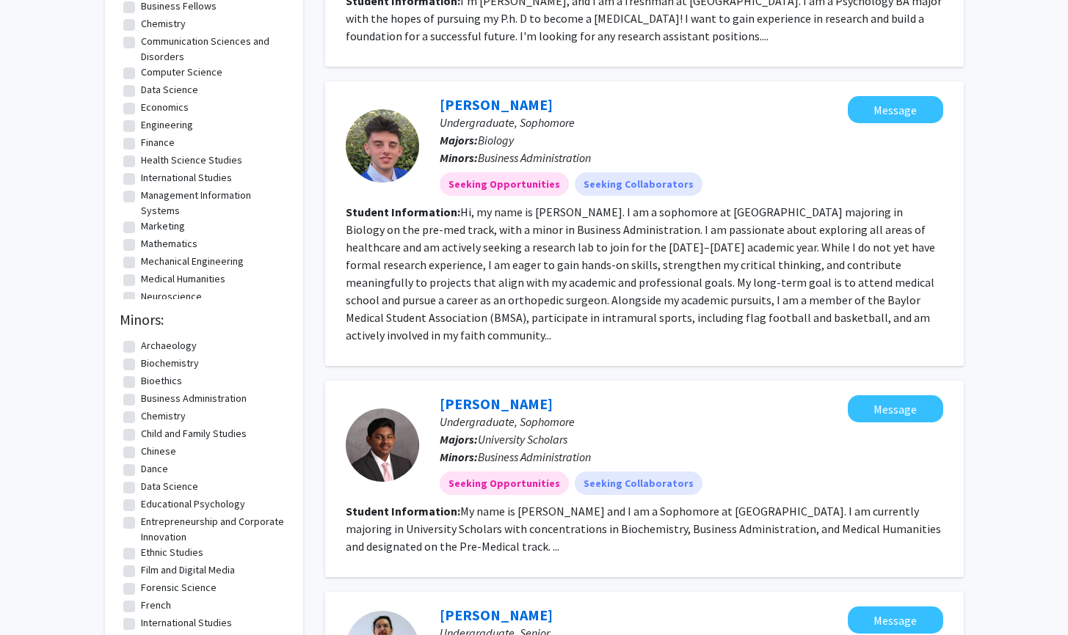
scroll to position [737, 0]
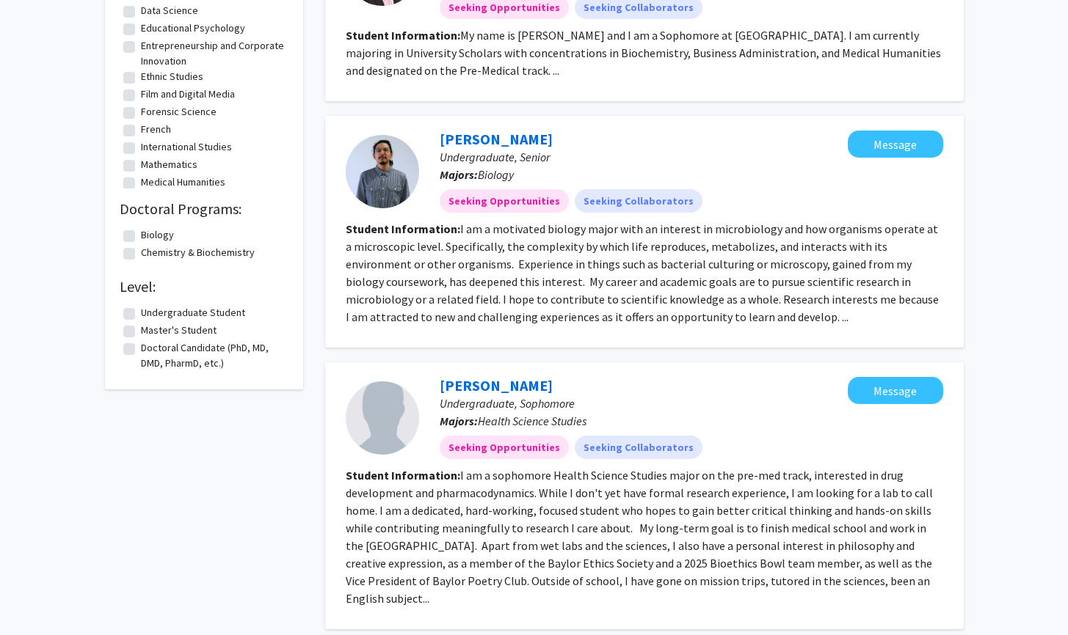
click at [141, 314] on label "Undergraduate Student" at bounding box center [193, 312] width 104 height 15
click at [141, 314] on input "Undergraduate Student" at bounding box center [146, 310] width 10 height 10
checkbox input "true"
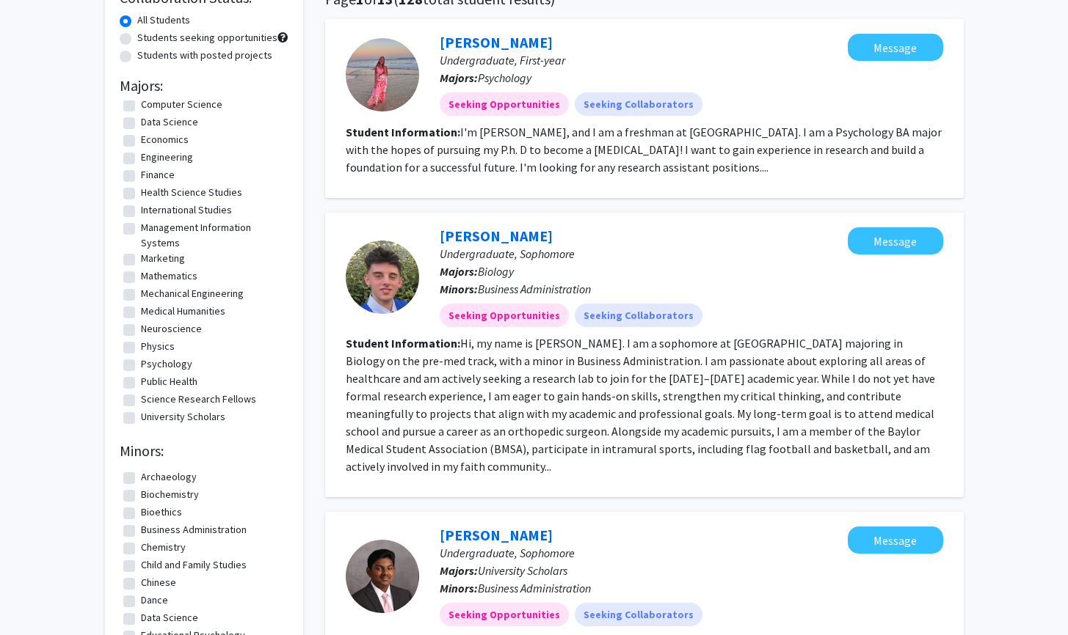
scroll to position [132, 0]
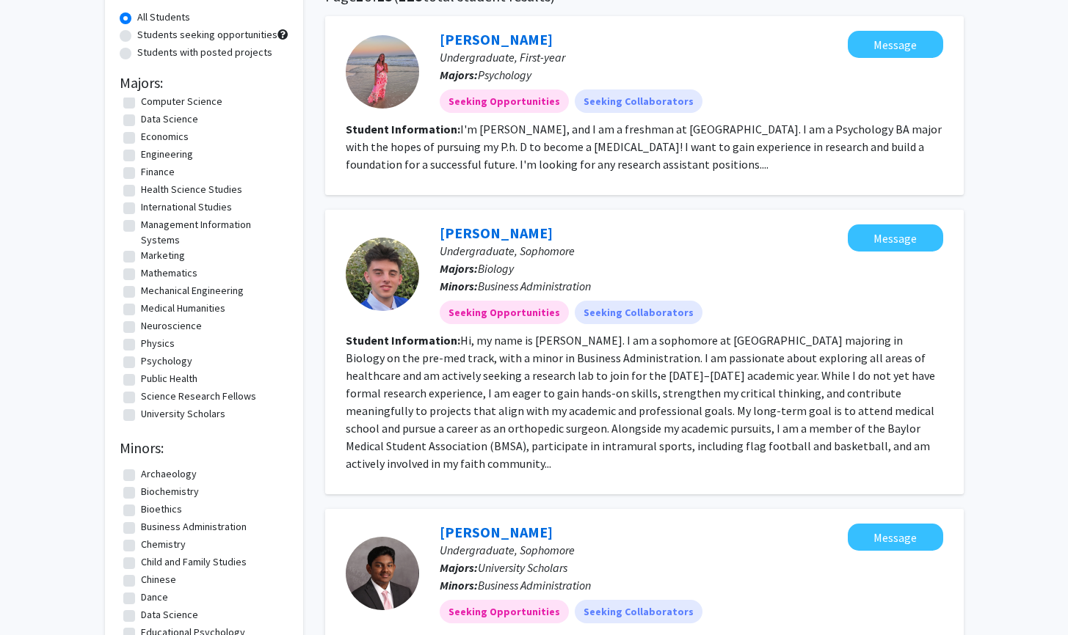
click at [141, 141] on label "Economics" at bounding box center [165, 136] width 48 height 15
click at [141, 139] on input "Economics" at bounding box center [146, 134] width 10 height 10
checkbox input "true"
